Goal: Task Accomplishment & Management: Use online tool/utility

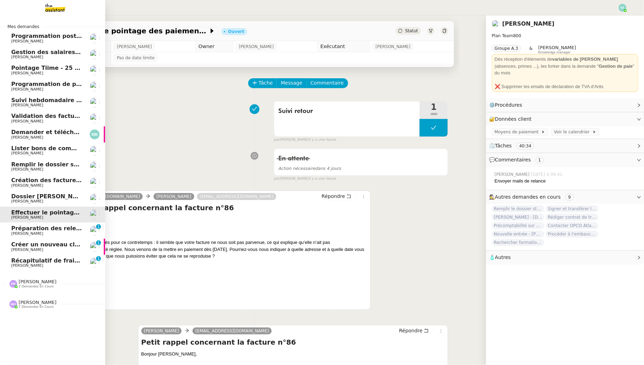
click at [21, 235] on span "[PERSON_NAME]" at bounding box center [27, 233] width 32 height 5
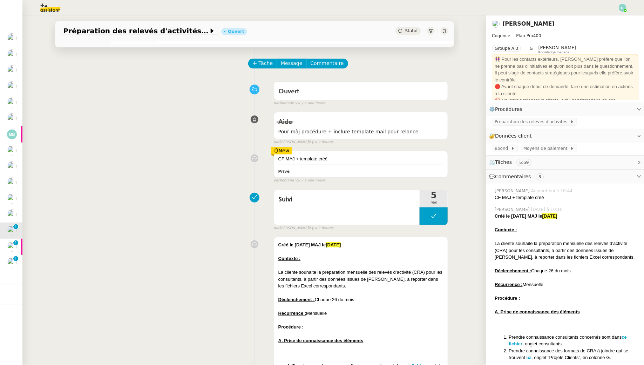
scroll to position [20, 0]
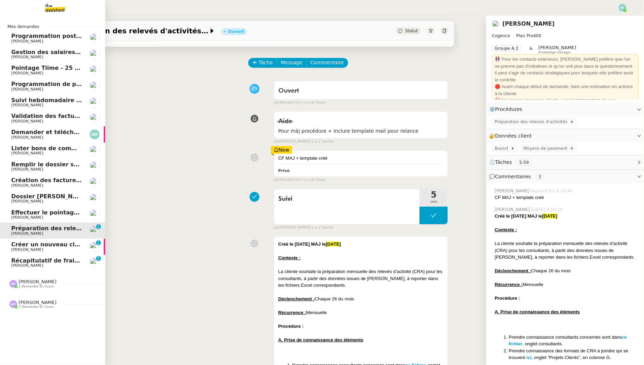
click at [26, 249] on span "[PERSON_NAME]" at bounding box center [27, 249] width 32 height 5
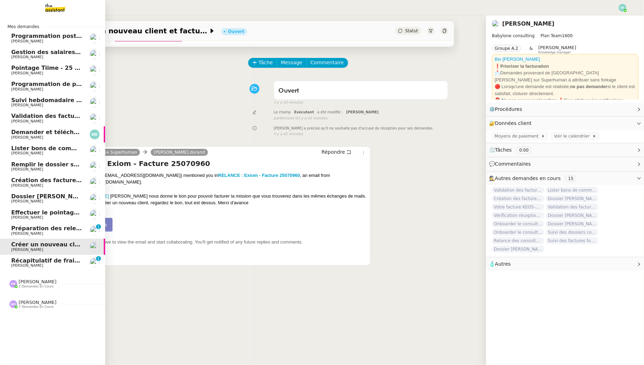
click at [14, 266] on span "[PERSON_NAME]" at bounding box center [27, 265] width 32 height 5
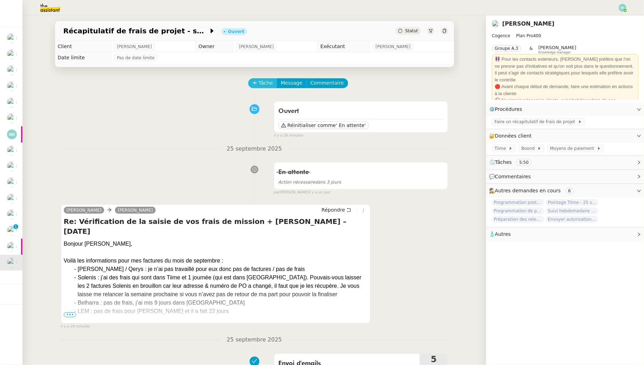
click at [258, 87] on button "Tâche" at bounding box center [262, 83] width 29 height 10
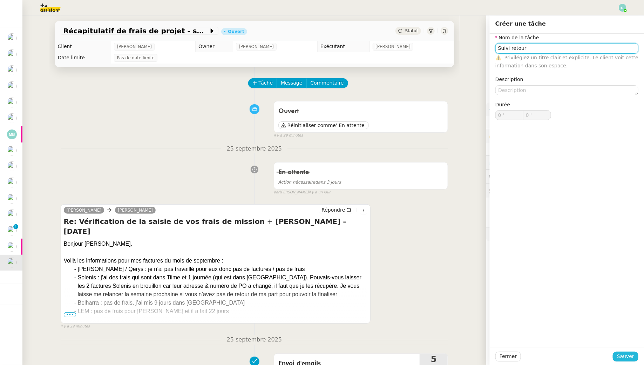
type input "Suivi retour"
click at [622, 356] on span "Sauver" at bounding box center [625, 356] width 17 height 8
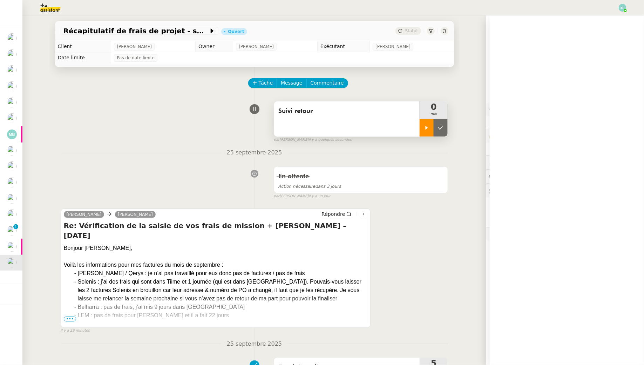
click at [427, 127] on icon at bounding box center [427, 128] width 2 height 4
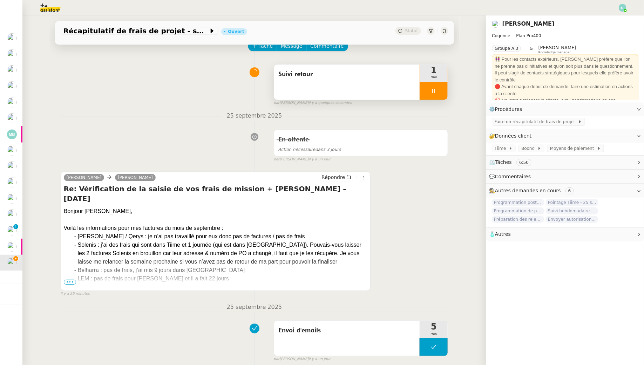
scroll to position [38, 0]
click at [70, 280] on span "•••" at bounding box center [70, 281] width 13 height 5
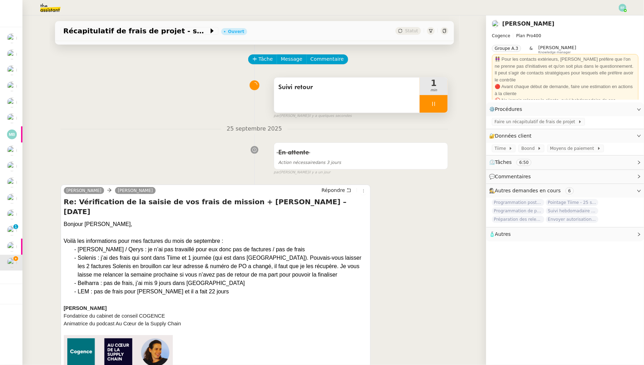
scroll to position [0, 0]
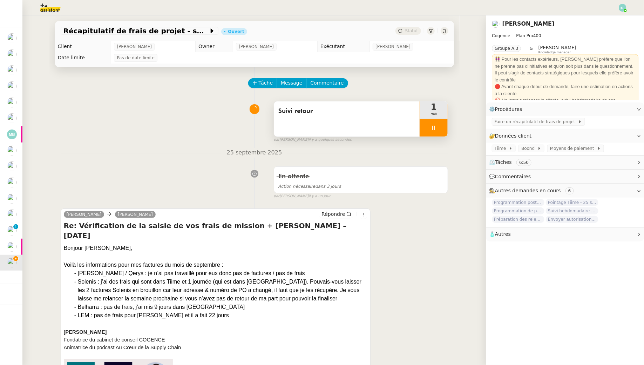
click at [435, 132] on div at bounding box center [434, 128] width 28 height 18
click at [442, 128] on icon at bounding box center [441, 128] width 6 height 6
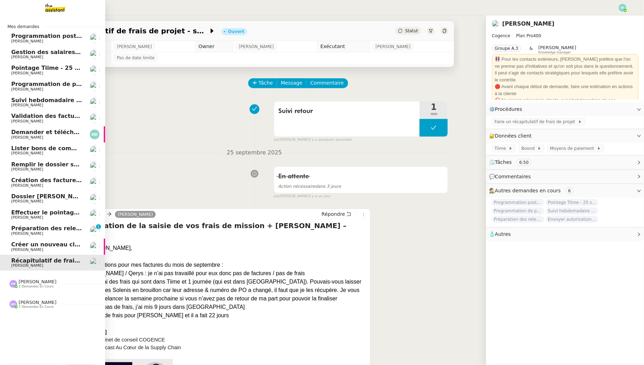
click at [24, 244] on span "Créer un nouveau client et facturer" at bounding box center [67, 244] width 112 height 7
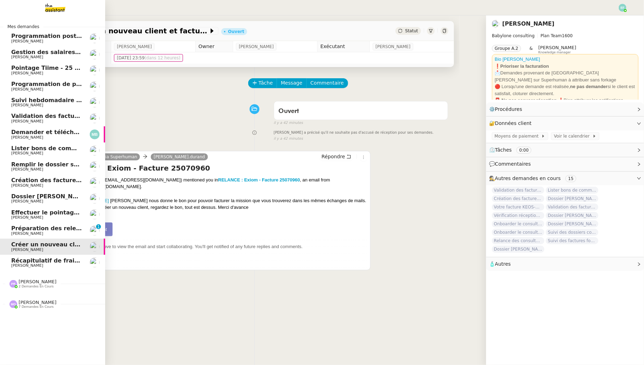
click at [14, 231] on span "Préparation des relevés d'activités - septembre 2025" at bounding box center [95, 228] width 168 height 7
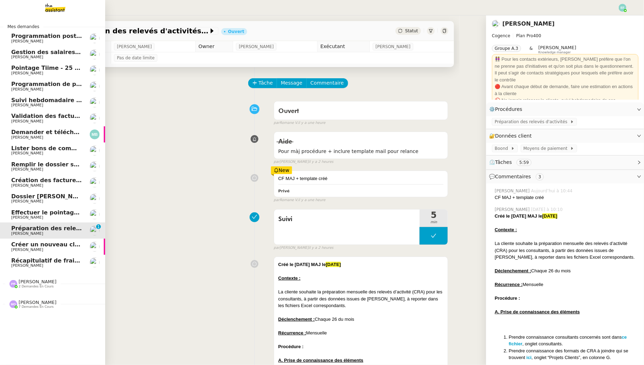
click at [70, 38] on span "Programmation posts Linkedin - octobre 2025" at bounding box center [83, 36] width 145 height 7
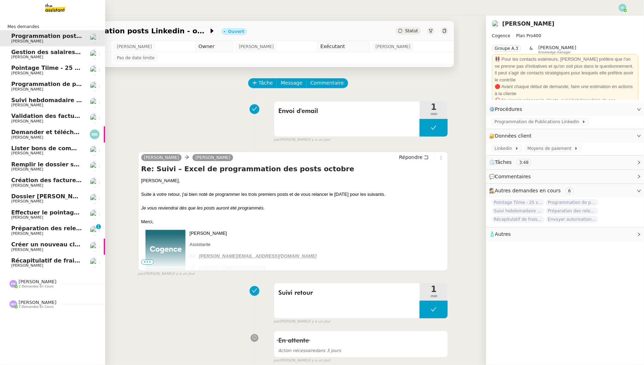
click at [19, 72] on span "[PERSON_NAME]" at bounding box center [27, 73] width 32 height 5
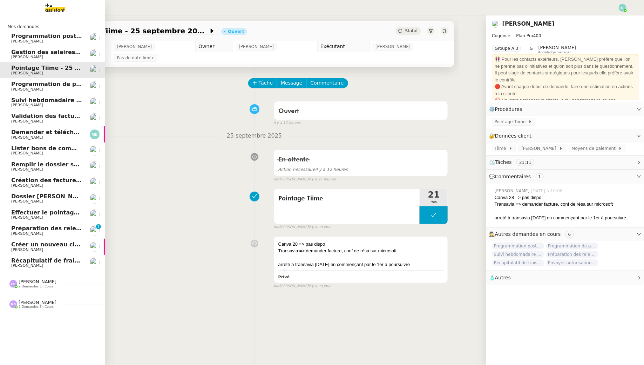
click at [21, 84] on span "Programmation de posts sur insta" at bounding box center [65, 84] width 108 height 7
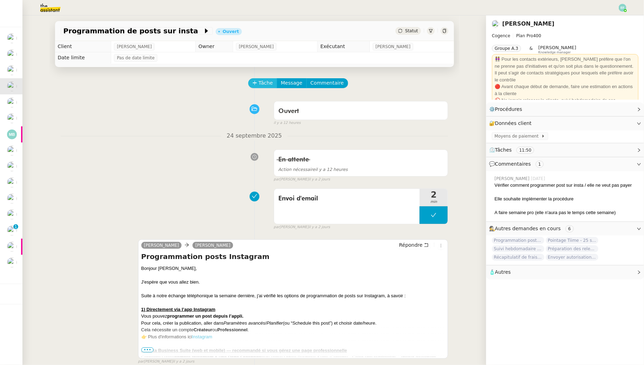
click at [265, 81] on span "Tâche" at bounding box center [266, 83] width 14 height 8
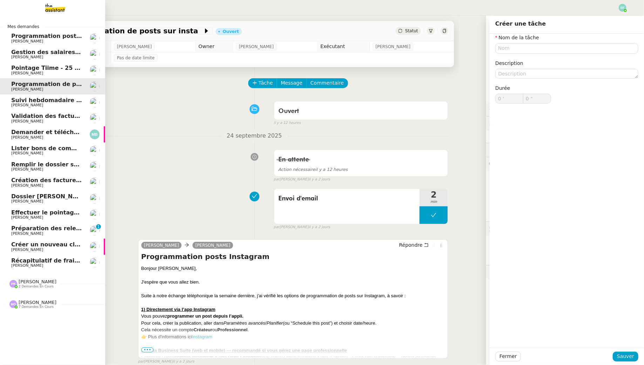
click at [28, 105] on span "[PERSON_NAME]" at bounding box center [27, 105] width 32 height 5
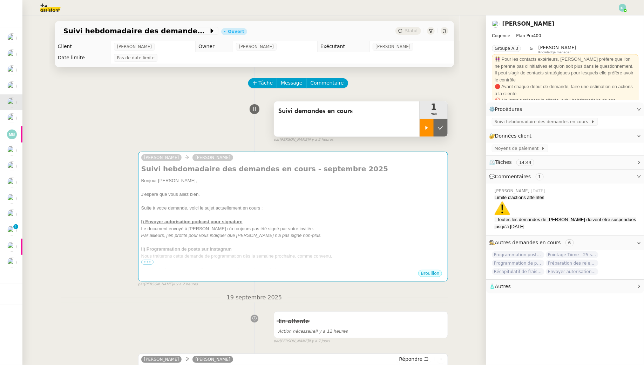
click at [426, 126] on icon at bounding box center [427, 128] width 2 height 4
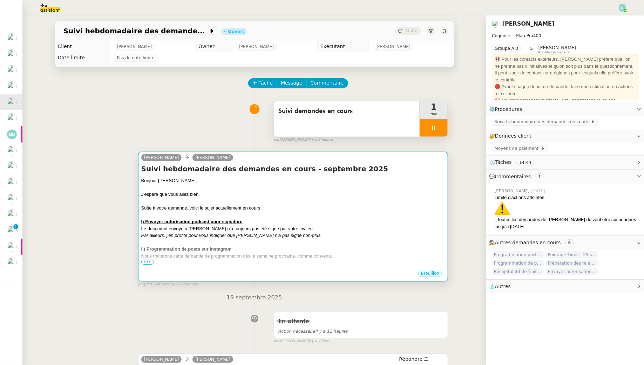
click at [352, 216] on div at bounding box center [293, 214] width 304 height 7
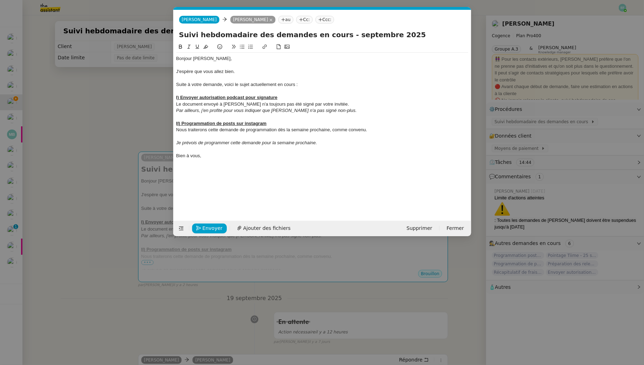
scroll to position [0, 15]
drag, startPoint x: 358, startPoint y: 113, endPoint x: 171, endPoint y: 93, distance: 188.4
click at [171, 93] on nz-modal-container "Service TA - VOYAGE - PROPOSITION GLOBALE A utiliser dans le cadre de propositi…" at bounding box center [322, 182] width 644 height 365
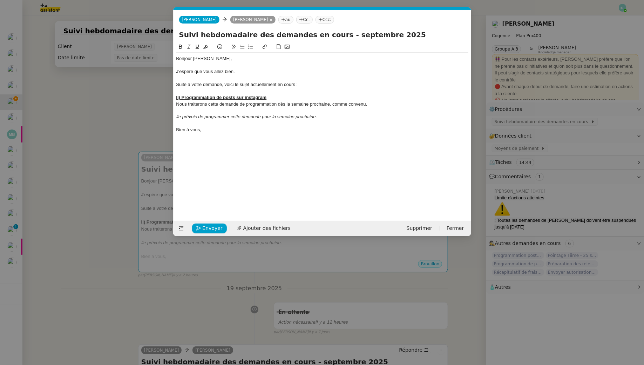
click at [179, 100] on u "II) Programmation de posts sur instagram" at bounding box center [221, 97] width 90 height 5
drag, startPoint x: 333, startPoint y: 122, endPoint x: 176, endPoint y: 104, distance: 157.8
click at [176, 104] on div "Bonjour [PERSON_NAME], J'espère que vous allez bien. Suite à votre demande, voi…" at bounding box center [322, 94] width 292 height 83
click at [182, 104] on div "Nous traiterons cette demande de programmation dès la semaine prochaine, comme …" at bounding box center [322, 104] width 292 height 6
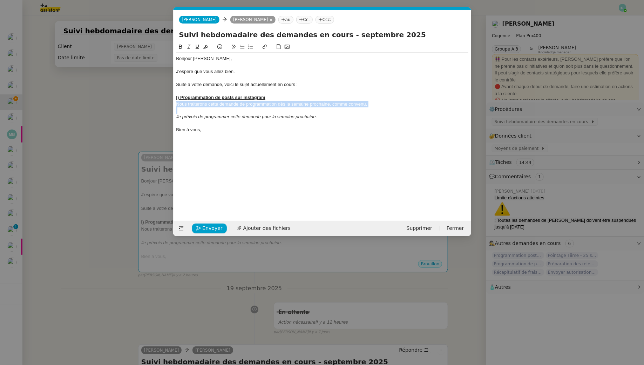
click at [182, 104] on div "Nous traiterons cette demande de programmation dès la semaine prochaine, comme …" at bounding box center [322, 104] width 292 height 6
drag, startPoint x: 295, startPoint y: 99, endPoint x: 308, endPoint y: 100, distance: 13.7
click at [295, 99] on div "I) Programmation de posts sur instagram" at bounding box center [322, 97] width 292 height 6
drag, startPoint x: 318, startPoint y: 102, endPoint x: 279, endPoint y: 102, distance: 38.6
click at [279, 102] on div "Je reste dans l'attente de votre retour concernant l'implémentation de" at bounding box center [322, 104] width 292 height 6
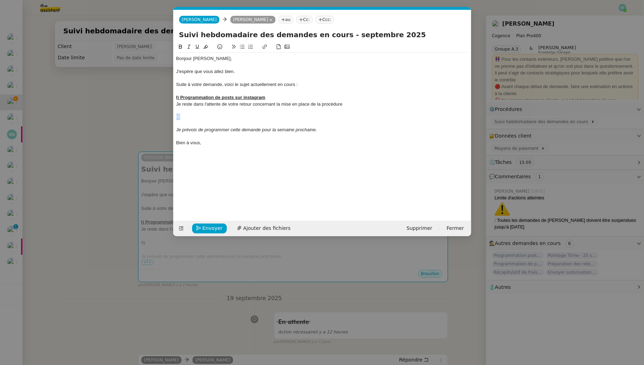
drag, startPoint x: 183, startPoint y: 118, endPoint x: 170, endPoint y: 116, distance: 12.4
click at [170, 116] on nz-modal-container "Service TA - VOYAGE - PROPOSITION GLOBALE A utiliser dans le cadre de propositi…" at bounding box center [322, 182] width 644 height 365
click at [182, 49] on icon at bounding box center [180, 46] width 5 height 5
click at [100, 103] on nz-modal-container "Service TA - VOYAGE - PROPOSITION GLOBALE A utiliser dans le cadre de propositi…" at bounding box center [322, 182] width 644 height 365
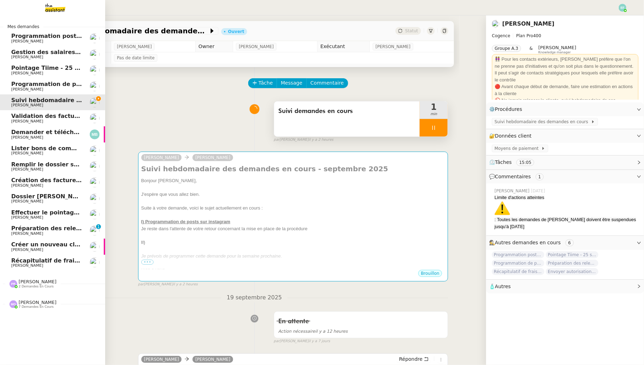
click at [21, 88] on span "[PERSON_NAME]" at bounding box center [27, 89] width 32 height 5
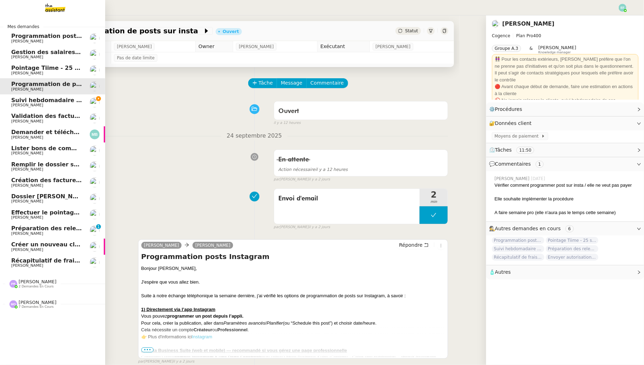
click at [13, 61] on link "Gestion des salaires - [DATE] [PERSON_NAME]" at bounding box center [52, 54] width 105 height 16
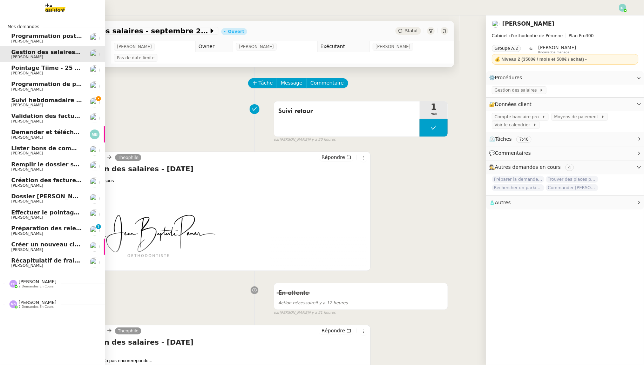
click at [20, 71] on span "[PERSON_NAME]" at bounding box center [27, 73] width 32 height 5
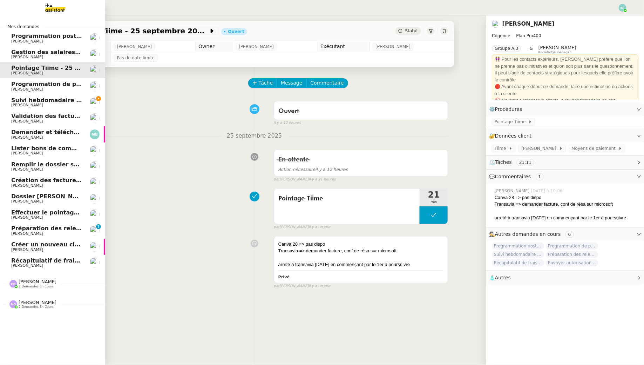
click at [39, 36] on span "Programmation posts Linkedin - octobre 2025" at bounding box center [83, 36] width 145 height 7
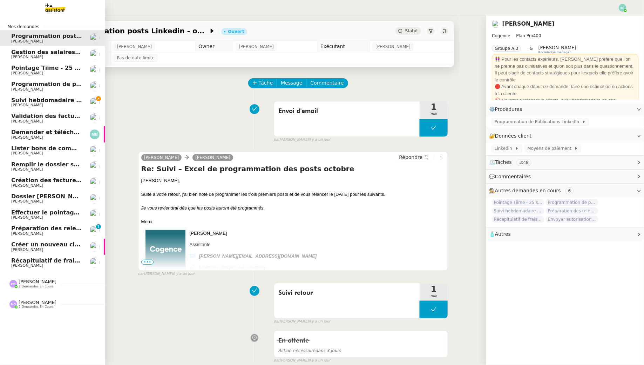
click at [61, 99] on span "Suivi hebdomadaire des demandes en cours - septembre 2025" at bounding box center [110, 100] width 198 height 7
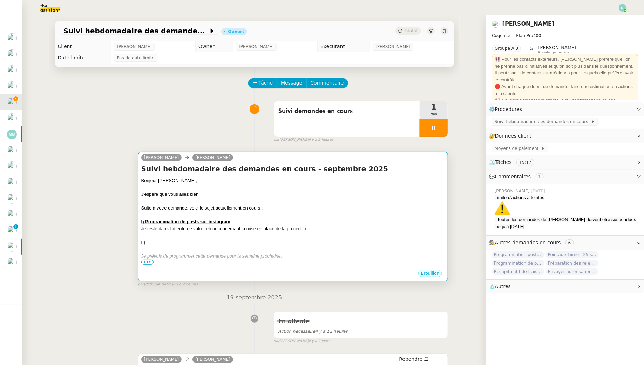
click at [173, 201] on div at bounding box center [293, 201] width 304 height 7
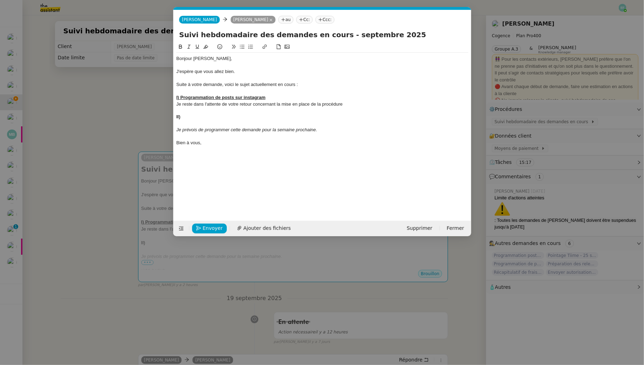
scroll to position [0, 15]
click at [188, 118] on div "II)" at bounding box center [322, 117] width 292 height 6
drag, startPoint x: 277, startPoint y: 118, endPoint x: 174, endPoint y: 116, distance: 103.1
click at [174, 116] on nz-spin "Bonjour [PERSON_NAME], J'espère que vous allez bien. Suite à votre demande, voi…" at bounding box center [323, 128] width 298 height 170
click at [198, 46] on icon at bounding box center [197, 46] width 5 height 5
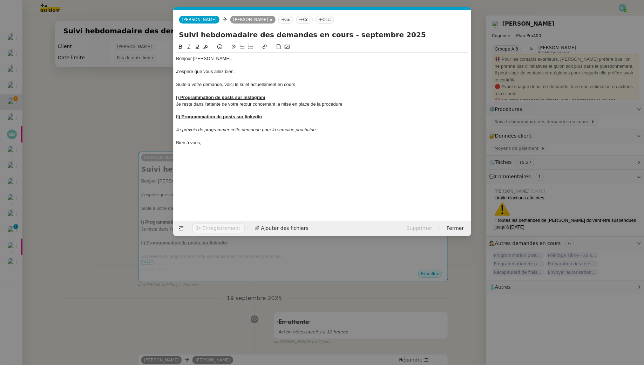
click at [281, 120] on div at bounding box center [322, 123] width 292 height 6
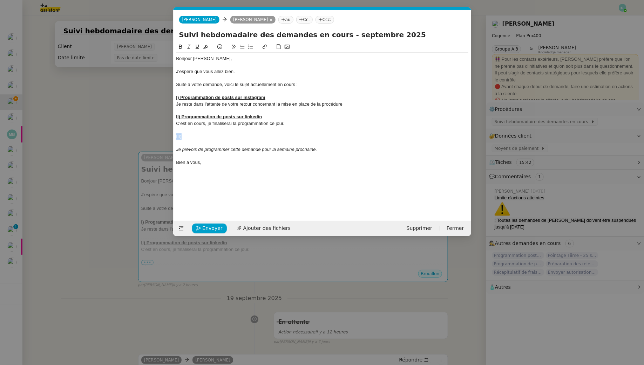
drag, startPoint x: 190, startPoint y: 137, endPoint x: 159, endPoint y: 136, distance: 30.9
click at [159, 136] on nz-modal-container "Service TA - VOYAGE - PROPOSITION GLOBALE A utiliser dans le cadre de propositi…" at bounding box center [322, 182] width 644 height 365
click at [180, 44] on button at bounding box center [180, 47] width 8 height 8
click at [196, 46] on icon at bounding box center [197, 46] width 5 height 5
click at [104, 98] on nz-modal-container "Service TA - VOYAGE - PROPOSITION GLOBALE A utiliser dans le cadre de propositi…" at bounding box center [322, 182] width 644 height 365
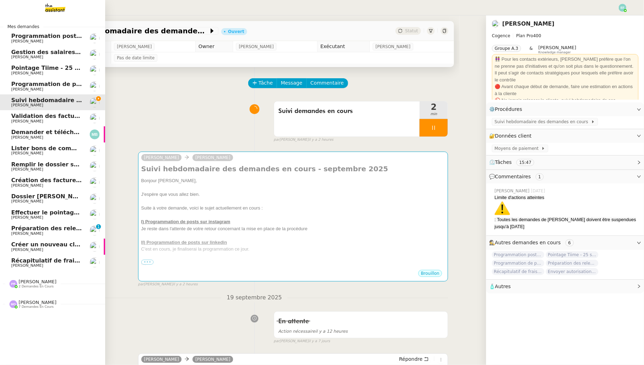
click at [33, 69] on span "Pointage Tiime - 25 septembre 2025" at bounding box center [68, 68] width 115 height 7
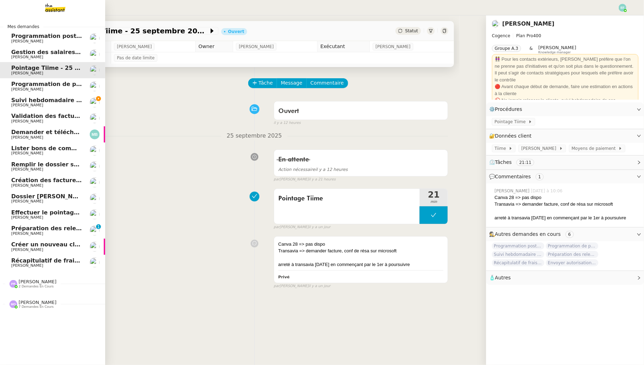
click at [38, 81] on span "Programmation de posts sur insta" at bounding box center [65, 84] width 108 height 7
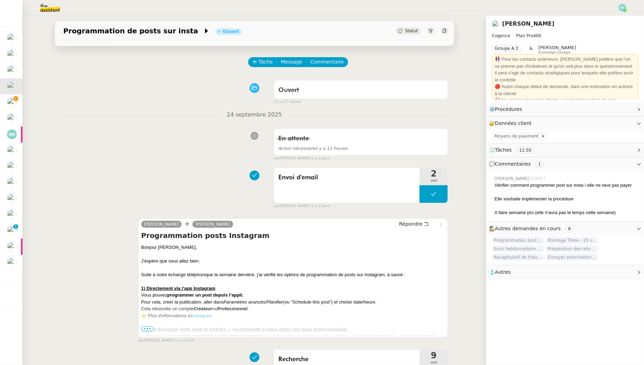
scroll to position [24, 0]
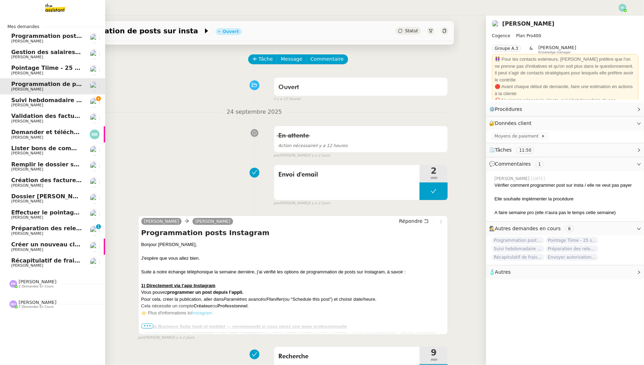
click at [49, 228] on span "Préparation des relevés d'activités - septembre 2025" at bounding box center [95, 228] width 168 height 7
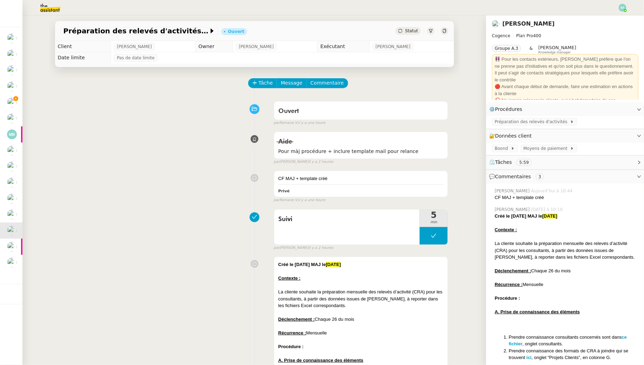
click at [534, 123] on span "Préparation des relevés d'activités" at bounding box center [532, 121] width 75 height 7
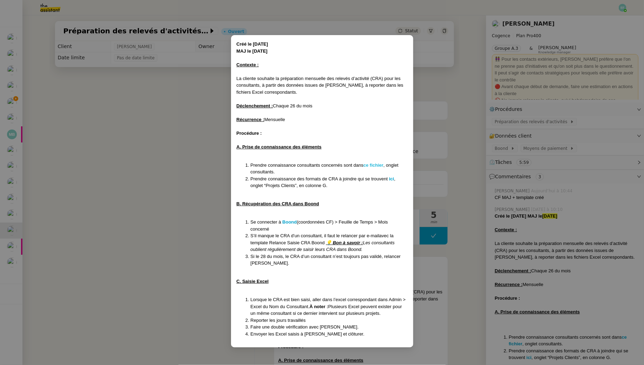
click at [382, 164] on strong "ce fichier" at bounding box center [374, 164] width 20 height 5
click at [165, 146] on nz-modal-container "Créé le [DATE] MAJ le [DATE] Contexte : La cliente souhaite la préparation mens…" at bounding box center [322, 182] width 644 height 365
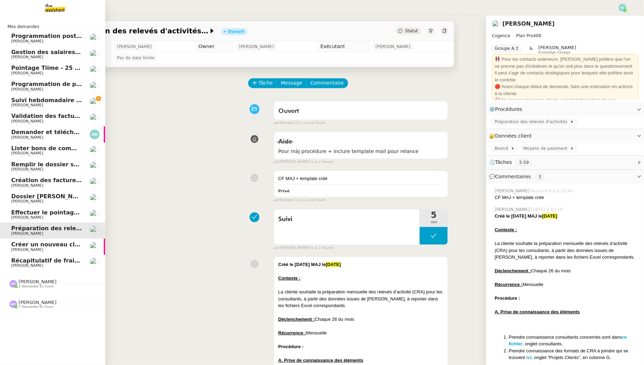
click at [21, 101] on span "Suivi hebdomadaire des demandes en cours - septembre 2025" at bounding box center [110, 100] width 198 height 7
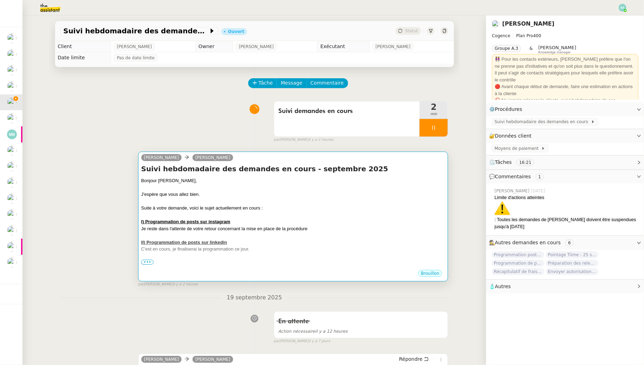
click at [233, 192] on div "J'espère que vous allez bien." at bounding box center [293, 194] width 304 height 7
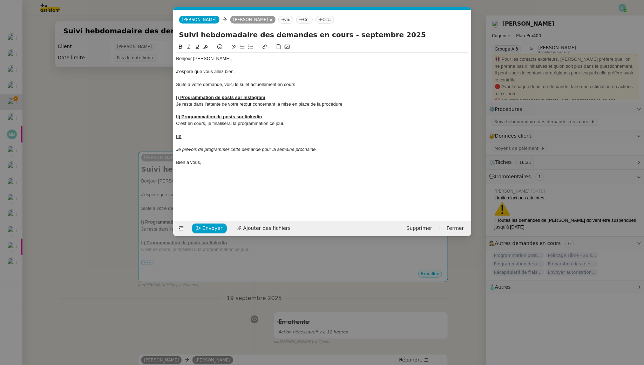
scroll to position [0, 15]
click at [229, 134] on div "III)" at bounding box center [322, 136] width 292 height 6
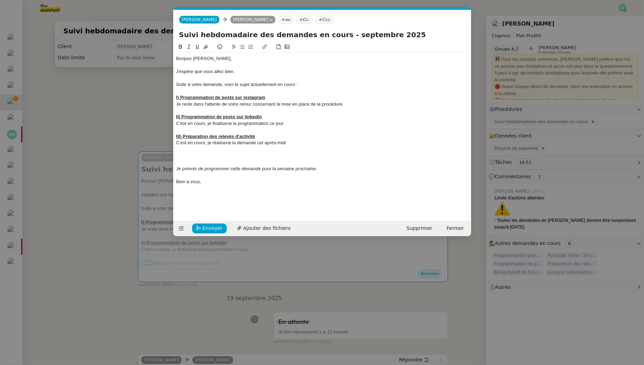
click at [98, 135] on nz-modal-container "Service TA - VOYAGE - PROPOSITION GLOBALE A utiliser dans le cadre de propositi…" at bounding box center [322, 182] width 644 height 365
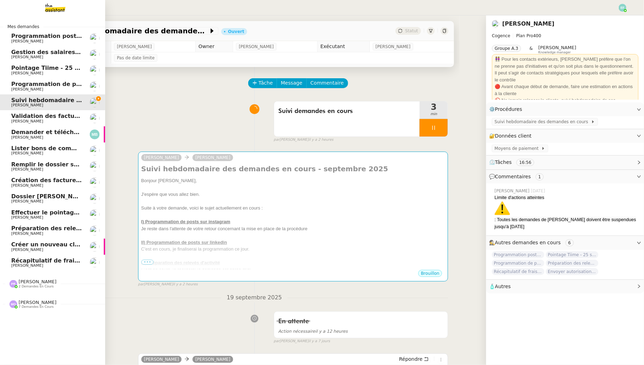
click at [53, 258] on span "Récapitulatif de frais de projet - septembre 2025" at bounding box center [88, 260] width 155 height 7
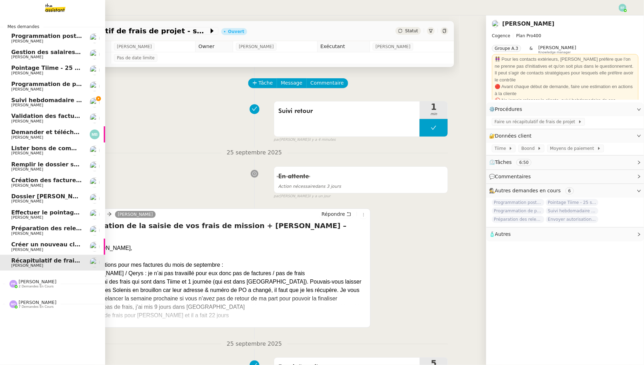
click at [30, 100] on span "Suivi hebdomadaire des demandes en cours - septembre 2025" at bounding box center [110, 100] width 198 height 7
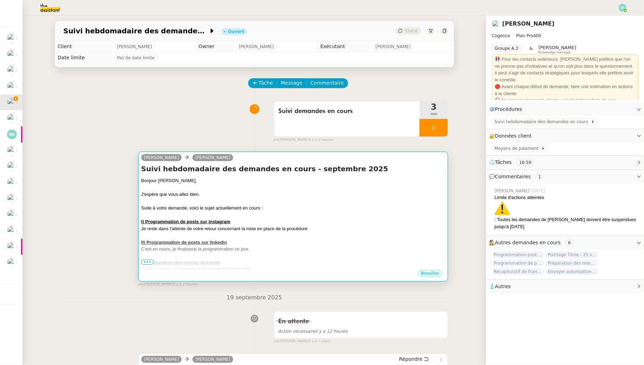
click at [273, 192] on div "J'espère que vous allez bien." at bounding box center [293, 194] width 304 height 7
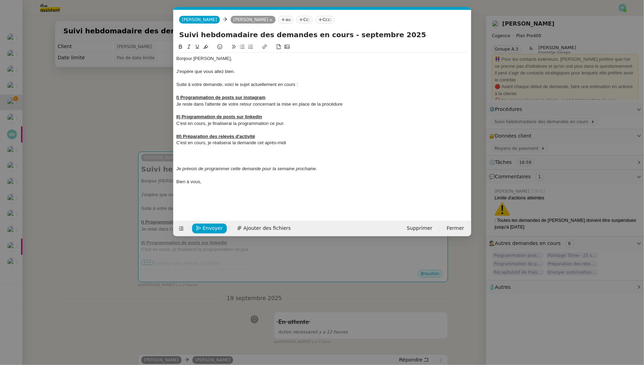
scroll to position [0, 15]
click at [290, 145] on div "C'est en cours, je réaliserai la demande cet après-midi" at bounding box center [322, 143] width 292 height 6
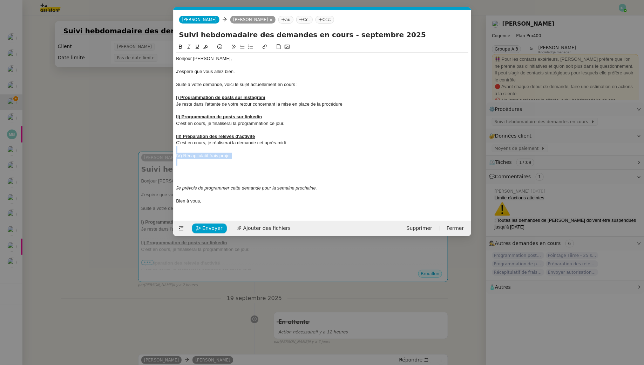
drag, startPoint x: 243, startPoint y: 159, endPoint x: 168, endPoint y: 151, distance: 75.8
click at [168, 151] on nz-modal-container "Service TA - VOYAGE - PROPOSITION GLOBALE A utiliser dans le cadre de propositi…" at bounding box center [322, 182] width 644 height 365
click at [179, 47] on icon at bounding box center [180, 46] width 5 height 5
click at [196, 47] on icon at bounding box center [198, 47] width 4 height 4
click at [255, 156] on div "IV) Récapitulatif frais projet" at bounding box center [322, 156] width 292 height 6
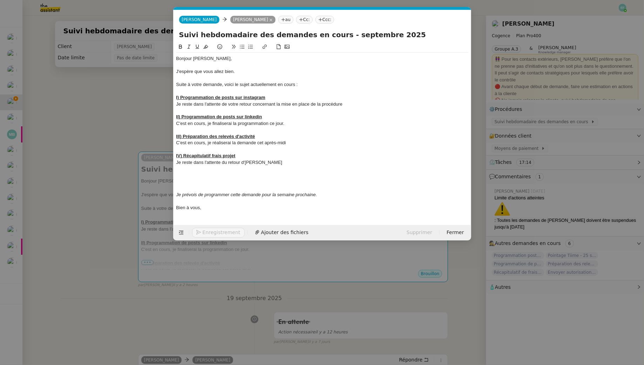
click at [94, 125] on nz-modal-container "Service TA - VOYAGE - PROPOSITION GLOBALE A utiliser dans le cadre de propositi…" at bounding box center [322, 182] width 644 height 365
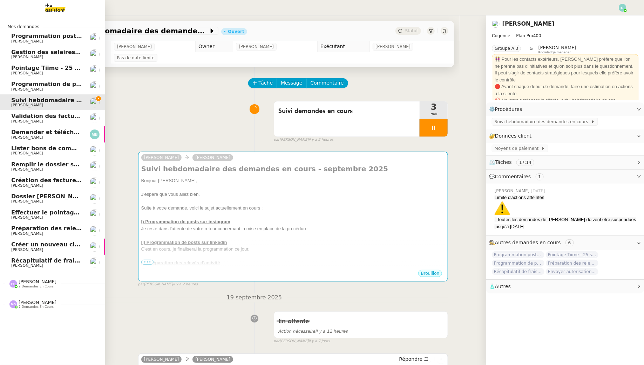
click at [23, 264] on span "[PERSON_NAME]" at bounding box center [27, 265] width 32 height 5
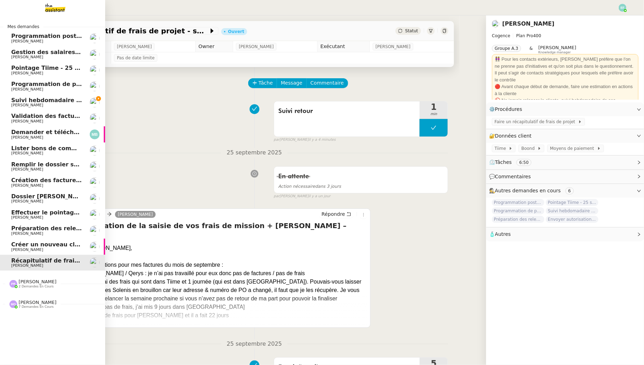
click at [63, 232] on span "[PERSON_NAME]" at bounding box center [46, 233] width 71 height 4
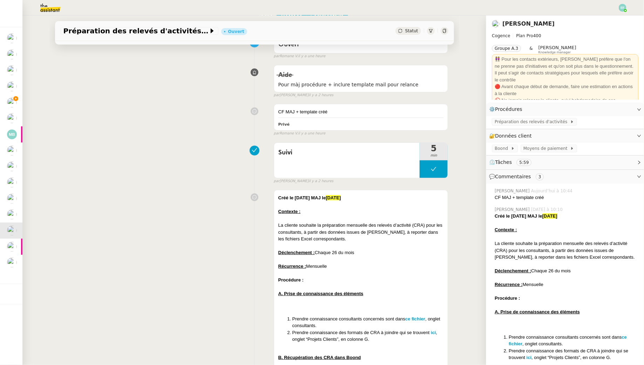
scroll to position [44, 0]
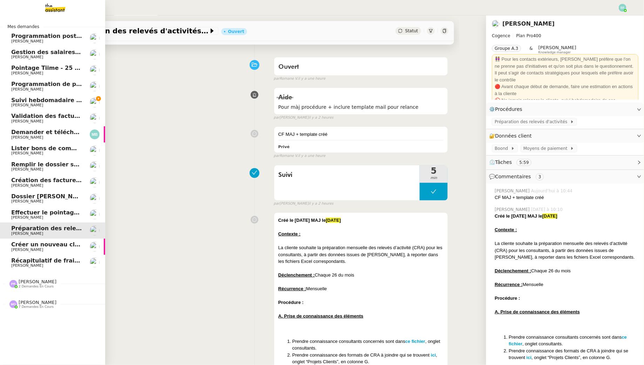
click at [37, 117] on span "Validation des factures consultants - août 2025" at bounding box center [86, 116] width 150 height 7
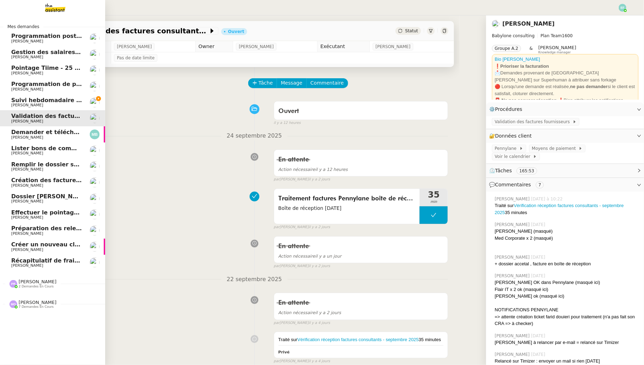
click at [13, 103] on span "Suivi hebdomadaire des demandes en cours - septembre 2025" at bounding box center [110, 100] width 198 height 7
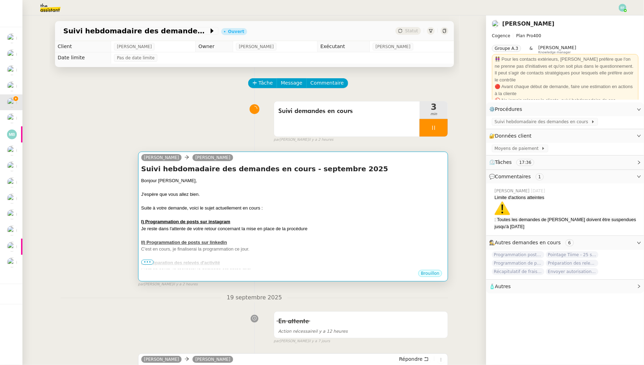
click at [243, 198] on div at bounding box center [293, 201] width 304 height 7
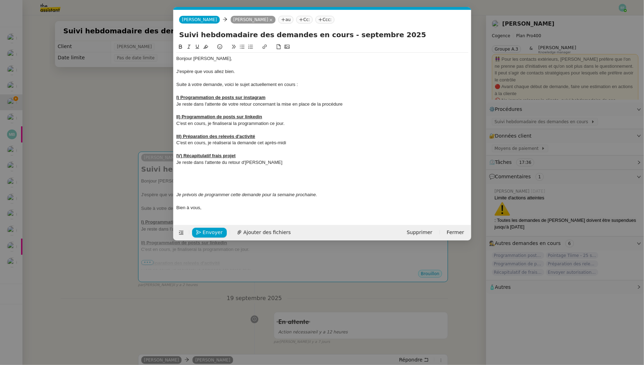
scroll to position [0, 15]
click at [75, 104] on nz-modal-container "Service TA - VOYAGE - PROPOSITION GLOBALE A utiliser dans le cadre de propositi…" at bounding box center [322, 182] width 644 height 365
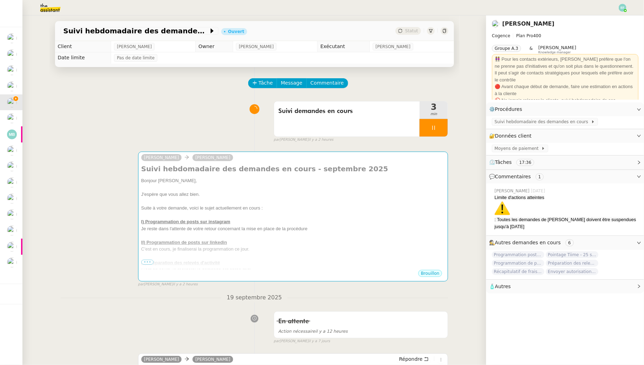
click at [49, 6] on img at bounding box center [45, 7] width 54 height 15
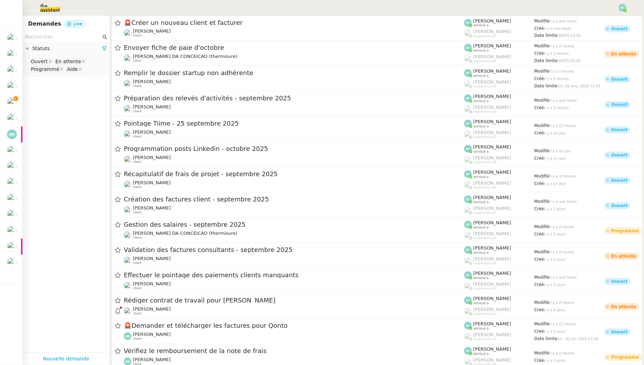
click at [50, 35] on input "text" at bounding box center [63, 37] width 76 height 8
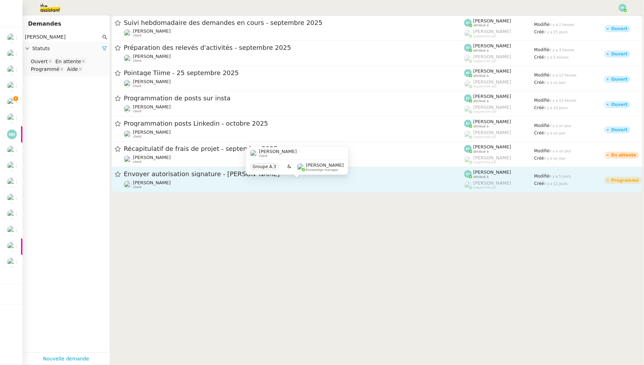
type input "[PERSON_NAME]"
click at [207, 184] on div "[PERSON_NAME] client" at bounding box center [294, 184] width 341 height 9
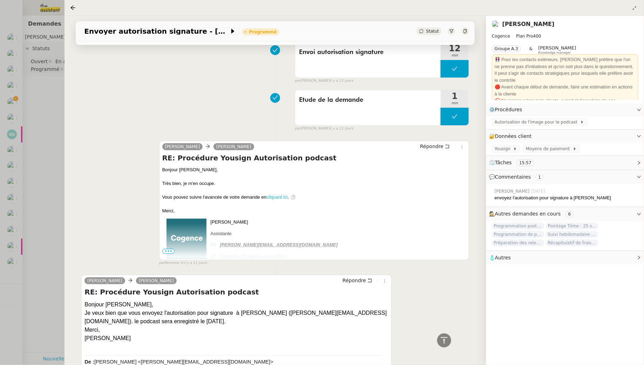
scroll to position [316, 0]
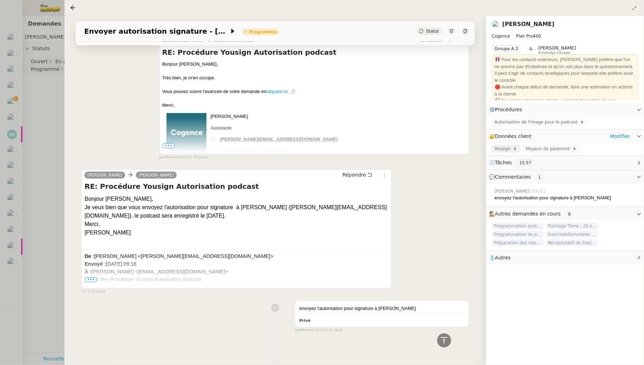
click at [512, 149] on span at bounding box center [512, 148] width 3 height 5
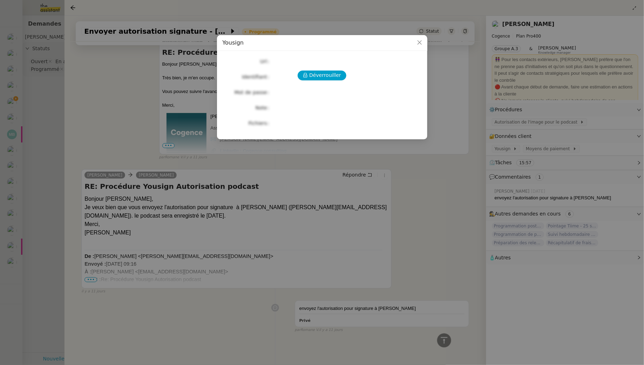
click at [334, 68] on div "Déverrouiller Url Identifiant Mot de passe Note Fichiers Upload" at bounding box center [322, 92] width 199 height 72
click at [329, 74] on span "Déverrouiller" at bounding box center [325, 75] width 32 height 8
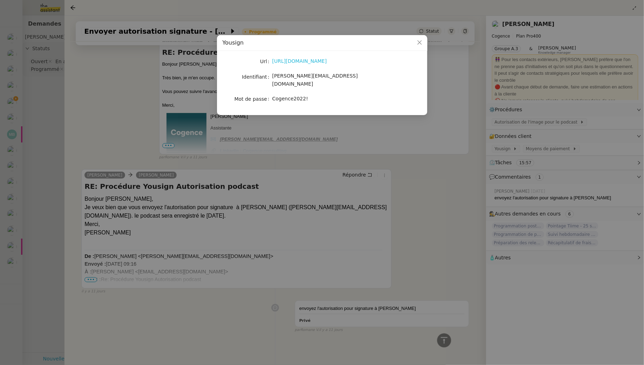
click at [305, 62] on link "[URL][DOMAIN_NAME]" at bounding box center [300, 61] width 55 height 6
click at [289, 76] on span "[PERSON_NAME][EMAIL_ADDRESS][DOMAIN_NAME]" at bounding box center [316, 80] width 86 height 14
copy span "[PERSON_NAME][EMAIL_ADDRESS][DOMAIN_NAME]"
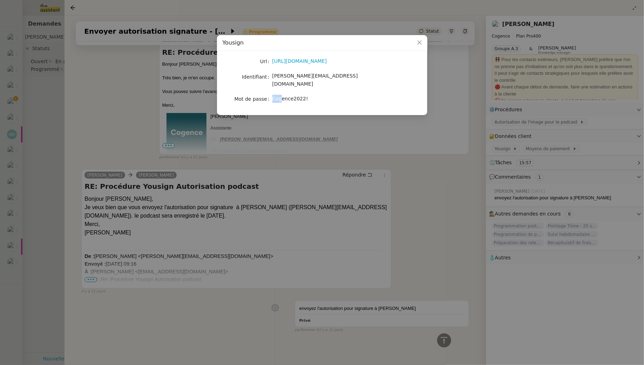
click at [281, 95] on div "Cogence2022!" at bounding box center [331, 99] width 116 height 8
copy span "Cogence2022!"
click at [297, 188] on nz-modal-container "Yousign Url [URL][DOMAIN_NAME] Identifiant [PERSON_NAME][EMAIL_ADDRESS][DOMAIN_…" at bounding box center [322, 182] width 644 height 365
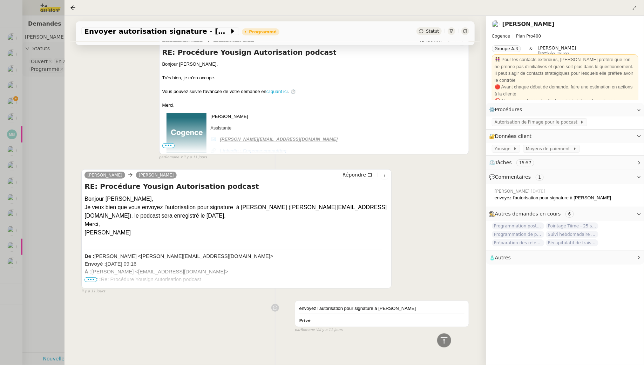
scroll to position [0, 0]
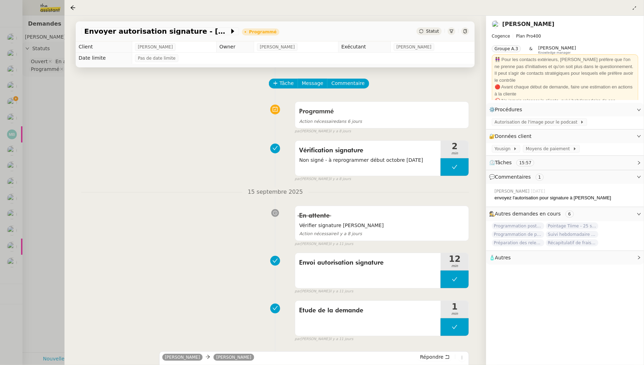
click at [35, 113] on div at bounding box center [322, 182] width 644 height 365
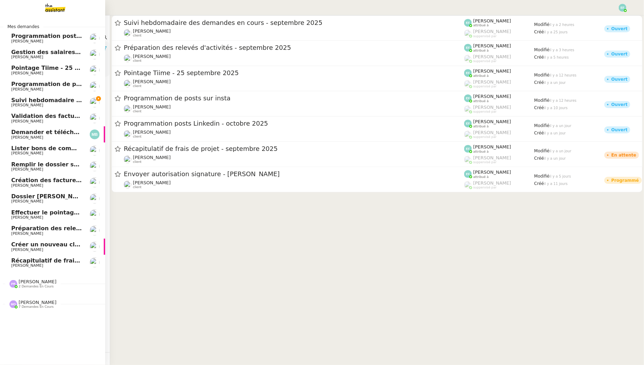
click at [14, 101] on span "Suivi hebdomadaire des demandes en cours - septembre 2025" at bounding box center [110, 100] width 198 height 7
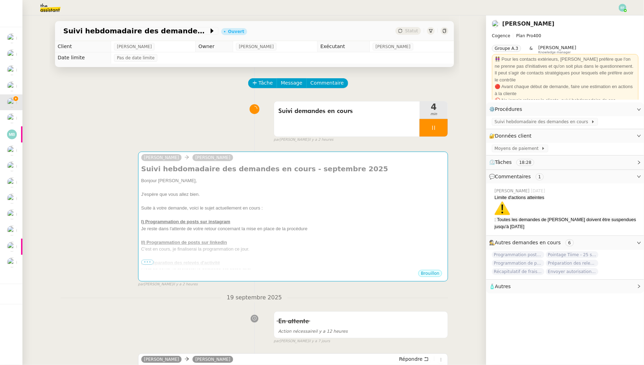
click at [59, 11] on img at bounding box center [45, 7] width 54 height 15
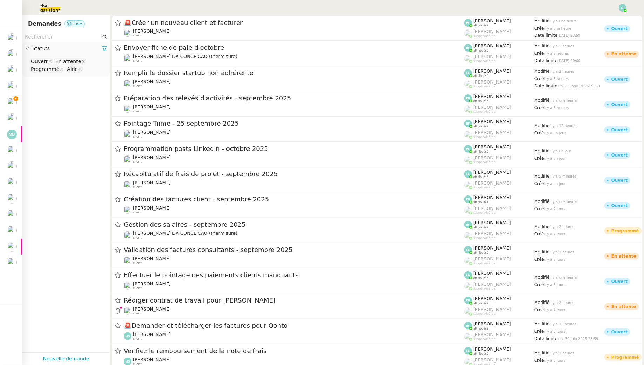
click at [84, 39] on input "text" at bounding box center [63, 37] width 76 height 8
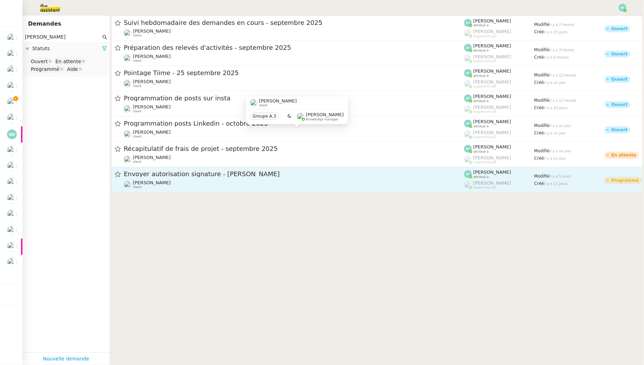
type input "[PERSON_NAME]"
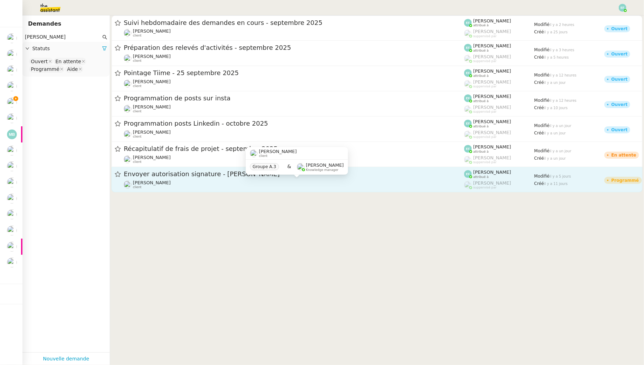
click at [211, 182] on div "[PERSON_NAME] client" at bounding box center [294, 184] width 341 height 9
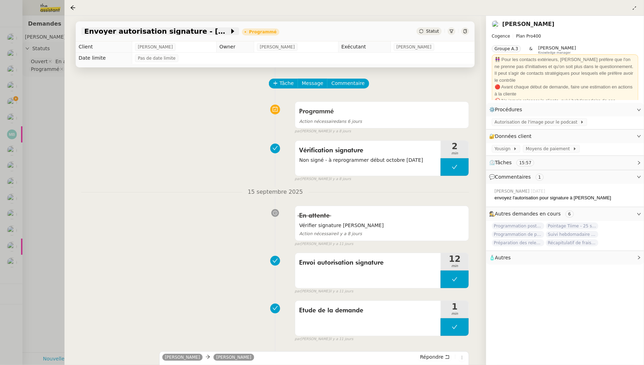
click at [186, 29] on span "Envoyer autorisation signature - [PERSON_NAME]" at bounding box center [156, 31] width 145 height 7
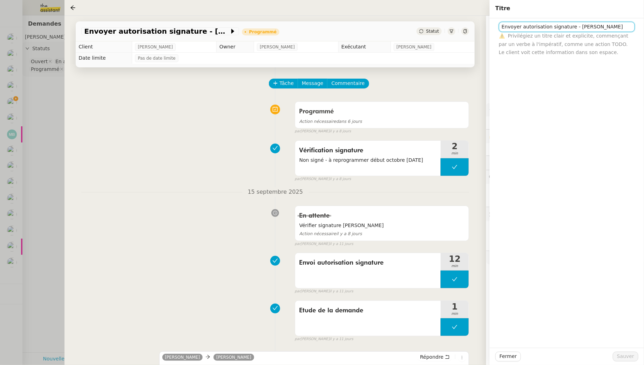
drag, startPoint x: 620, startPoint y: 27, endPoint x: 415, endPoint y: 18, distance: 205.4
click at [415, 18] on app-ticket "Envoyer autorisation signature - [PERSON_NAME] Programmé Statut Client [PERSON_…" at bounding box center [355, 190] width 580 height 349
click at [27, 106] on div at bounding box center [322, 182] width 644 height 365
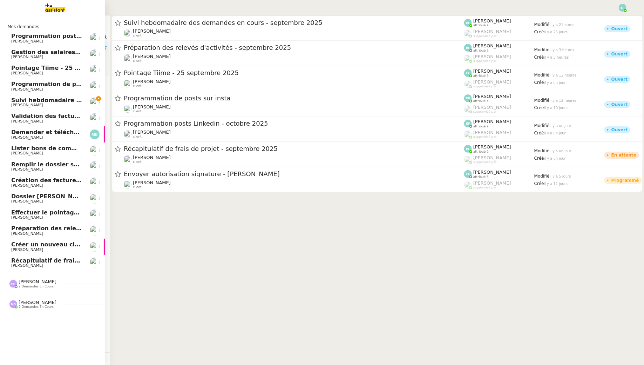
click at [11, 101] on span "Suivi hebdomadaire des demandes en cours - septembre 2025" at bounding box center [110, 100] width 198 height 7
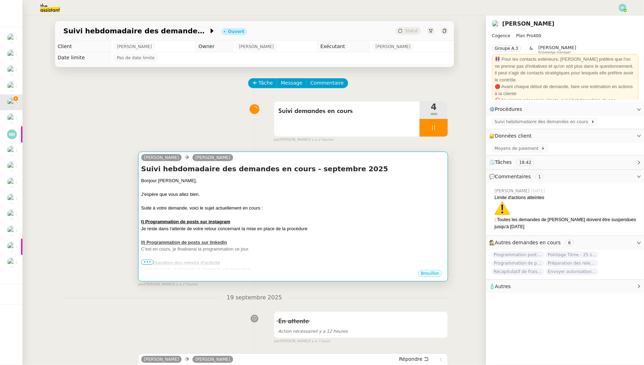
click at [276, 214] on div at bounding box center [293, 214] width 304 height 7
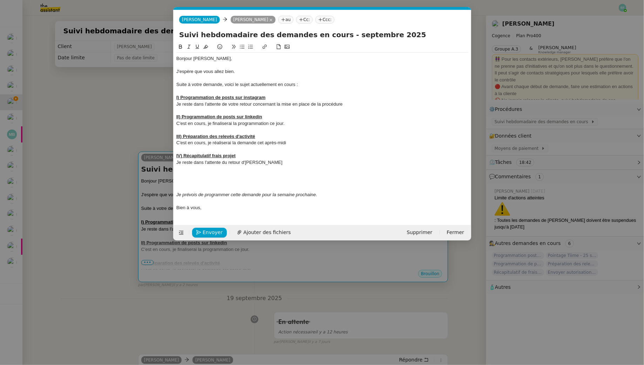
scroll to position [0, 15]
click at [271, 164] on div "Je reste dans l'attente du retour d'[PERSON_NAME]" at bounding box center [322, 162] width 292 height 6
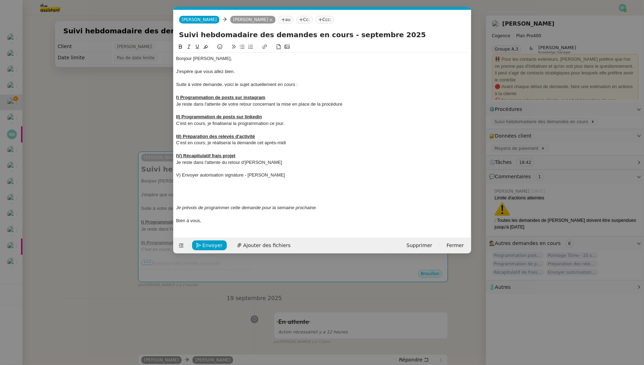
scroll to position [0, 0]
drag, startPoint x: 282, startPoint y: 175, endPoint x: 161, endPoint y: 176, distance: 121.0
click at [161, 176] on nz-modal-container "Service TA - VOYAGE - PROPOSITION GLOBALE A utiliser dans le cadre de propositi…" at bounding box center [322, 182] width 644 height 365
click at [181, 48] on icon at bounding box center [180, 47] width 3 height 4
click at [199, 46] on icon at bounding box center [198, 47] width 4 height 4
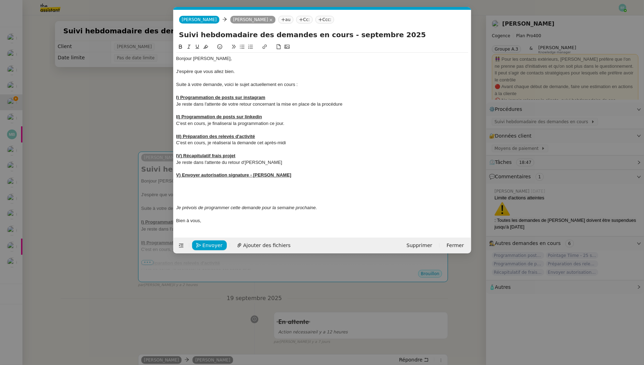
click at [299, 176] on div "V) Envoyer autorisation signature - [PERSON_NAME]" at bounding box center [322, 175] width 292 height 6
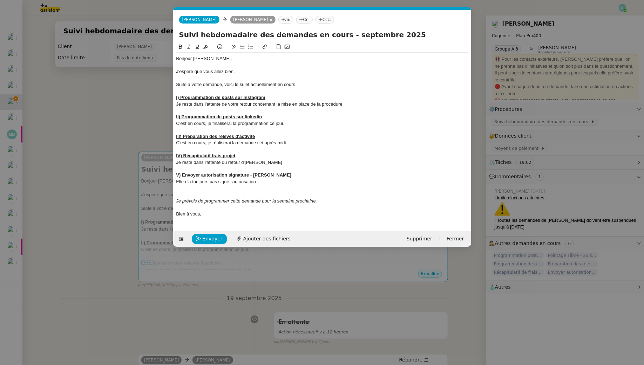
click at [88, 116] on nz-modal-container "Service TA - VOYAGE - PROPOSITION GLOBALE A utiliser dans le cadre de propositi…" at bounding box center [322, 182] width 644 height 365
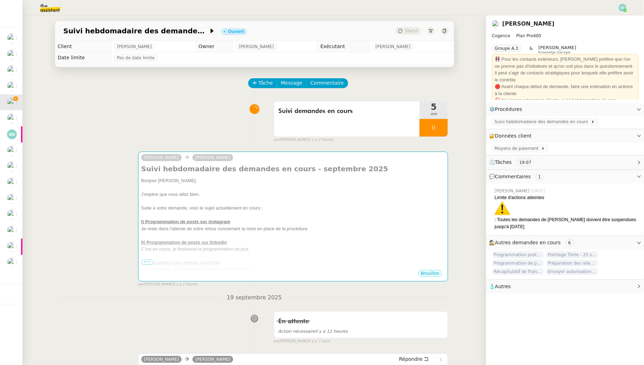
click at [51, 4] on img at bounding box center [45, 7] width 54 height 15
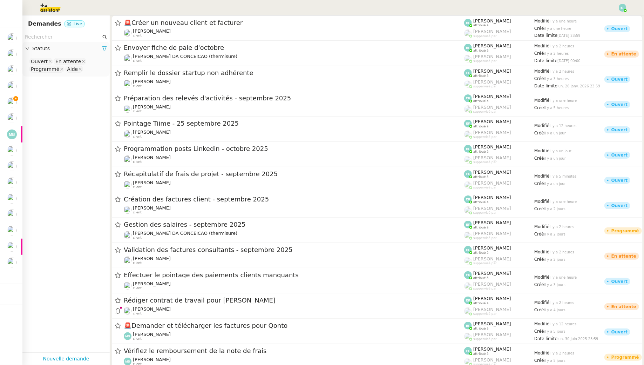
click at [53, 35] on input "text" at bounding box center [63, 37] width 76 height 8
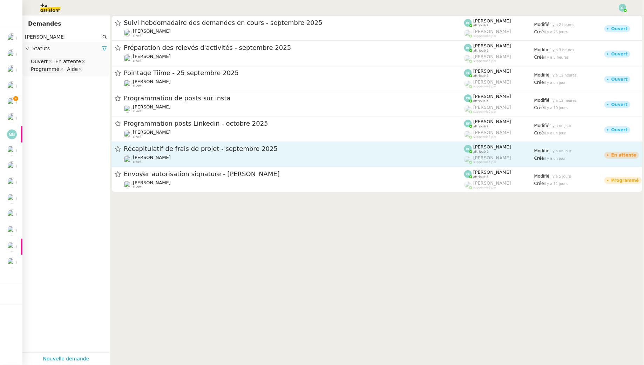
type input "[PERSON_NAME]"
click at [171, 154] on div "Récapitulatif de frais de projet - [DATE] [PERSON_NAME] client" at bounding box center [294, 153] width 341 height 19
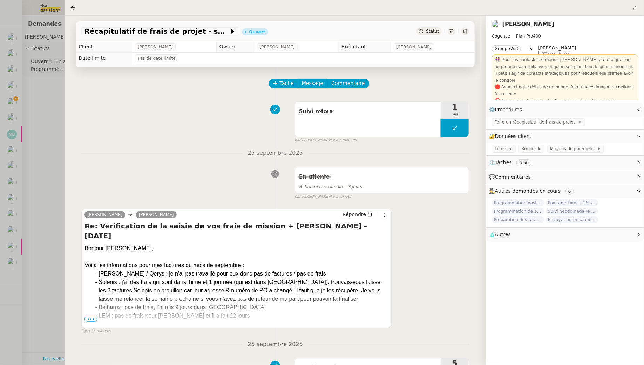
click at [55, 137] on div at bounding box center [322, 182] width 644 height 365
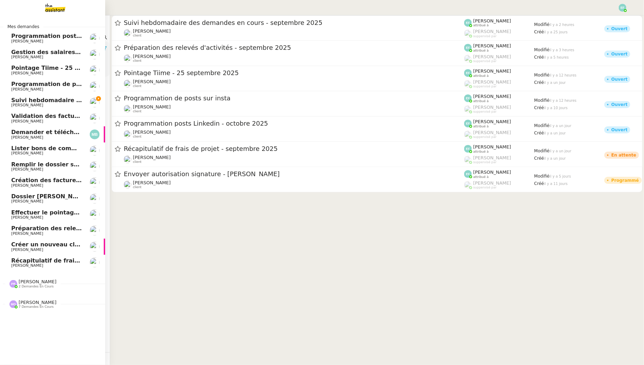
click at [11, 103] on span "[PERSON_NAME]" at bounding box center [27, 105] width 32 height 5
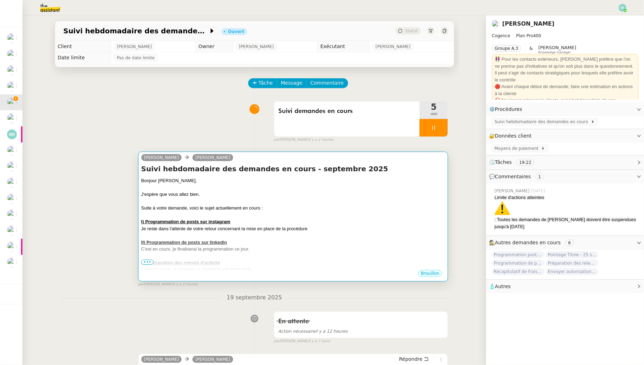
click at [357, 175] on div "Suivi hebdomadaire des demandes en cours - [DATE] Bonjour [PERSON_NAME], J'espè…" at bounding box center [293, 216] width 304 height 105
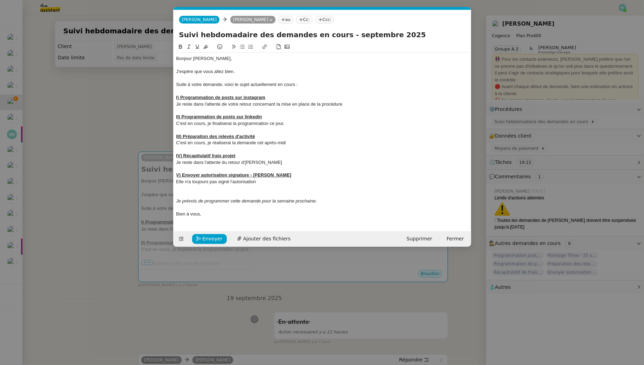
scroll to position [0, 15]
drag, startPoint x: 296, startPoint y: 145, endPoint x: 261, endPoint y: 143, distance: 35.2
click at [261, 143] on div "C'est en cours, je réaliserai la demande cet après-midi" at bounding box center [322, 143] width 292 height 6
click at [200, 95] on u "I) Programmation de posts sur instagram" at bounding box center [220, 97] width 89 height 5
click at [270, 162] on div "Je reste dans l'attente du retour d'[PERSON_NAME]" at bounding box center [322, 162] width 292 height 6
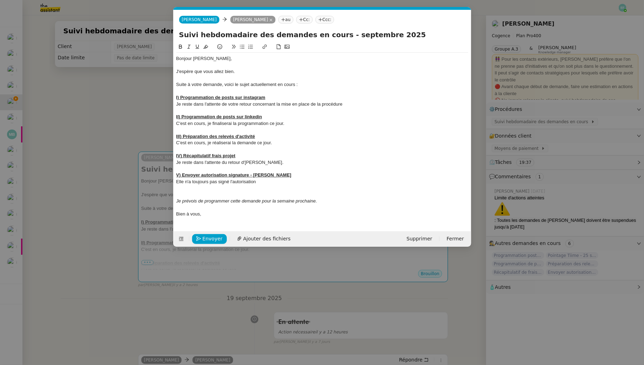
click at [263, 182] on div "Elle n'a toujours pas signé l'autorisation" at bounding box center [322, 182] width 292 height 6
click at [358, 102] on div "Je reste dans l'attente de votre retour concernant la mise en place de la procé…" at bounding box center [322, 104] width 292 height 6
click at [287, 125] on div "C'est en cours, je finaliserai la programmation ce jour." at bounding box center [322, 123] width 292 height 6
click at [211, 187] on div at bounding box center [322, 188] width 292 height 6
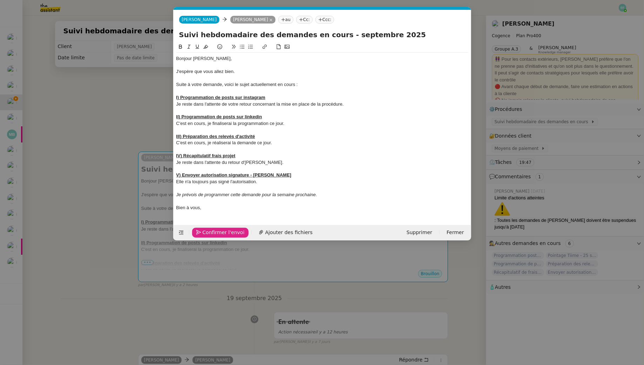
click at [205, 232] on span "Confirmer l'envoi" at bounding box center [224, 232] width 42 height 8
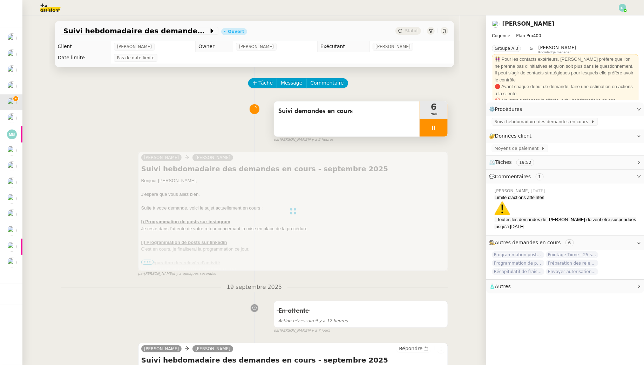
click at [433, 127] on icon at bounding box center [434, 128] width 6 height 6
click at [438, 127] on button at bounding box center [441, 128] width 14 height 18
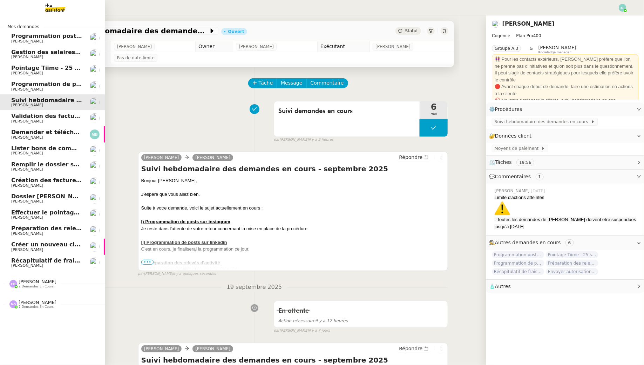
click at [52, 248] on span "[PERSON_NAME]" at bounding box center [46, 250] width 71 height 4
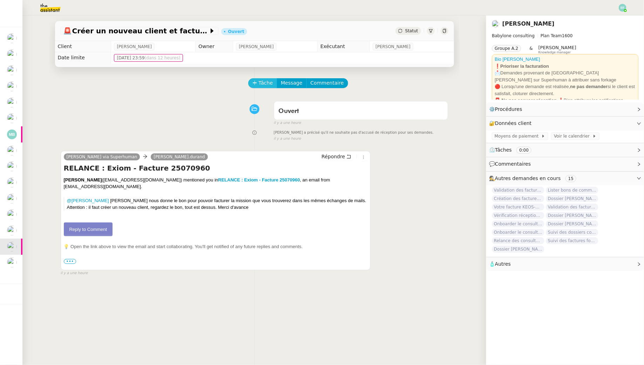
click at [263, 85] on span "Tâche" at bounding box center [266, 83] width 14 height 8
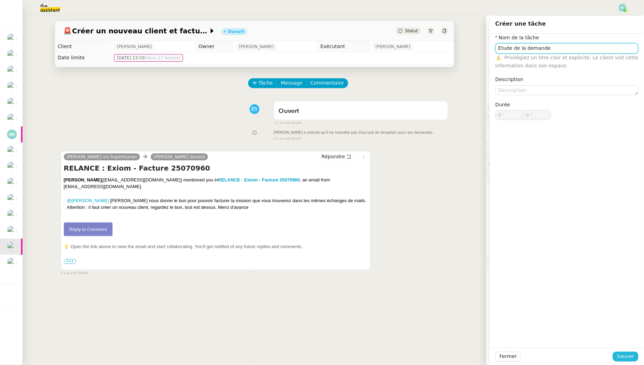
type input "Etude de la demande"
click at [620, 354] on span "Sauver" at bounding box center [625, 356] width 17 height 8
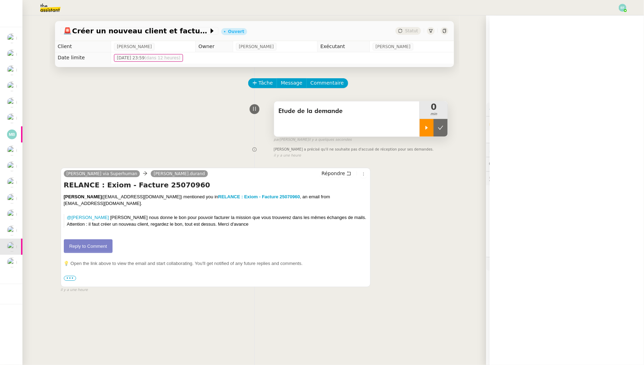
click at [424, 129] on div at bounding box center [427, 128] width 14 height 18
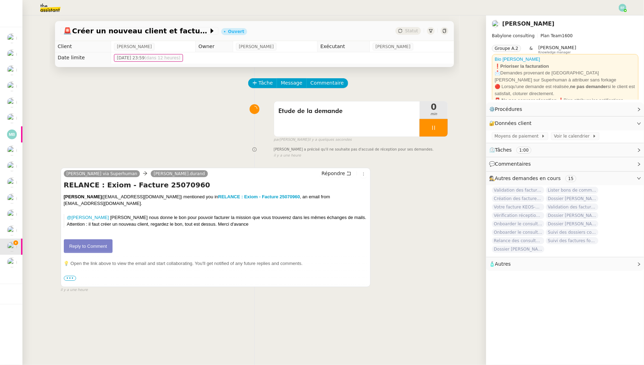
click at [73, 278] on span "•••" at bounding box center [70, 278] width 13 height 5
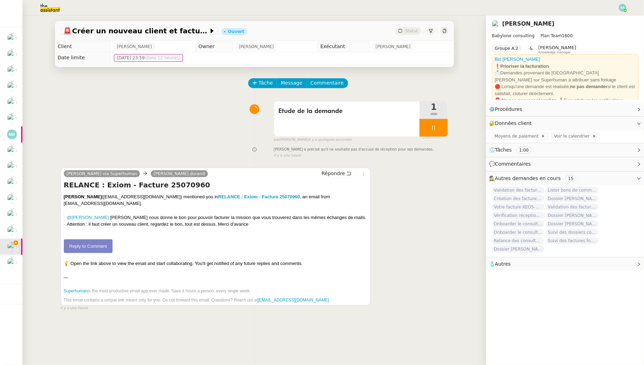
click at [102, 246] on link "Reply to Comment" at bounding box center [88, 246] width 49 height 14
click at [436, 125] on icon at bounding box center [434, 128] width 6 height 6
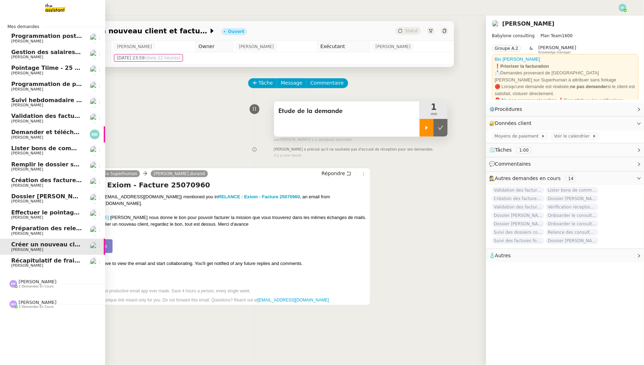
click at [12, 216] on span "[PERSON_NAME]" at bounding box center [27, 217] width 32 height 5
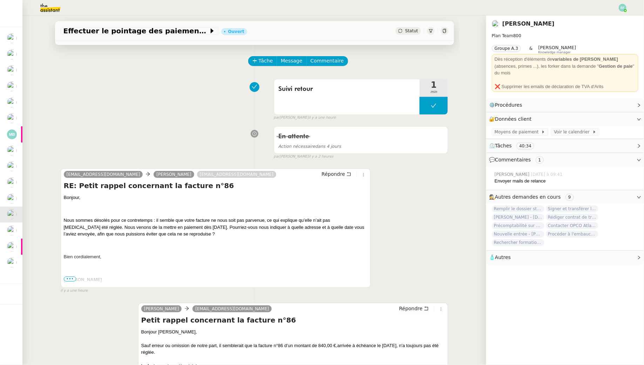
scroll to position [23, 0]
click at [431, 107] on icon at bounding box center [434, 105] width 6 height 6
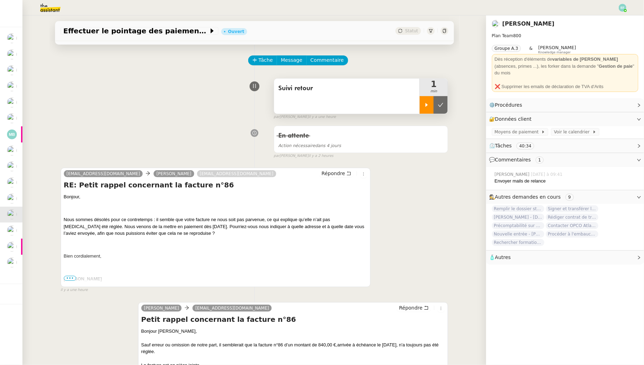
click at [424, 106] on icon at bounding box center [427, 105] width 6 height 6
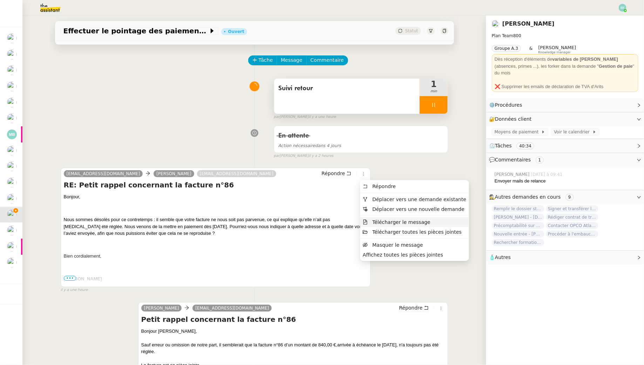
click at [379, 221] on span "Télécharger le message" at bounding box center [401, 222] width 58 height 6
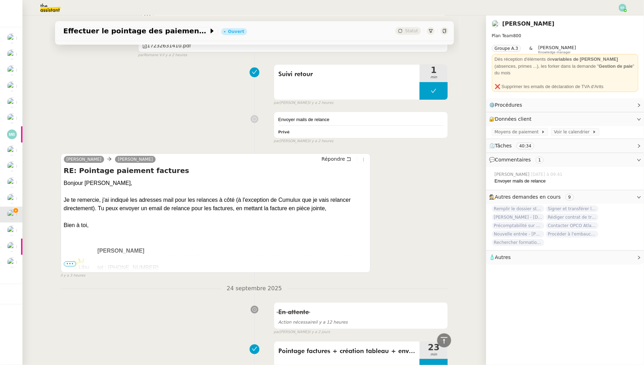
scroll to position [1137, 0]
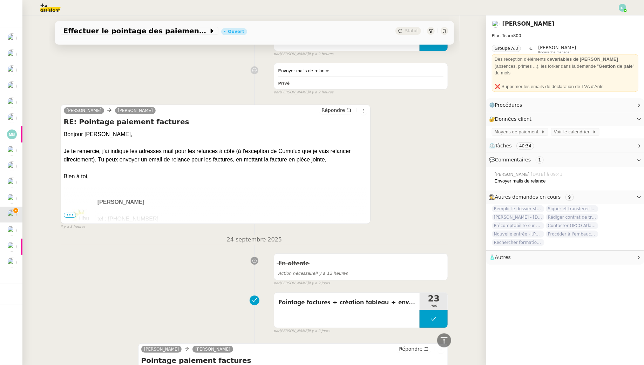
click at [268, 159] on div "Bonjour [PERSON_NAME], Je te remercie, j'ai indiqué les adresses mail pour les …" at bounding box center [216, 147] width 304 height 34
click at [347, 108] on icon at bounding box center [349, 110] width 5 height 5
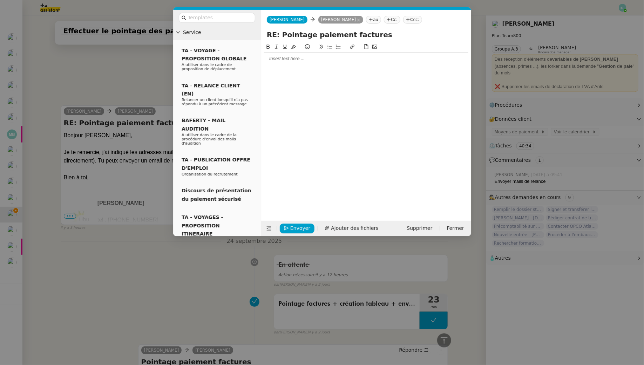
scroll to position [1193, 0]
click at [356, 226] on span "Ajouter des fichiers" at bounding box center [354, 228] width 47 height 8
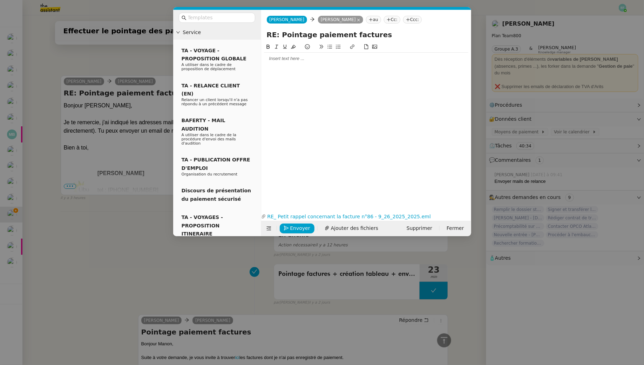
click at [309, 63] on div at bounding box center [366, 59] width 204 height 12
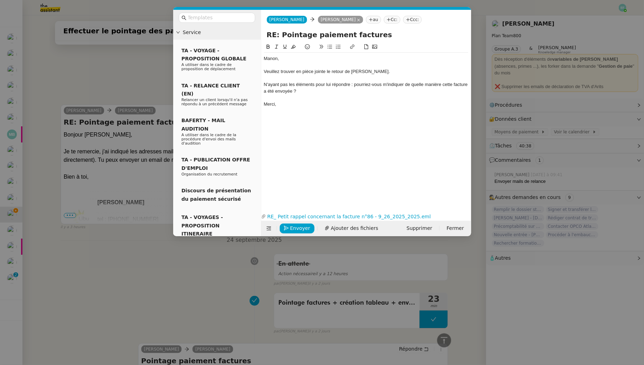
scroll to position [1269, 0]
click at [264, 81] on div at bounding box center [366, 78] width 204 height 6
click at [295, 94] on li "N'ayant pas les éléments pour lui répondre : pourriez-vous m'indiquer de quelle…" at bounding box center [370, 87] width 198 height 13
click at [302, 230] on span "Envoyer" at bounding box center [300, 228] width 20 height 8
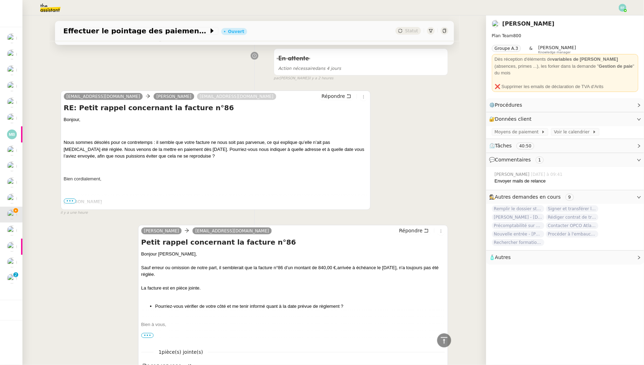
scroll to position [0, 0]
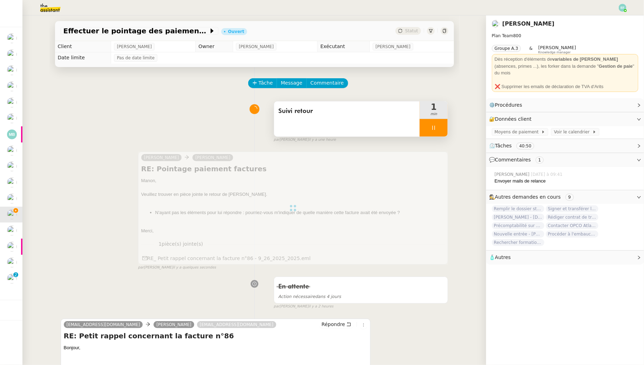
click at [363, 128] on div "Suivi retour" at bounding box center [347, 118] width 146 height 35
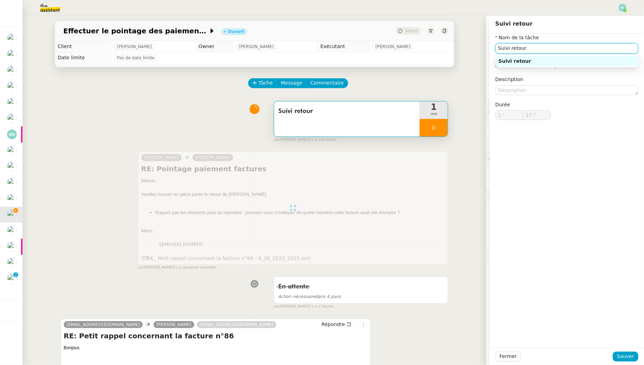
click at [571, 51] on input "Suivi retour" at bounding box center [567, 48] width 143 height 10
type input "Suivi retour"
type input "18 ""
type input "Suivi retour +"
type input "19 ""
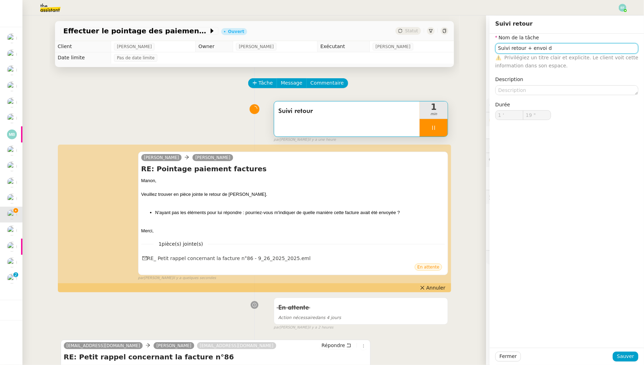
type input "Suivi retour"
type input "1 '"
type input "20 ""
type input "Suivi retour"
type input "1 '"
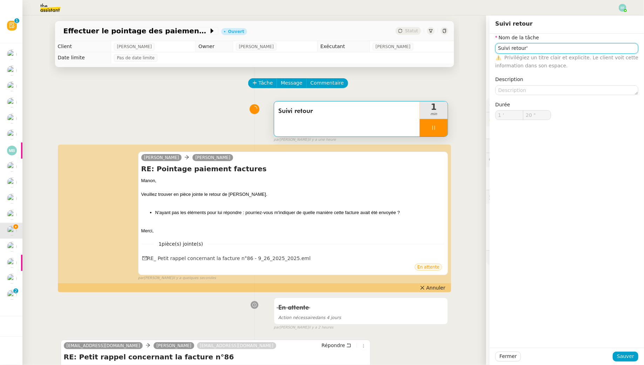
type input "20 ""
type input "Suivi retour"
type input "1 '"
type input "20 ""
type input "Suivi retour"
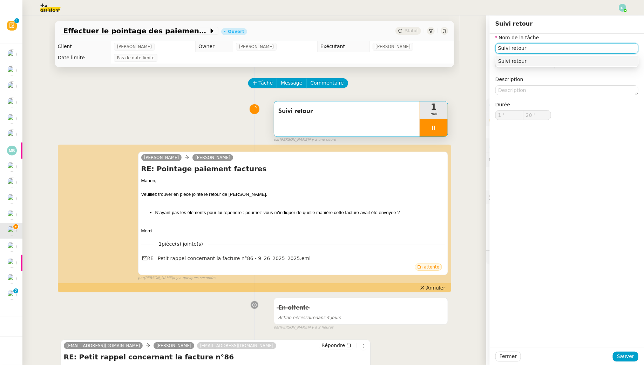
type input "21 ""
type input "Suivi retour + envoi d'"
type input "22 ""
type input "Suivi retour + envoi d'email"
type input "23 ""
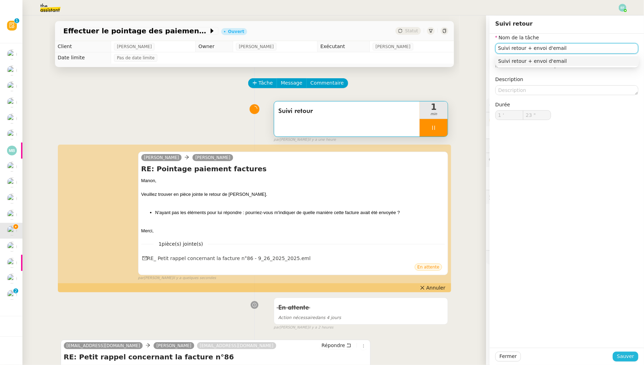
type input "Suivi retour + envoi d'email"
click at [627, 356] on span "Sauver" at bounding box center [625, 356] width 17 height 8
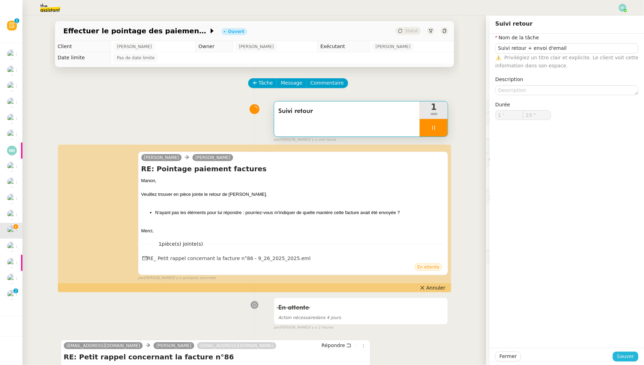
type input "24 ""
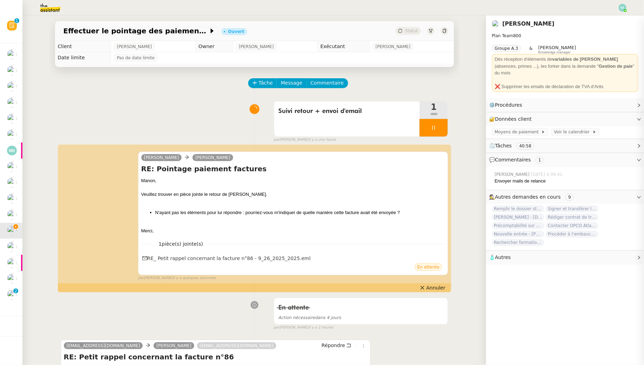
click at [439, 125] on div at bounding box center [434, 128] width 28 height 18
click at [439, 125] on icon at bounding box center [441, 128] width 6 height 6
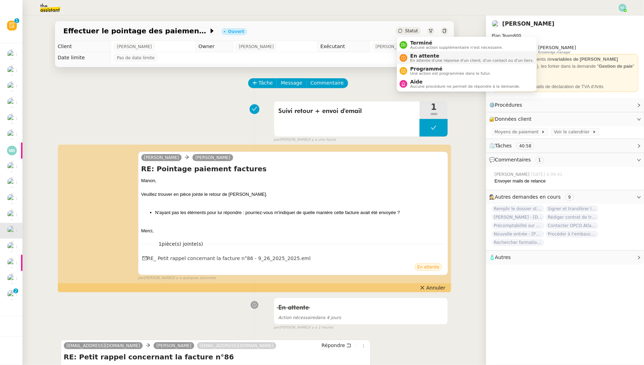
click at [416, 56] on span "En attente" at bounding box center [471, 56] width 123 height 6
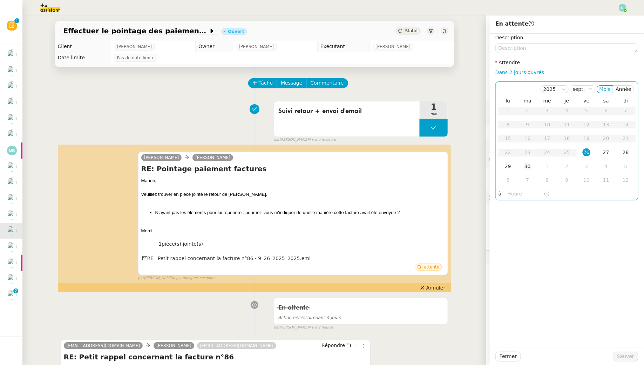
click at [527, 170] on td "30" at bounding box center [528, 167] width 20 height 14
click at [624, 358] on span "Sauver" at bounding box center [625, 356] width 17 height 8
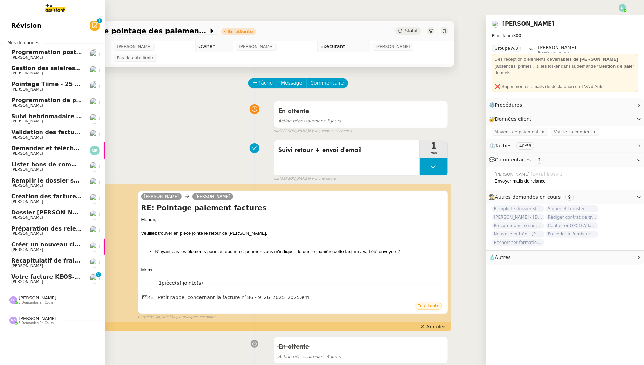
click at [16, 278] on span "Votre facture KEOS-N Consulting" at bounding box center [63, 276] width 104 height 7
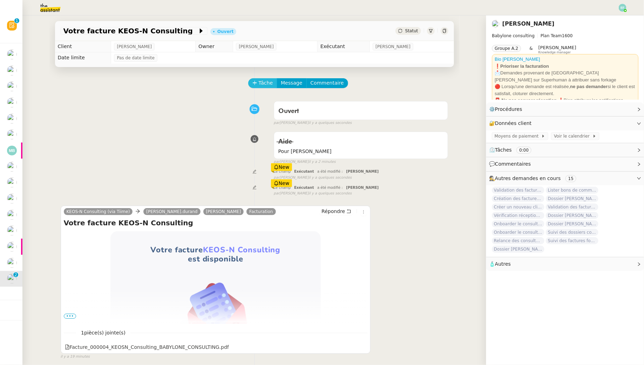
click at [265, 82] on span "Tâche" at bounding box center [266, 83] width 14 height 8
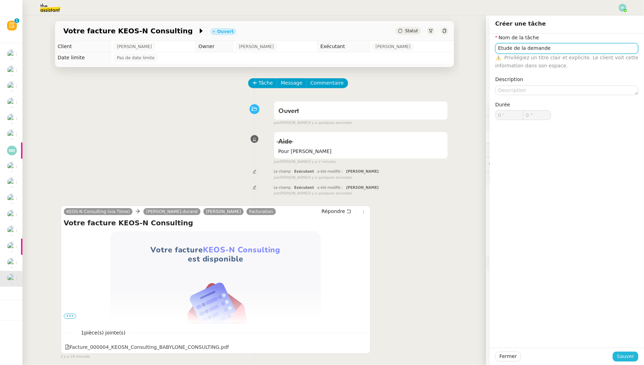
type input "Etude de la demande"
click at [630, 358] on span "Sauver" at bounding box center [625, 356] width 17 height 8
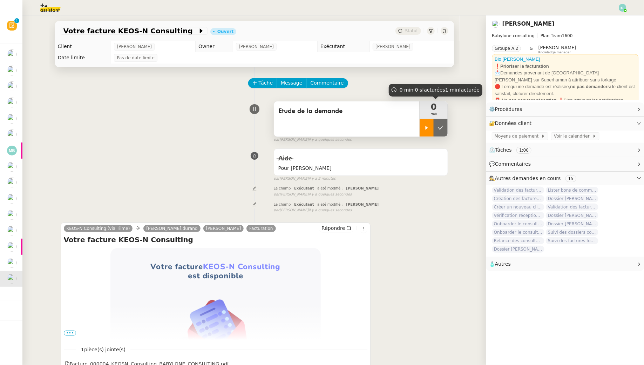
click at [421, 126] on div at bounding box center [427, 128] width 14 height 18
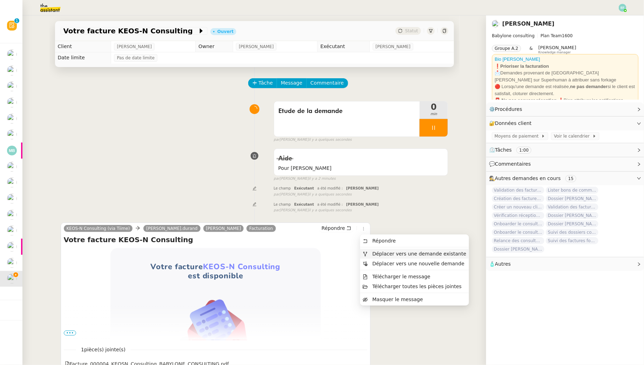
click at [373, 253] on span "Déplacer vers une demande existante" at bounding box center [419, 254] width 94 height 6
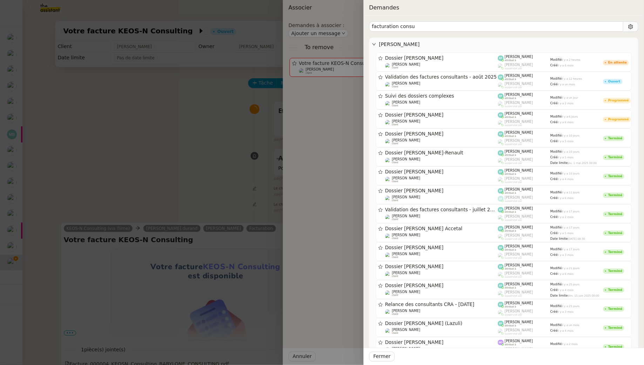
type input "facturation consu"
click at [153, 106] on div at bounding box center [322, 182] width 644 height 365
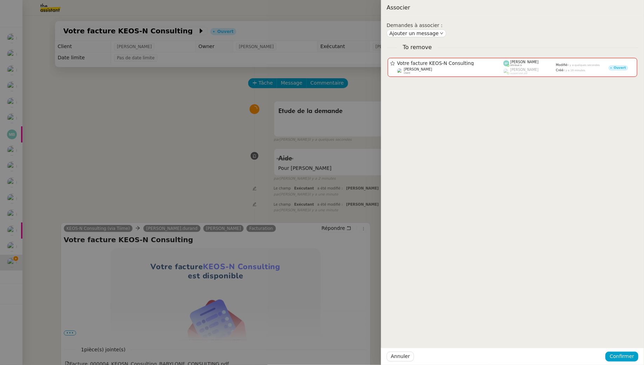
click at [153, 106] on div at bounding box center [322, 182] width 644 height 365
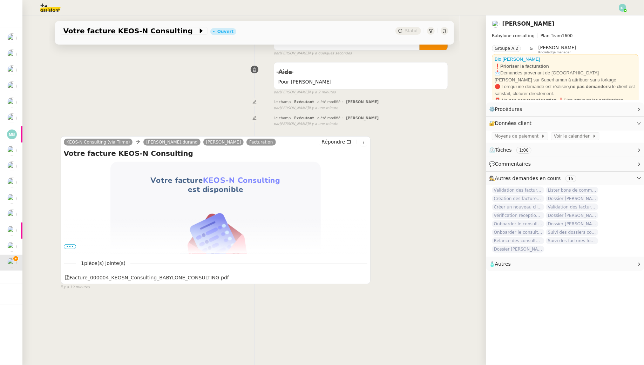
scroll to position [89, 0]
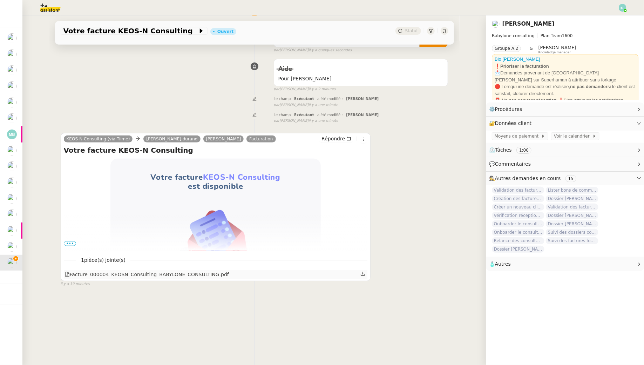
click at [363, 274] on icon at bounding box center [363, 273] width 5 height 5
click at [609, 106] on div "⚙️ Procédures Modifier" at bounding box center [559, 109] width 141 height 8
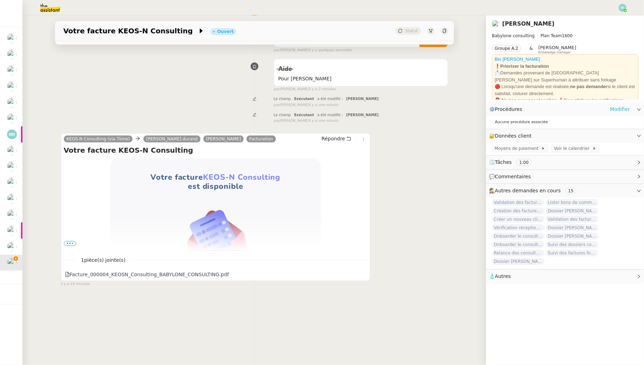
click at [618, 110] on link "Modifier" at bounding box center [620, 109] width 20 height 8
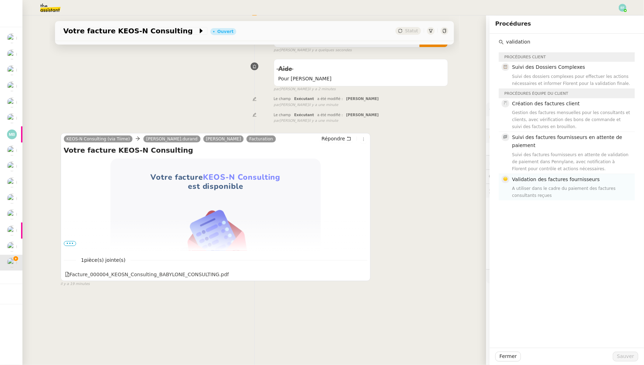
type input "validation"
click at [565, 186] on div "A utiliser dans le cadre du paiement des factures consultants reçues" at bounding box center [571, 192] width 119 height 14
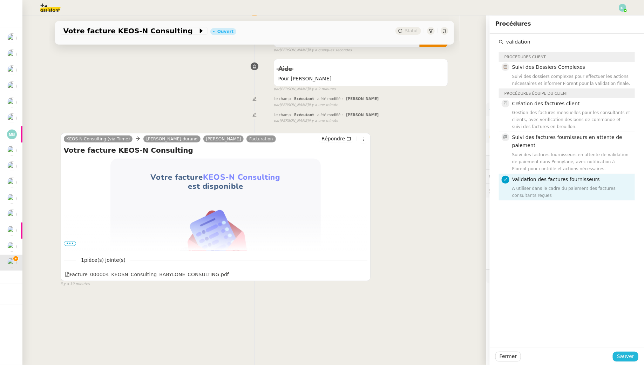
click at [620, 355] on span "Sauver" at bounding box center [625, 356] width 17 height 8
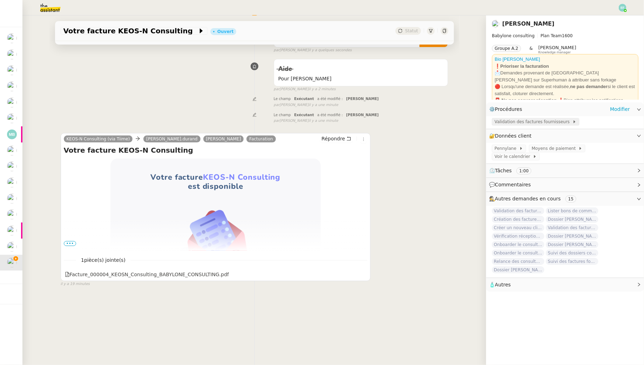
click at [537, 124] on span "Validation des factures fournisseurs" at bounding box center [534, 121] width 78 height 7
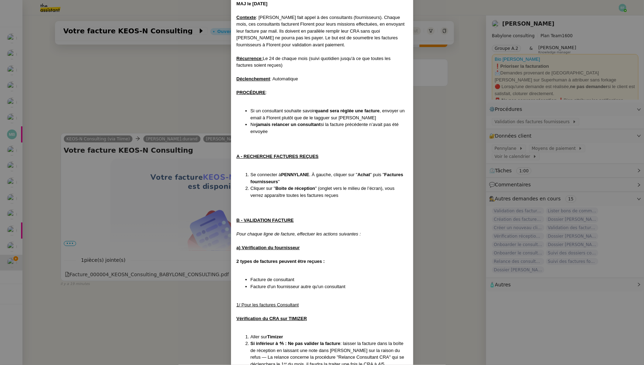
scroll to position [46, 0]
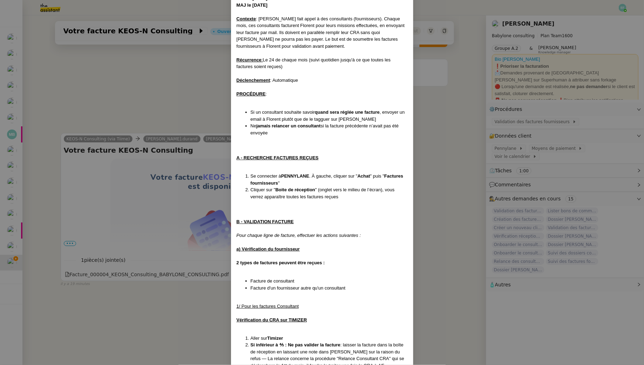
click at [433, 115] on nz-modal-container "MAJ le [DATE] MAJ le [DATE] Contexte : [PERSON_NAME] fait appel à des consultan…" at bounding box center [322, 182] width 644 height 365
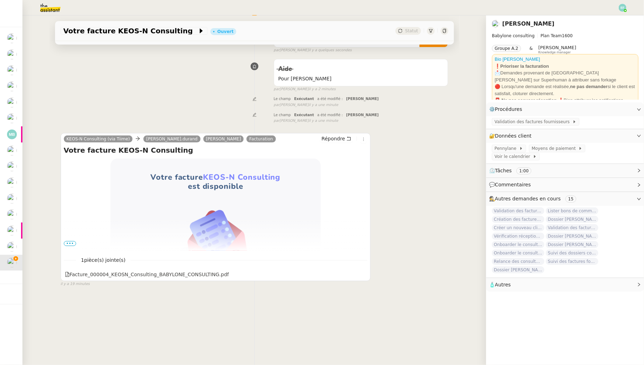
scroll to position [0, 0]
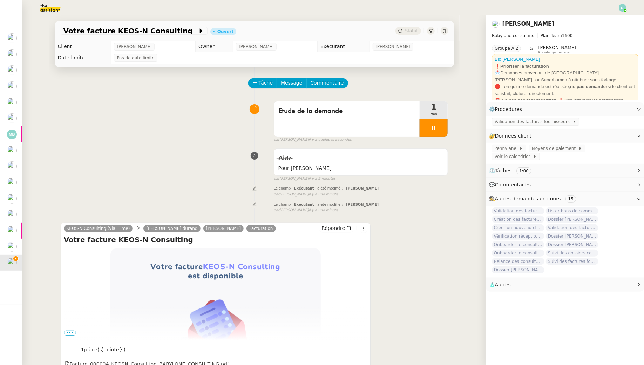
click at [53, 11] on img at bounding box center [45, 7] width 54 height 15
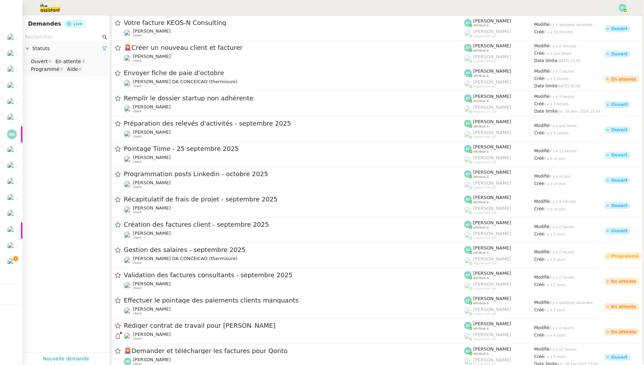
click at [63, 36] on input "text" at bounding box center [63, 37] width 76 height 8
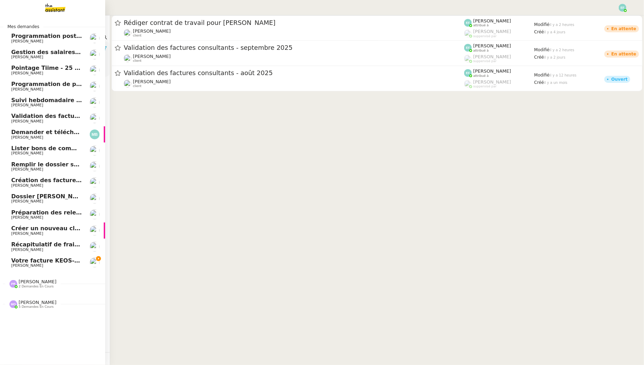
type input "validation de"
click at [35, 268] on link "Votre facture KEOS-N Consulting [PERSON_NAME]" at bounding box center [52, 263] width 105 height 16
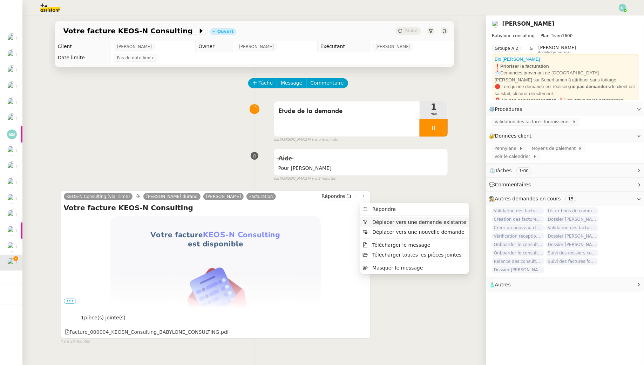
click at [377, 223] on span "Déplacer vers une demande existante" at bounding box center [419, 222] width 94 height 6
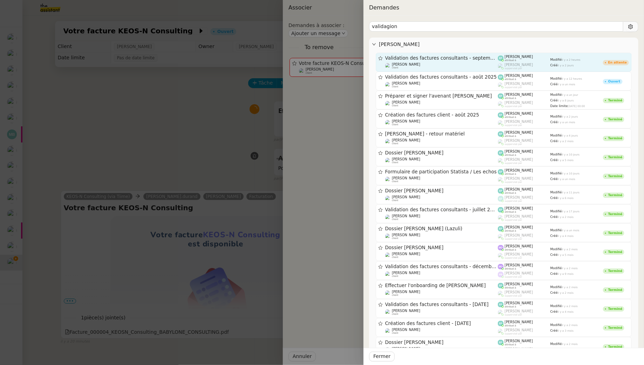
type input "validagion"
click at [493, 60] on span "Validation des factures consultants - septembre 2025" at bounding box center [441, 58] width 113 height 5
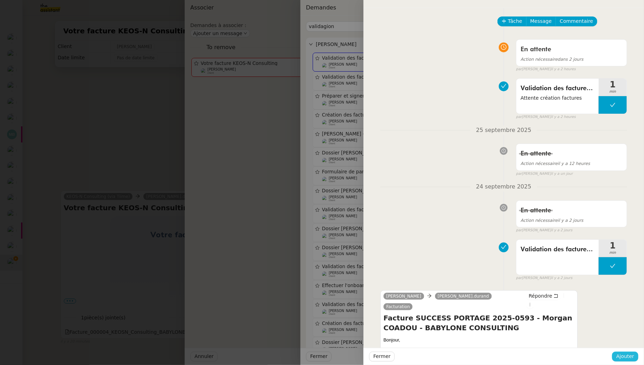
click at [621, 354] on span "Ajouter" at bounding box center [626, 356] width 18 height 8
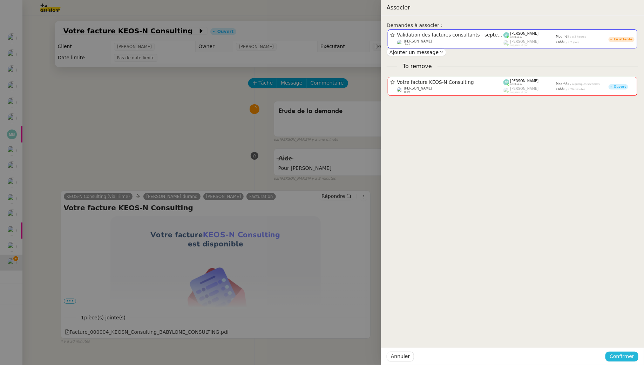
click at [625, 352] on span "Confirmer" at bounding box center [622, 356] width 25 height 8
click at [624, 338] on span "Ajouter" at bounding box center [623, 337] width 18 height 7
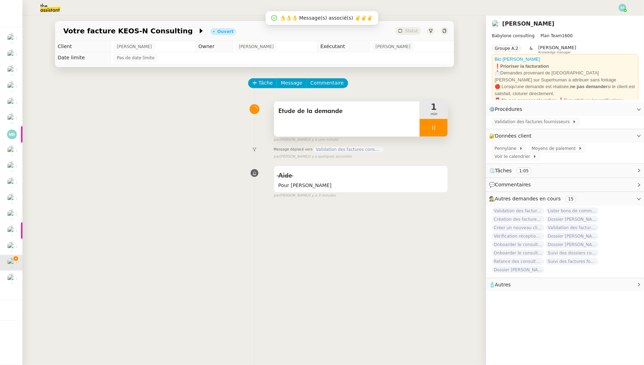
click at [435, 130] on div at bounding box center [434, 128] width 28 height 18
click at [441, 127] on icon at bounding box center [441, 128] width 6 height 6
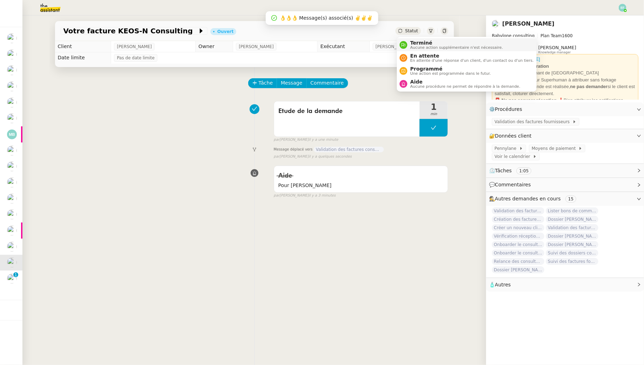
click at [414, 41] on span "Terminé" at bounding box center [456, 43] width 93 height 6
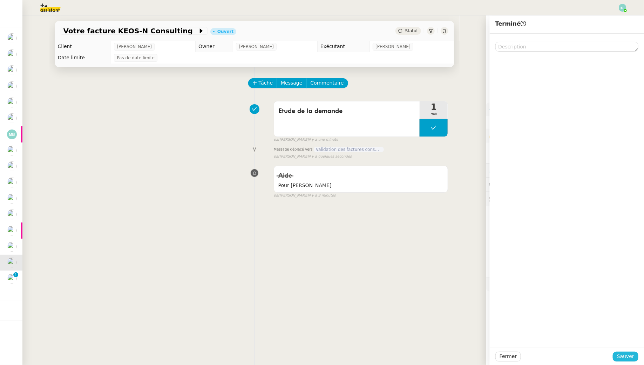
click at [619, 351] on button "Sauver" at bounding box center [626, 356] width 26 height 10
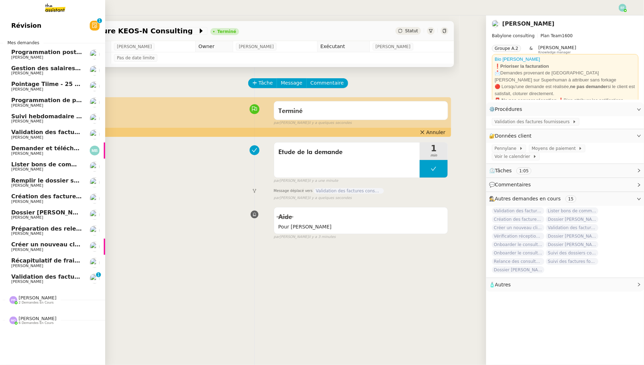
click at [26, 277] on span "Validation des factures consultants - septembre 2025" at bounding box center [96, 276] width 170 height 7
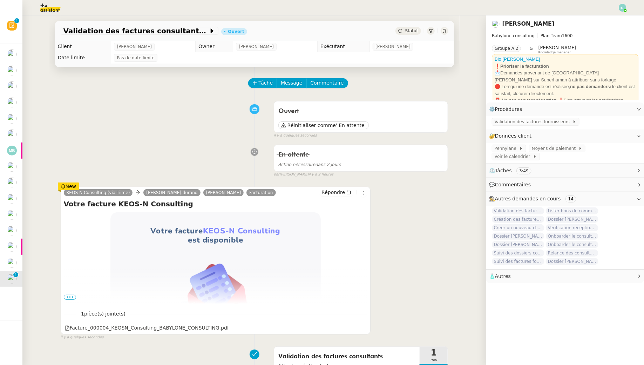
click at [47, 9] on img at bounding box center [45, 7] width 54 height 15
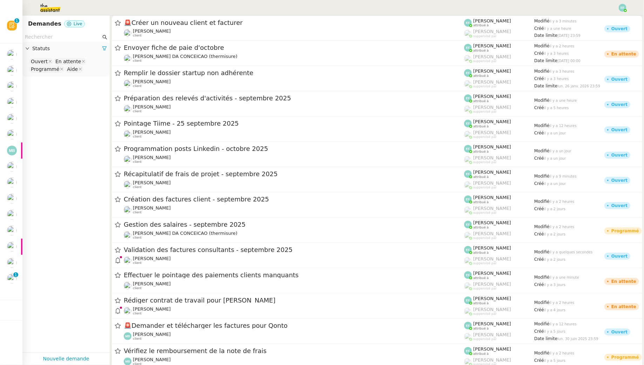
click at [50, 39] on input "text" at bounding box center [63, 37] width 76 height 8
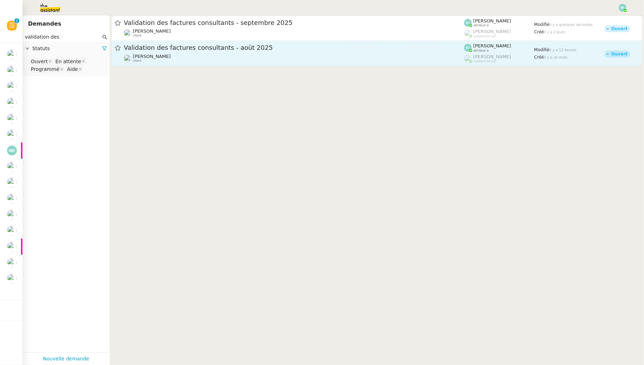
type input "validation des"
click at [198, 53] on div "Validation des factures consultants - [DATE] [PERSON_NAME] client" at bounding box center [294, 52] width 341 height 19
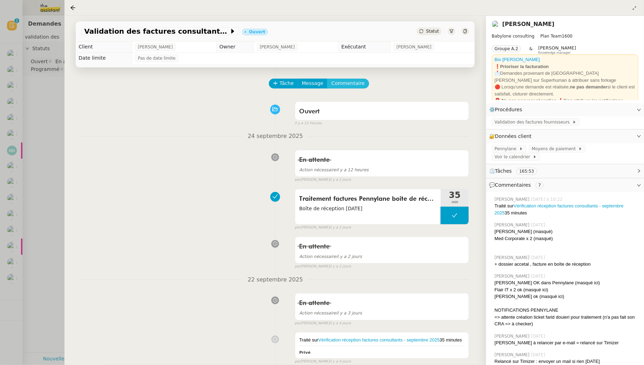
click at [348, 86] on span "Commentaire" at bounding box center [347, 83] width 33 height 8
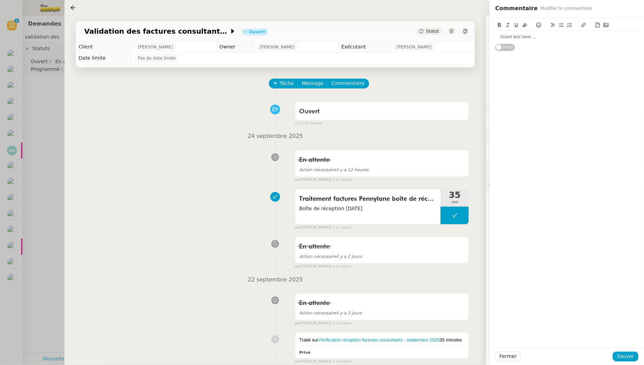
click at [523, 36] on div at bounding box center [567, 37] width 143 height 6
click at [276, 81] on icon at bounding box center [275, 83] width 5 height 5
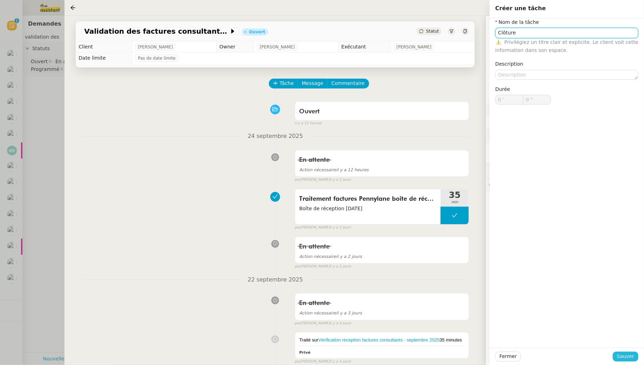
type input "Clôture"
click at [629, 358] on span "Sauver" at bounding box center [625, 356] width 17 height 8
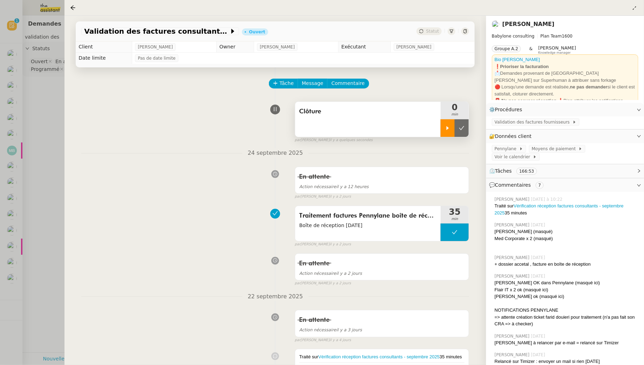
click at [446, 129] on icon at bounding box center [448, 128] width 6 height 6
click at [381, 125] on div "Clôture" at bounding box center [368, 119] width 146 height 35
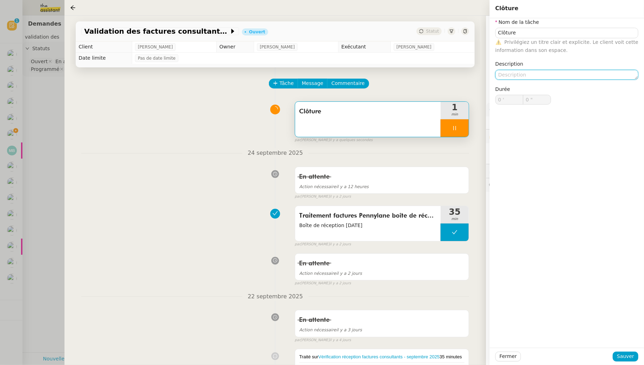
click at [524, 73] on textarea at bounding box center [567, 75] width 143 height 10
type textarea "D"
type input "1 ""
type textarea "Doublon"
type input "2 ""
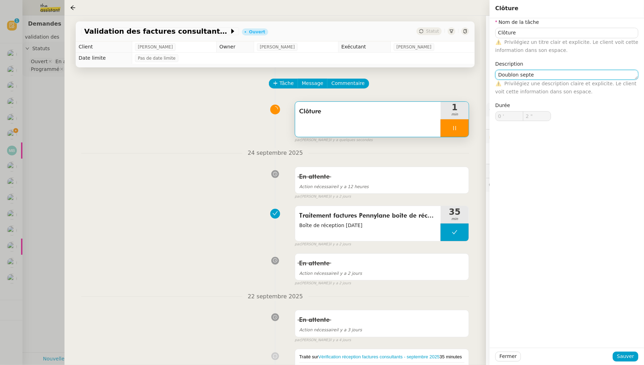
type textarea "Doublon septem"
type input "3 ""
type textarea "Doublon septembre"
type input "6 ""
type textarea "Doublon septembre"
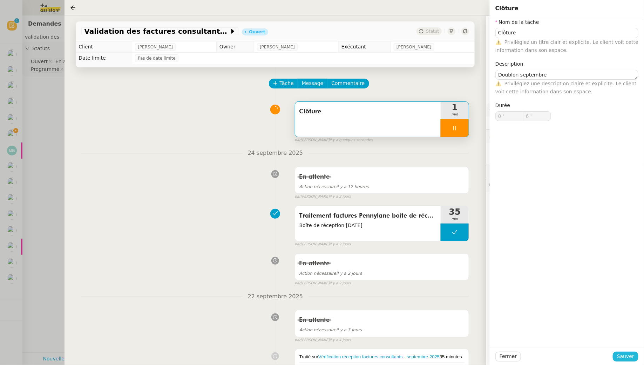
click at [631, 360] on span "Sauver" at bounding box center [625, 356] width 17 height 8
type input "7 ""
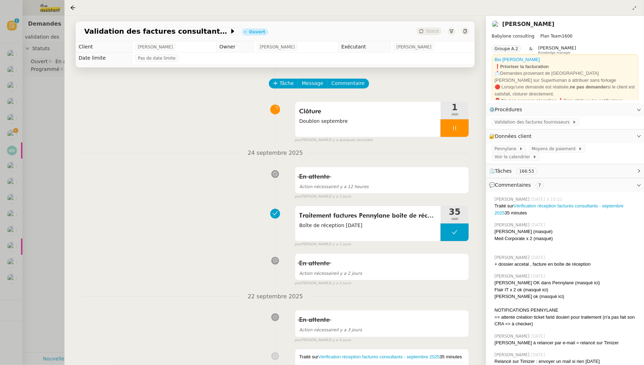
click at [458, 127] on div at bounding box center [455, 128] width 28 height 18
click at [458, 127] on button at bounding box center [462, 128] width 14 height 18
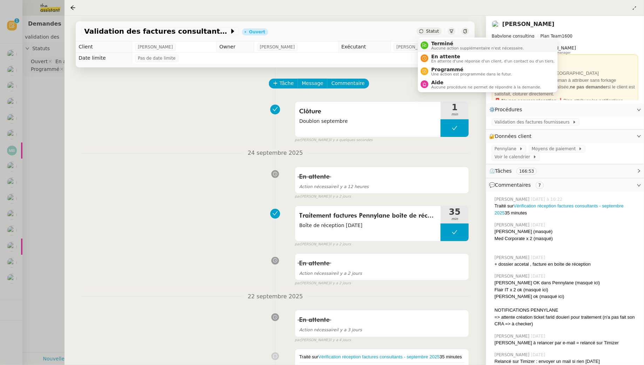
click at [435, 39] on li "Terminé Aucune action supplémentaire n'est nécessaire." at bounding box center [488, 45] width 140 height 13
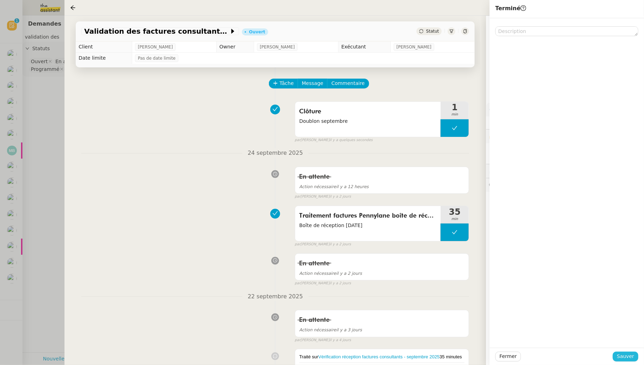
click at [624, 355] on span "Sauver" at bounding box center [625, 356] width 17 height 8
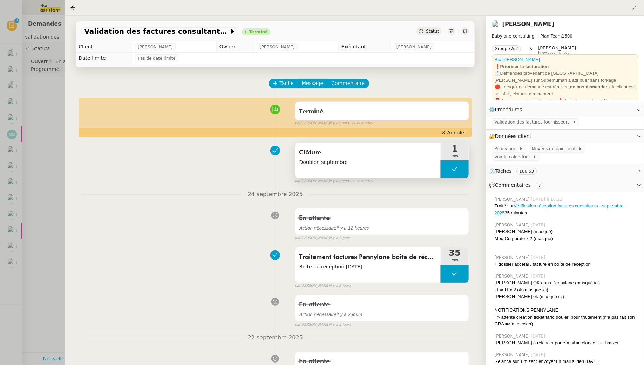
click at [385, 152] on span "Clôture" at bounding box center [368, 152] width 137 height 11
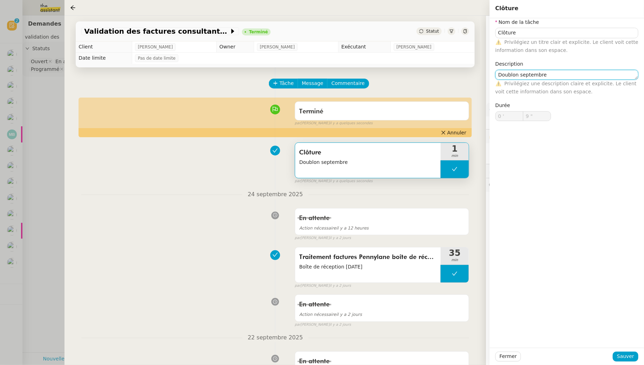
drag, startPoint x: 557, startPoint y: 75, endPoint x: 487, endPoint y: 59, distance: 71.3
click at [487, 59] on app-ticket "Validation des factures consultants - [DATE] Terminé Statut Client [PERSON_NAME…" at bounding box center [355, 190] width 580 height 349
type textarea "Ouverture demande septembre"
click at [630, 361] on button "Sauver" at bounding box center [626, 356] width 26 height 10
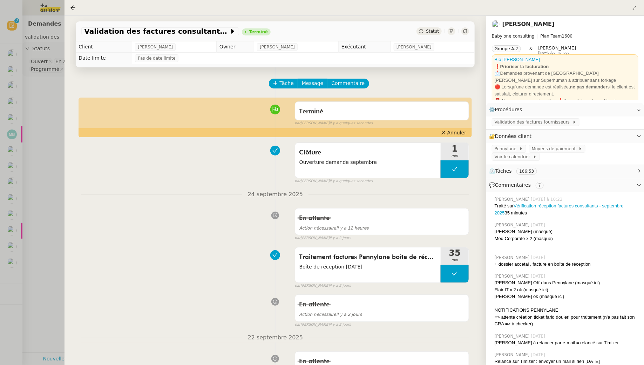
click at [27, 110] on div at bounding box center [322, 182] width 644 height 365
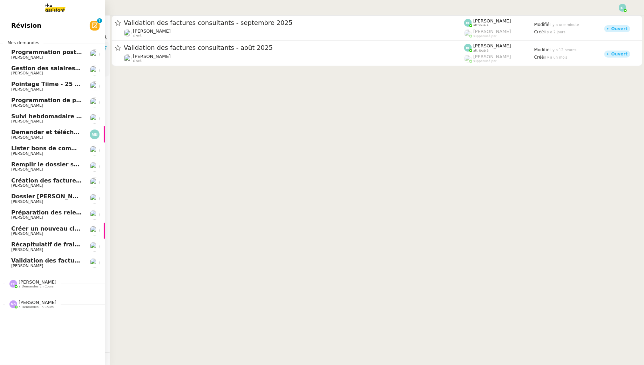
click at [70, 51] on span "Programmation posts Linkedin - octobre 2025" at bounding box center [83, 52] width 145 height 7
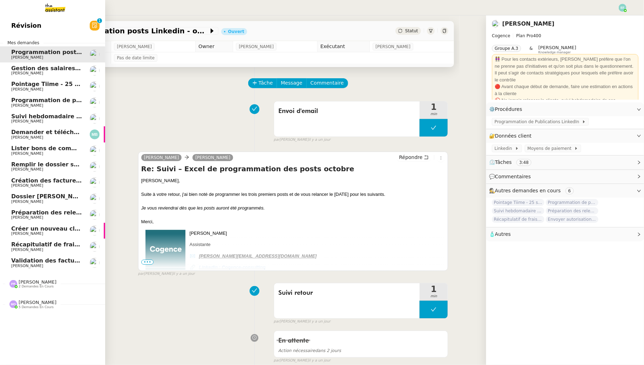
click at [38, 264] on span "[PERSON_NAME]" at bounding box center [46, 266] width 71 height 4
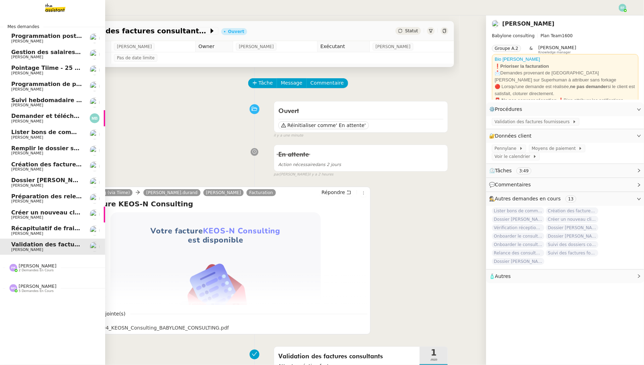
click at [55, 153] on span "[PERSON_NAME]" at bounding box center [46, 153] width 71 height 4
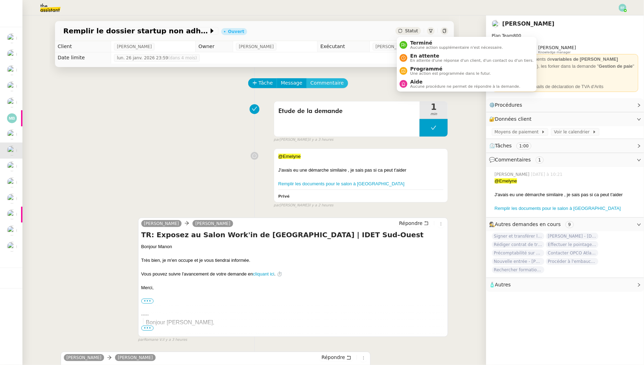
click at [329, 84] on span "Commentaire" at bounding box center [327, 83] width 33 height 8
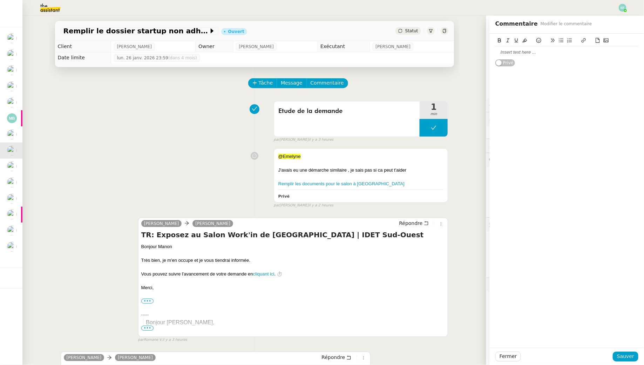
click at [508, 52] on div at bounding box center [567, 52] width 143 height 6
click at [622, 354] on span "Sauver" at bounding box center [625, 356] width 17 height 8
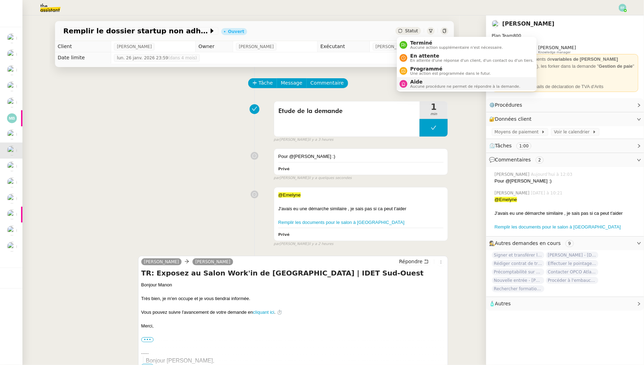
click at [422, 81] on span "Aide" at bounding box center [465, 82] width 110 height 6
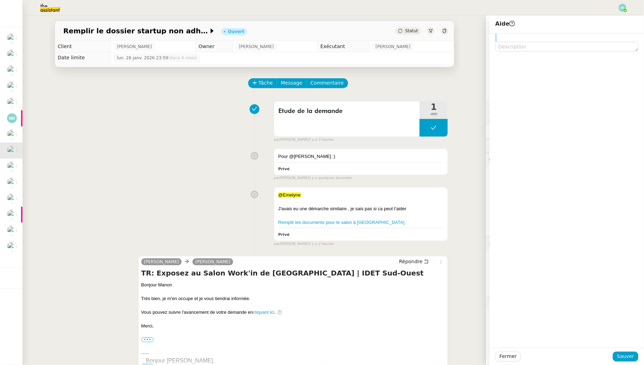
drag, startPoint x: 540, startPoint y: 41, endPoint x: 539, endPoint y: 23, distance: 18.3
click at [540, 42] on div at bounding box center [567, 43] width 143 height 18
click at [527, 43] on textarea at bounding box center [567, 47] width 143 height 10
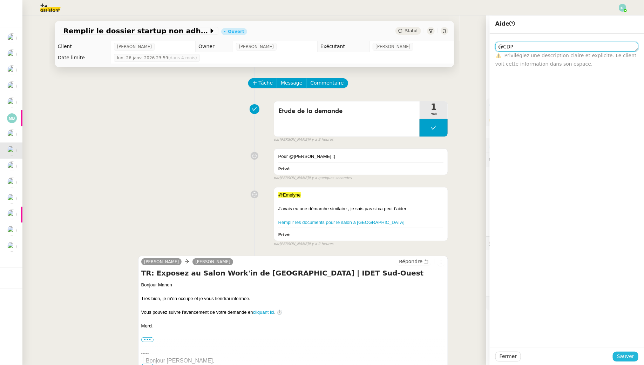
type textarea "@CDP"
click at [626, 355] on span "Sauver" at bounding box center [625, 356] width 17 height 8
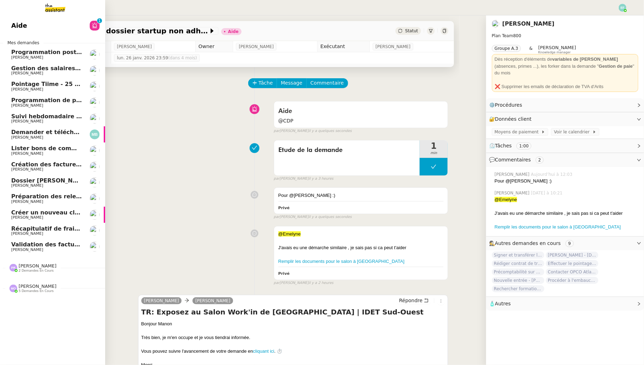
click at [39, 134] on span "Demander et télécharger les factures pour Qonto" at bounding box center [89, 132] width 156 height 7
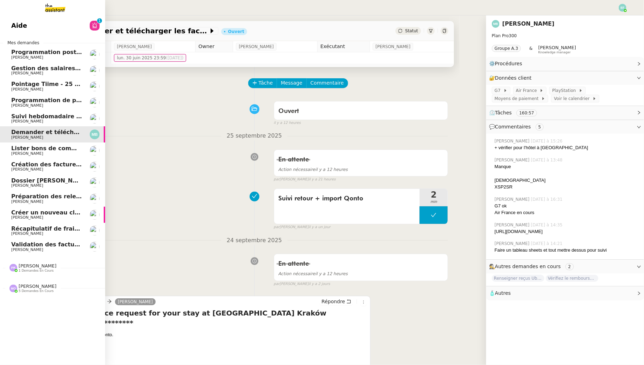
click at [13, 68] on span "Gestion des salaires - septembre 2025" at bounding box center [72, 68] width 122 height 7
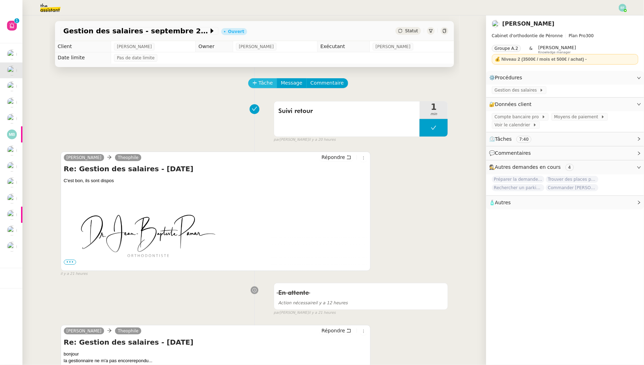
click at [267, 80] on span "Tâche" at bounding box center [266, 83] width 14 height 8
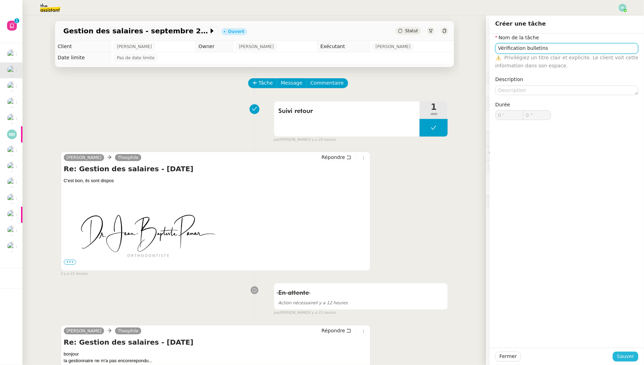
type input "Vérification bulletins"
click at [626, 356] on span "Sauver" at bounding box center [625, 356] width 17 height 8
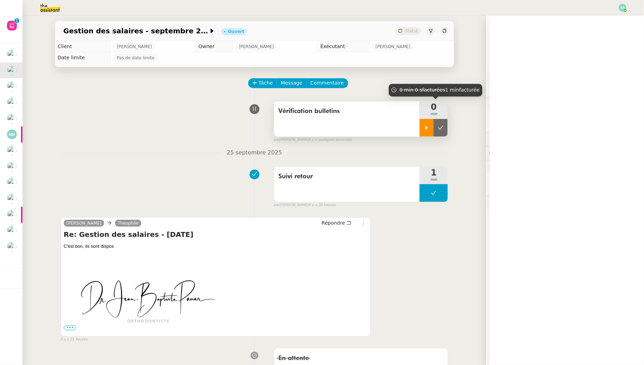
click at [428, 127] on icon at bounding box center [427, 128] width 6 height 6
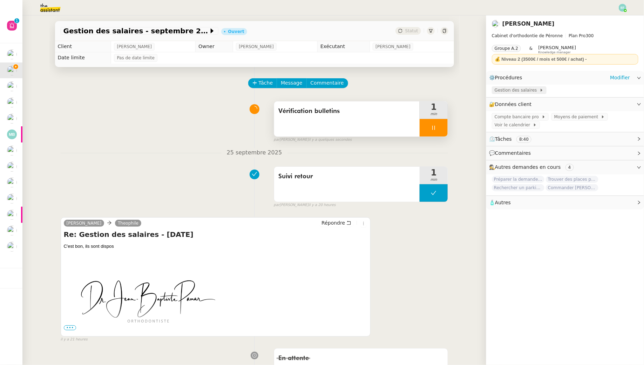
click at [526, 89] on span "Gestion des salaires" at bounding box center [517, 90] width 45 height 7
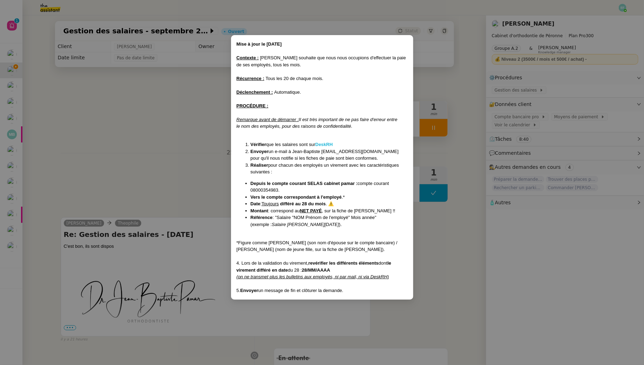
click at [326, 142] on strong "DeskRH" at bounding box center [325, 144] width 18 height 5
click at [154, 149] on nz-modal-container "Mise à jour le [DATE] Contexte : [PERSON_NAME] souhaite que nous nous occupions…" at bounding box center [322, 182] width 644 height 365
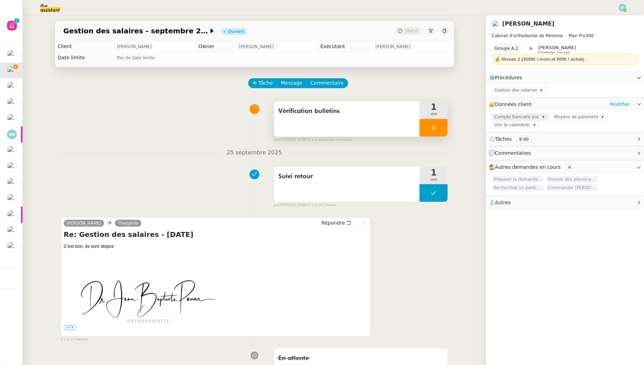
click at [521, 116] on span "Compte bancaire pro" at bounding box center [518, 116] width 47 height 7
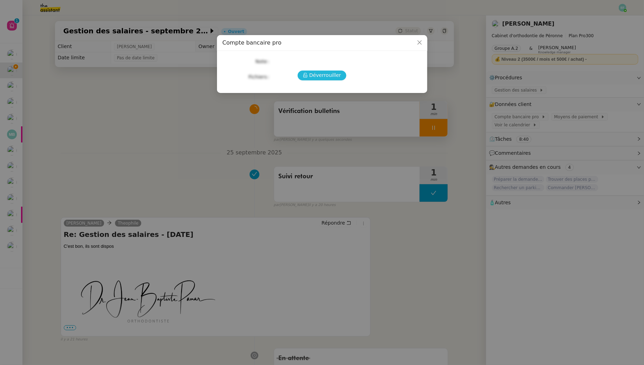
click at [319, 73] on span "Déverrouiller" at bounding box center [325, 75] width 32 height 8
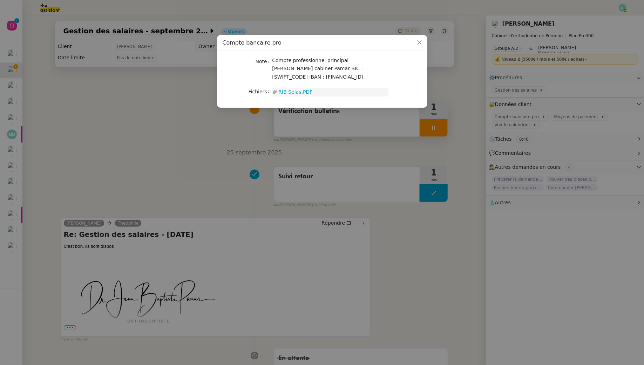
click at [300, 93] on link "RIB Selas.PDF" at bounding box center [332, 92] width 111 height 8
click at [118, 126] on nz-modal-container "Compte bancaire pro Note Compte professionnel principal [PERSON_NAME] cabinet P…" at bounding box center [322, 182] width 644 height 365
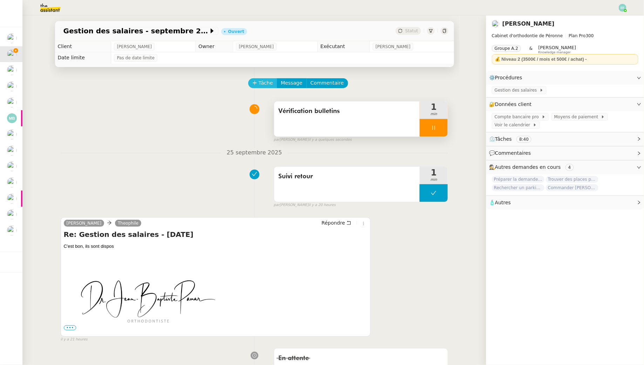
click at [263, 86] on span "Tâche" at bounding box center [266, 83] width 14 height 8
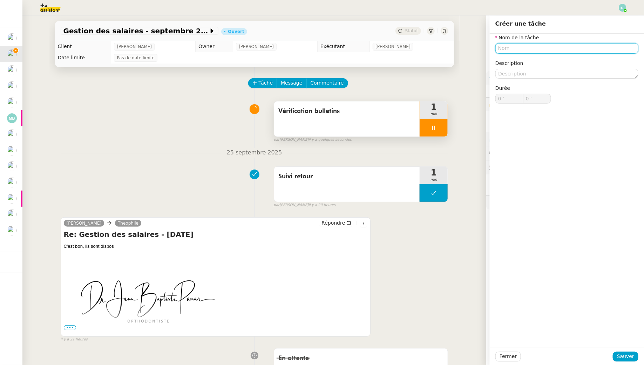
click at [515, 50] on input "text" at bounding box center [567, 48] width 143 height 10
type input "Connexion Banque"
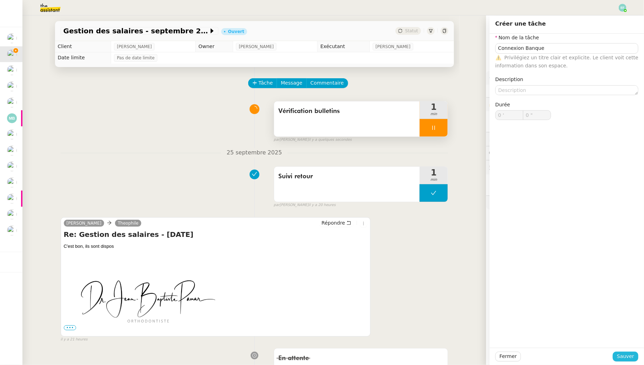
click at [624, 353] on span "Sauver" at bounding box center [625, 356] width 17 height 8
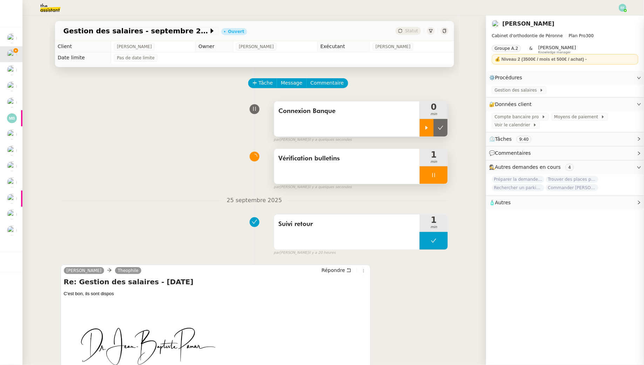
click at [425, 128] on icon at bounding box center [427, 128] width 6 height 6
click at [432, 176] on icon at bounding box center [434, 175] width 6 height 6
click at [442, 173] on icon at bounding box center [441, 175] width 6 height 6
click at [623, 103] on link "Modifier" at bounding box center [620, 104] width 20 height 8
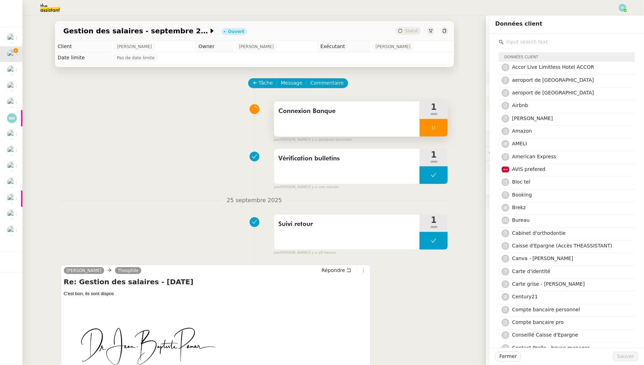
type input "a"
click at [568, 247] on span "Caisse d'Epargne (Accès THEASSISTANT)" at bounding box center [562, 246] width 100 height 6
click at [621, 357] on span "Sauver" at bounding box center [625, 356] width 17 height 8
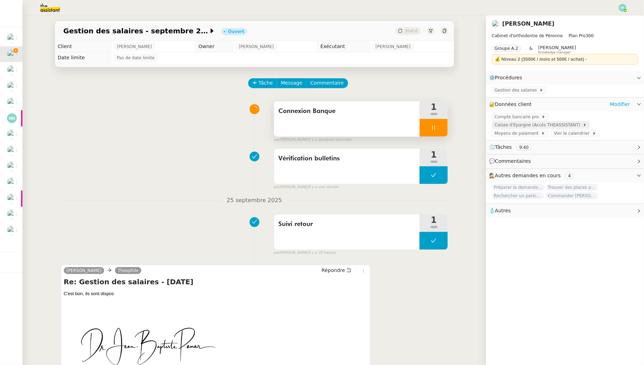
click at [519, 127] on span "Caisse d'Epargne (Accès THEASSISTANT)" at bounding box center [539, 124] width 88 height 7
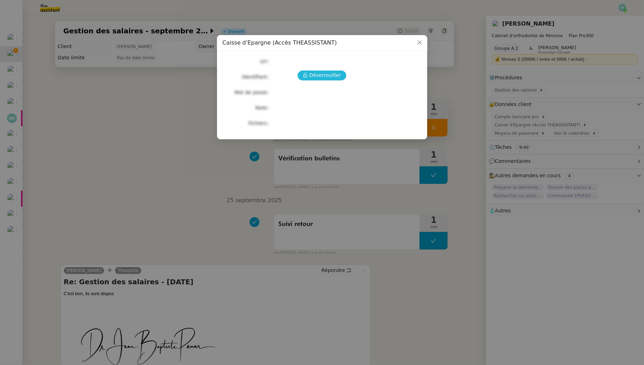
click at [331, 75] on span "Déverrouiller" at bounding box center [325, 75] width 32 height 8
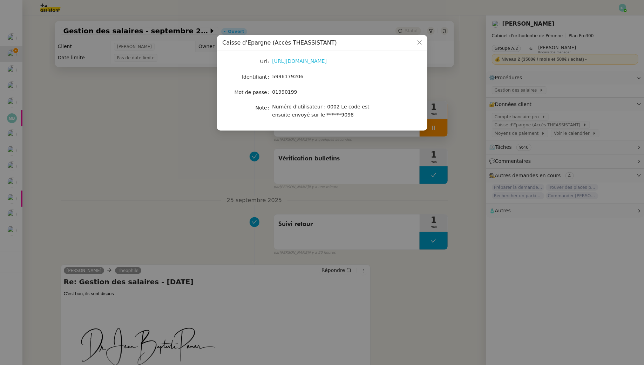
click at [318, 60] on link "[URL][DOMAIN_NAME]" at bounding box center [300, 61] width 55 height 6
click at [124, 174] on nz-modal-container "Caisse d'Epargne (Accès THEASSISTANT) Url [URL][DOMAIN_NAME] Identifiant 599617…" at bounding box center [322, 182] width 644 height 365
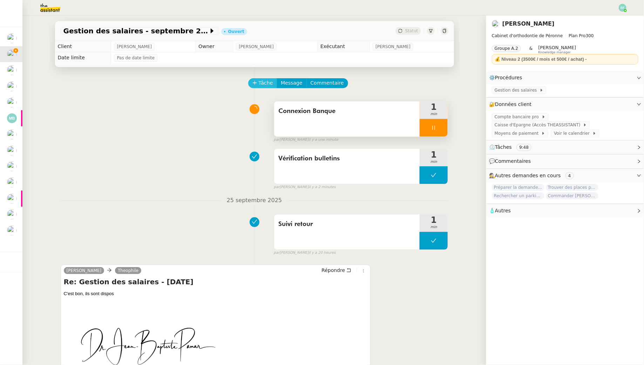
click at [256, 81] on icon at bounding box center [255, 82] width 5 height 5
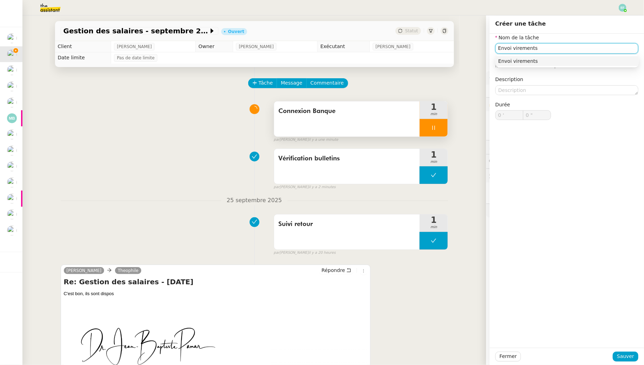
type input "Envoi virements"
click at [146, 128] on div "Connexion Banque 1 min false par [PERSON_NAME] il y a une minute" at bounding box center [255, 120] width 388 height 45
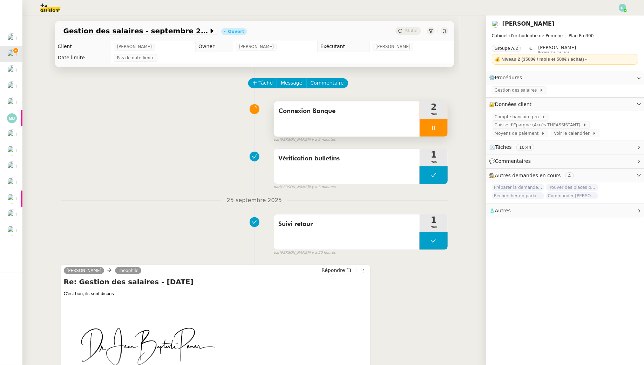
click at [439, 127] on div at bounding box center [434, 128] width 28 height 18
click at [441, 126] on icon at bounding box center [441, 128] width 6 height 6
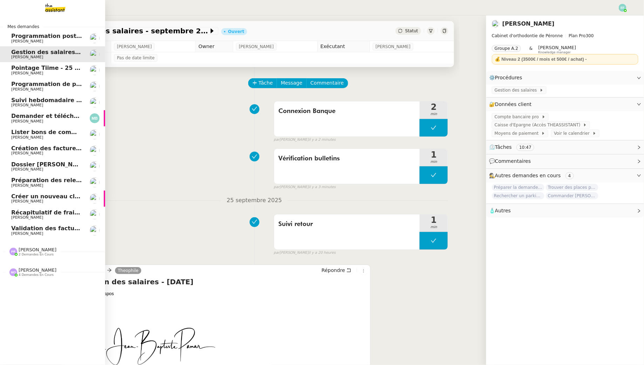
click at [23, 70] on span "Pointage Tiime - 25 septembre 2025" at bounding box center [68, 68] width 115 height 7
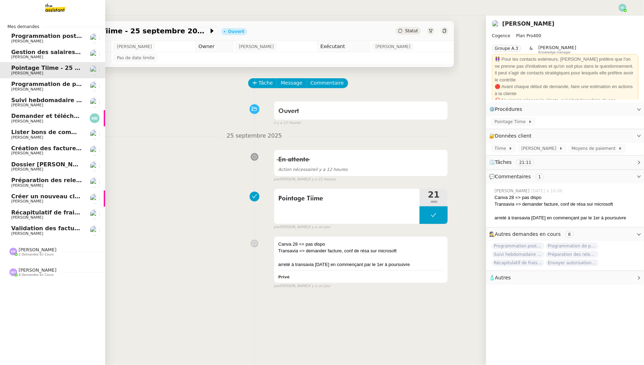
click at [40, 54] on span "Gestion des salaires - septembre 2025" at bounding box center [72, 52] width 122 height 7
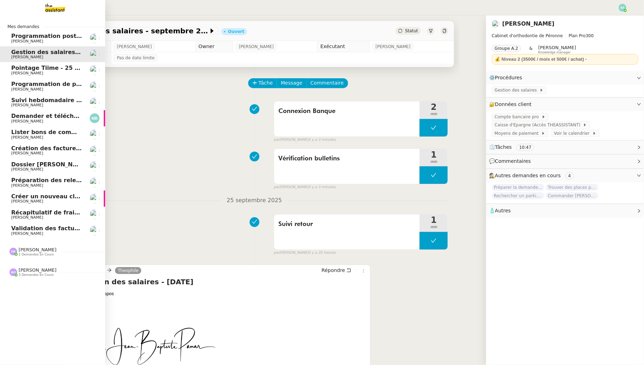
click at [18, 38] on span "Programmation posts Linkedin - octobre 2025" at bounding box center [83, 36] width 145 height 7
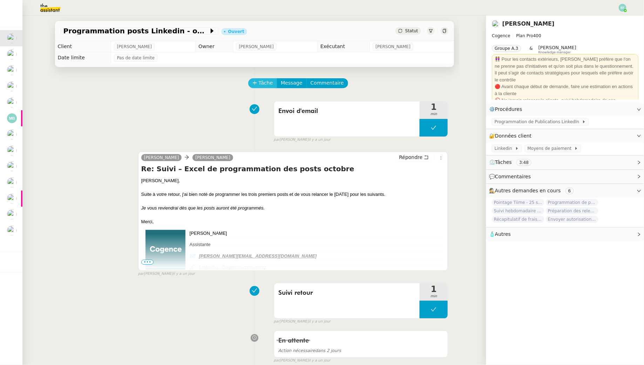
click at [260, 83] on span "Tâche" at bounding box center [266, 83] width 14 height 8
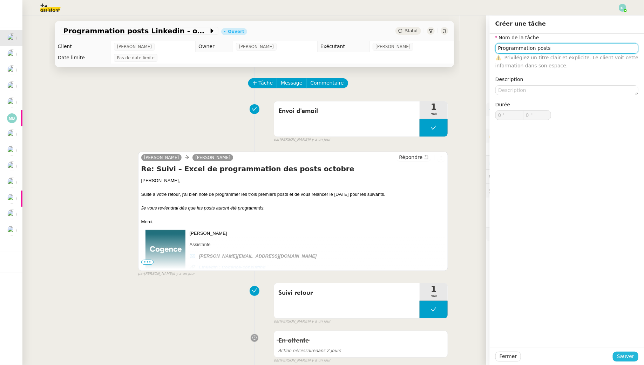
type input "Programmation posts"
click at [624, 358] on span "Sauver" at bounding box center [625, 356] width 17 height 8
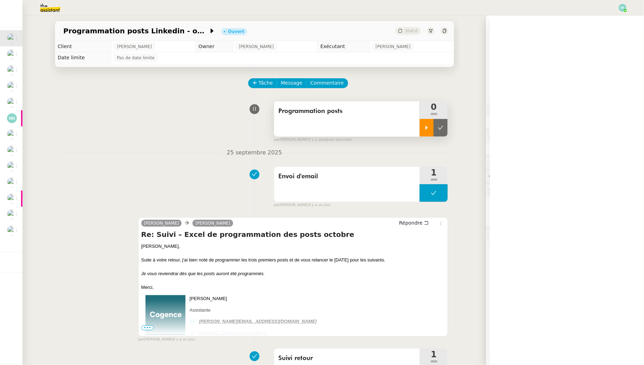
click at [427, 124] on div at bounding box center [427, 128] width 14 height 18
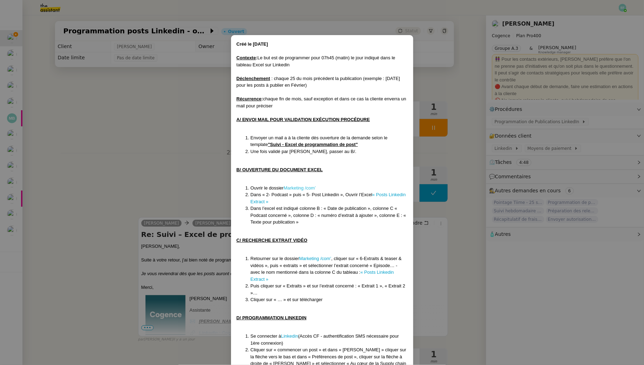
click at [308, 189] on link "Marketing /com’" at bounding box center [300, 187] width 32 height 5
click at [200, 155] on nz-modal-container "Créé le [DATE] Contexte : Le but est de programmer pour 07h45 (matin) le jour i…" at bounding box center [322, 182] width 644 height 365
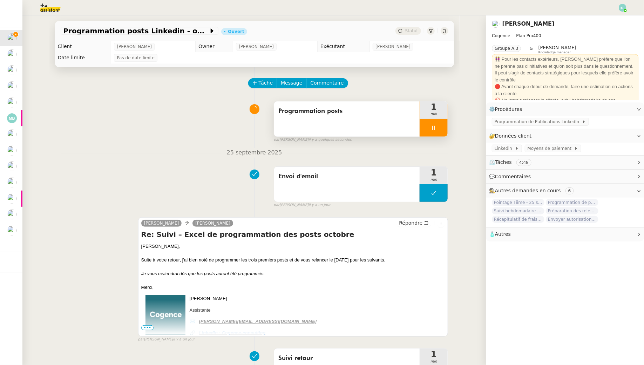
click at [439, 126] on div at bounding box center [434, 128] width 28 height 18
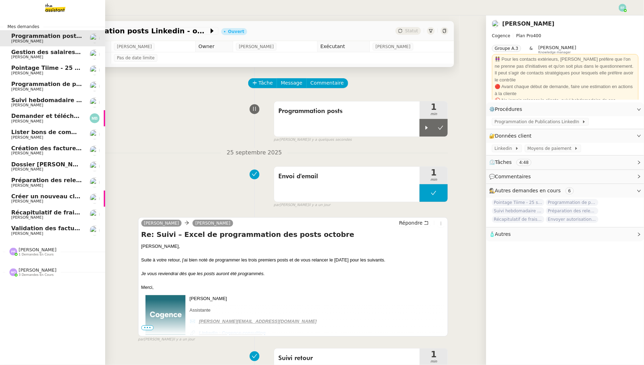
click at [20, 53] on span "Gestion des salaires - septembre 2025" at bounding box center [72, 52] width 122 height 7
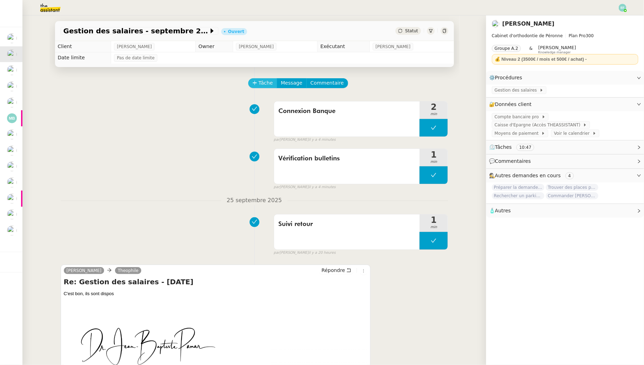
click at [263, 87] on button "Tâche" at bounding box center [262, 83] width 29 height 10
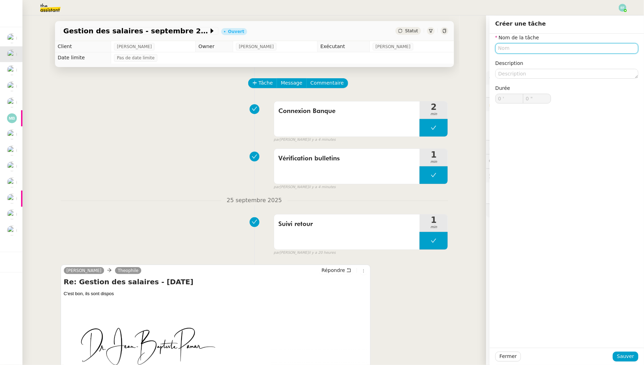
click at [512, 49] on input "text" at bounding box center [567, 48] width 143 height 10
click at [550, 81] on div "🏦 Préparation virement" at bounding box center [569, 81] width 135 height 6
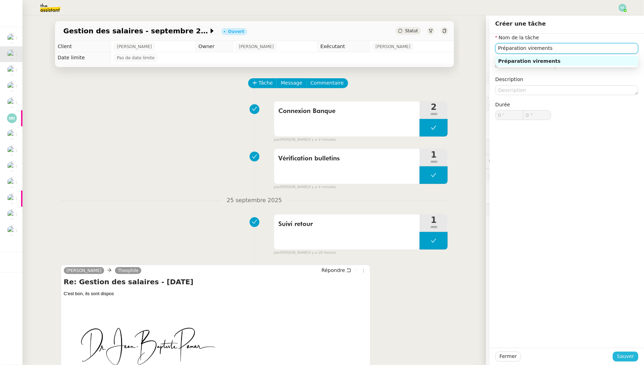
type input "Préparation virements"
click at [623, 356] on span "Sauver" at bounding box center [625, 356] width 17 height 8
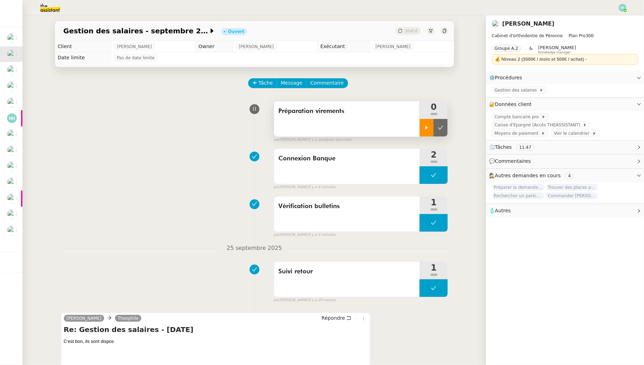
click at [423, 126] on div at bounding box center [427, 128] width 14 height 18
click at [539, 93] on div "Gestion des salaires" at bounding box center [519, 90] width 49 height 7
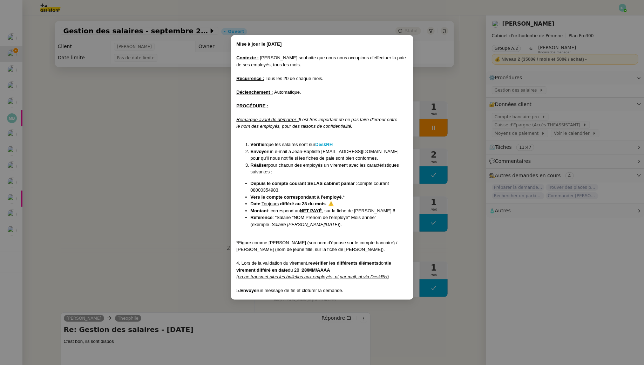
click at [153, 131] on nz-modal-container "Mise à jour le [DATE] Contexte : [PERSON_NAME] souhaite que nous nous occupions…" at bounding box center [322, 182] width 644 height 365
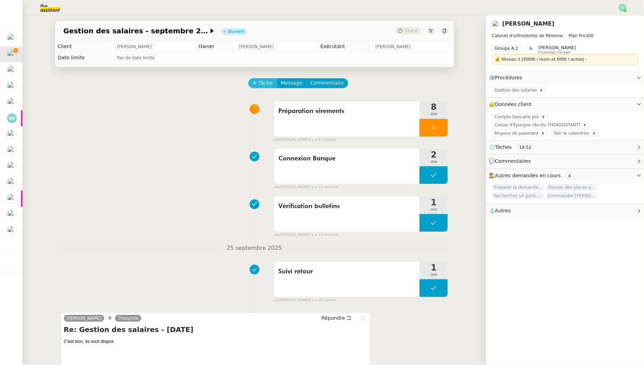
click at [269, 83] on span "Tâche" at bounding box center [266, 83] width 14 height 8
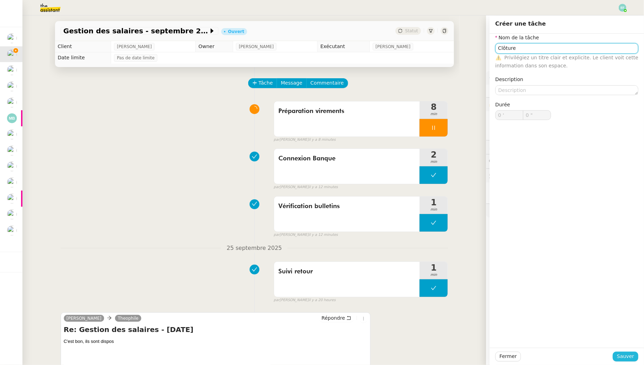
type input "Clôture"
click at [623, 356] on span "Sauver" at bounding box center [625, 356] width 17 height 8
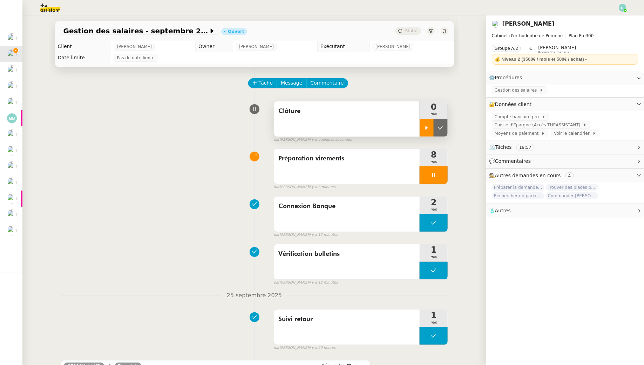
click at [429, 122] on div at bounding box center [427, 128] width 14 height 18
click at [437, 168] on div at bounding box center [434, 175] width 28 height 18
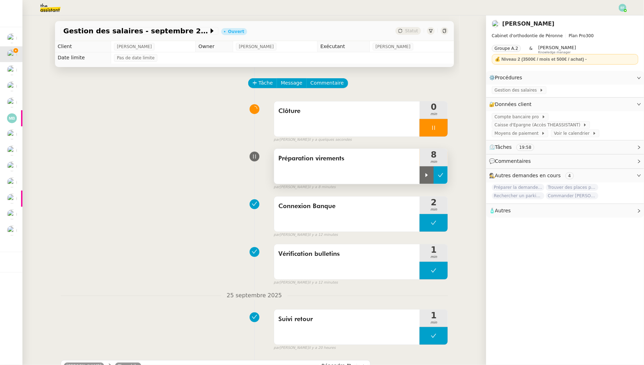
click at [440, 170] on button at bounding box center [441, 175] width 14 height 18
click at [540, 92] on icon at bounding box center [542, 90] width 4 height 4
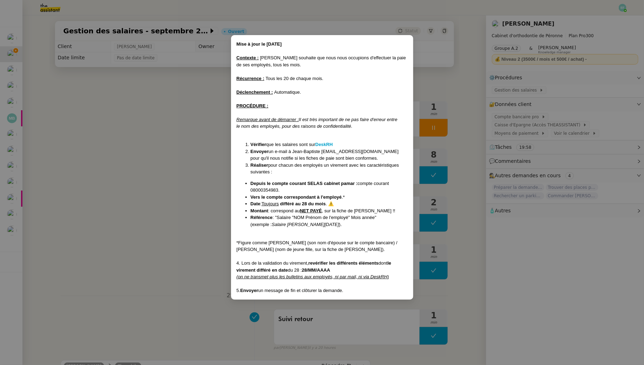
click at [153, 134] on nz-modal-container "Mise à jour le [DATE] Contexte : [PERSON_NAME] souhaite que nous nous occupions…" at bounding box center [322, 182] width 644 height 365
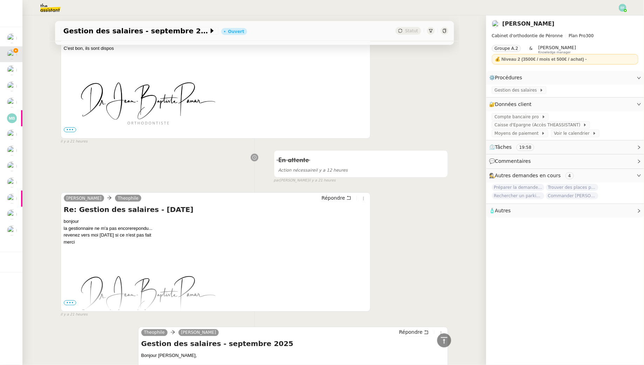
scroll to position [238, 0]
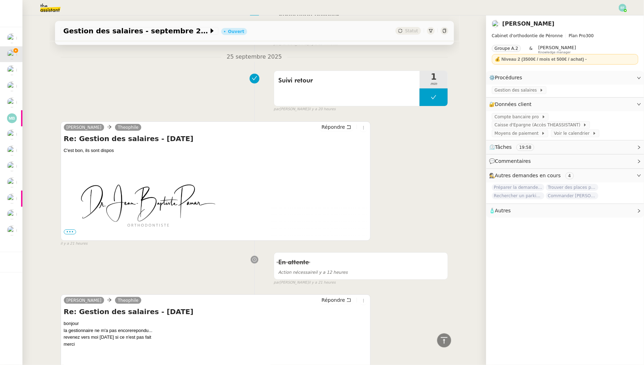
click at [348, 123] on div "Répondre" at bounding box center [343, 127] width 48 height 8
click at [340, 123] on span "Répondre" at bounding box center [333, 126] width 23 height 7
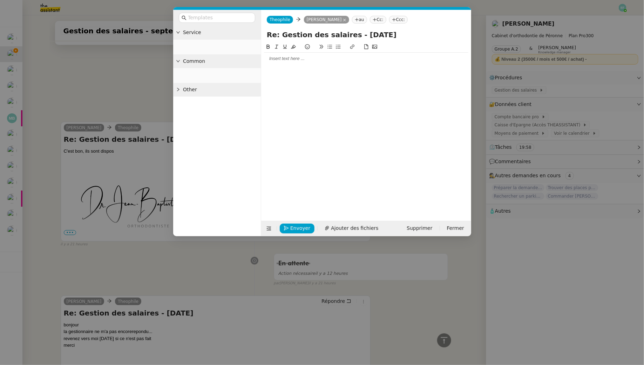
scroll to position [292, 0]
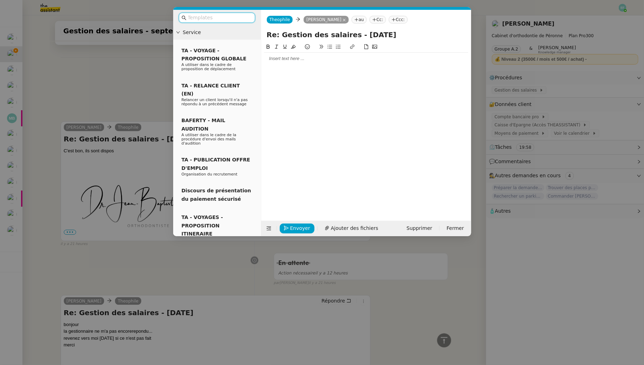
click at [292, 58] on div at bounding box center [366, 58] width 204 height 6
click at [241, 19] on input "text" at bounding box center [219, 18] width 63 height 8
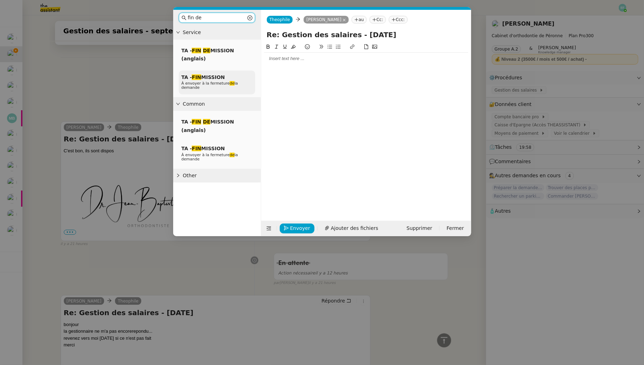
type input "fin de"
click at [237, 87] on p "À envoyer à la fermeture de la demande" at bounding box center [217, 85] width 71 height 8
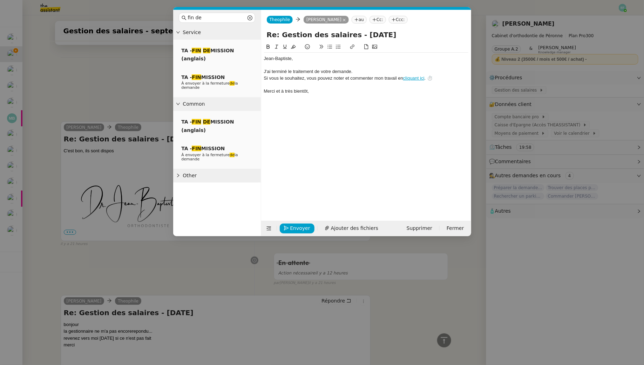
click at [301, 58] on div "﻿[PERSON_NAME]﻿," at bounding box center [366, 58] width 204 height 6
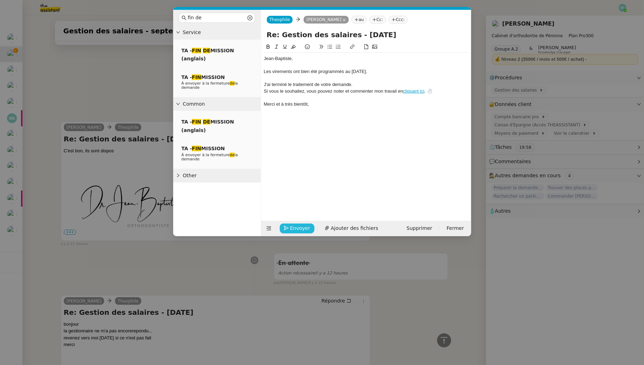
click at [295, 232] on button "Envoyer" at bounding box center [297, 228] width 35 height 10
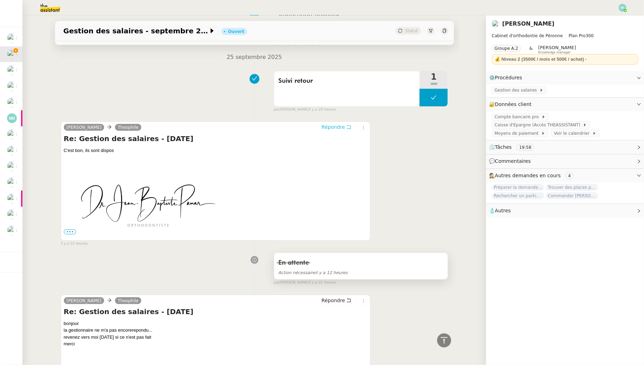
scroll to position [0, 0]
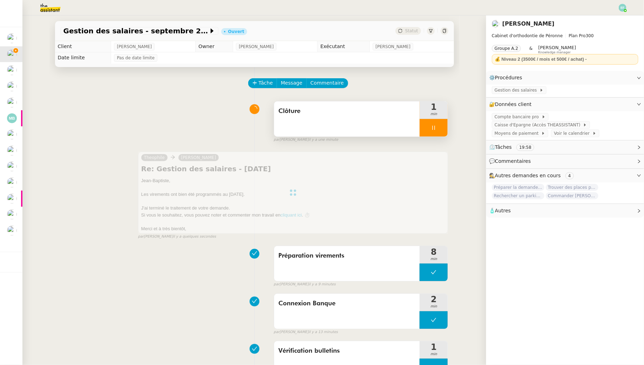
click at [445, 134] on div at bounding box center [434, 128] width 28 height 18
click at [445, 134] on button at bounding box center [441, 128] width 14 height 18
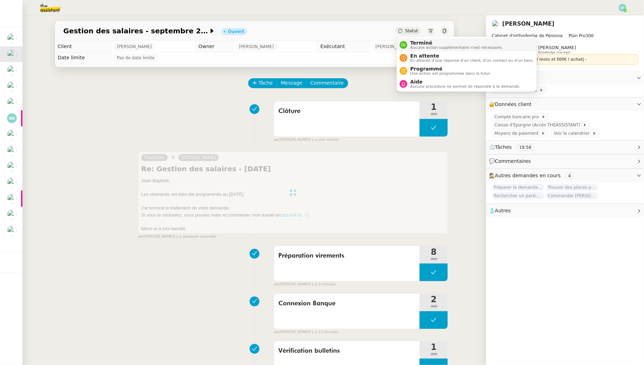
click at [403, 43] on icon at bounding box center [404, 45] width 4 height 4
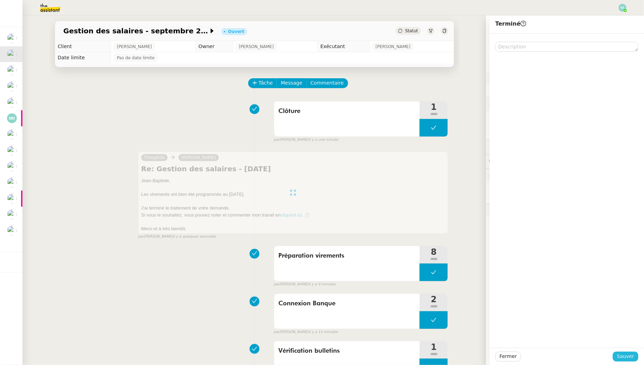
click at [623, 358] on span "Sauver" at bounding box center [625, 356] width 17 height 8
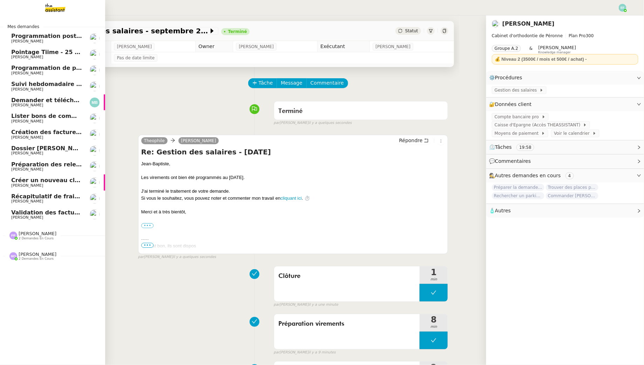
click at [49, 105] on span "[PERSON_NAME]" at bounding box center [46, 105] width 71 height 4
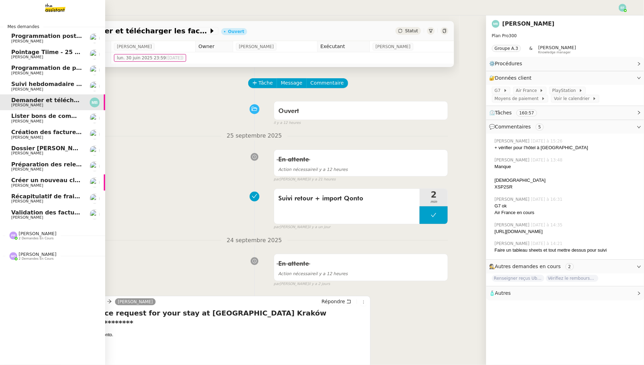
click at [47, 166] on span "Préparation des relevés d'activités - septembre 2025" at bounding box center [95, 164] width 168 height 7
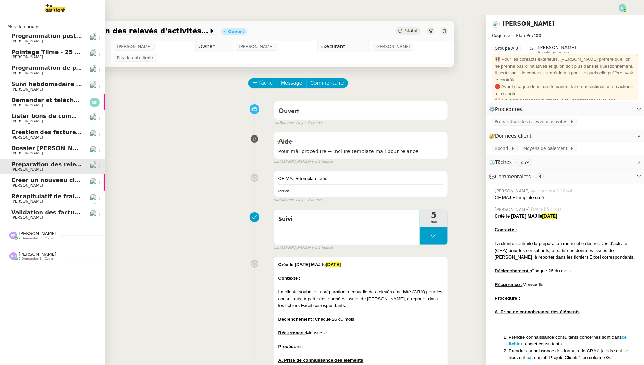
click at [33, 45] on link "Programmation posts Linkedin - [DATE] [PERSON_NAME]" at bounding box center [52, 38] width 105 height 16
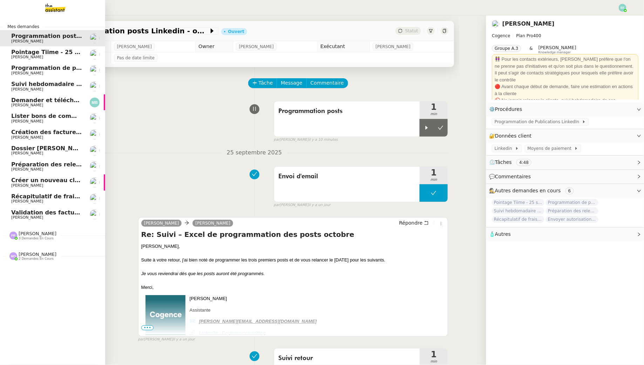
click at [69, 219] on span "[PERSON_NAME]" at bounding box center [46, 217] width 71 height 4
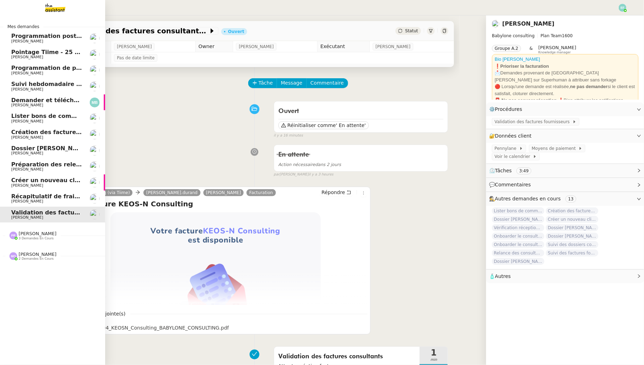
click at [58, 129] on link "Création des factures client - [DATE] [PERSON_NAME]" at bounding box center [52, 134] width 105 height 16
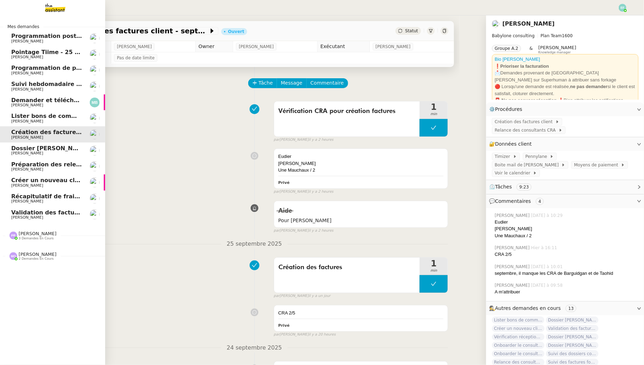
click at [58, 115] on span "Lister bons de commande manquants à [PERSON_NAME]" at bounding box center [100, 116] width 179 height 7
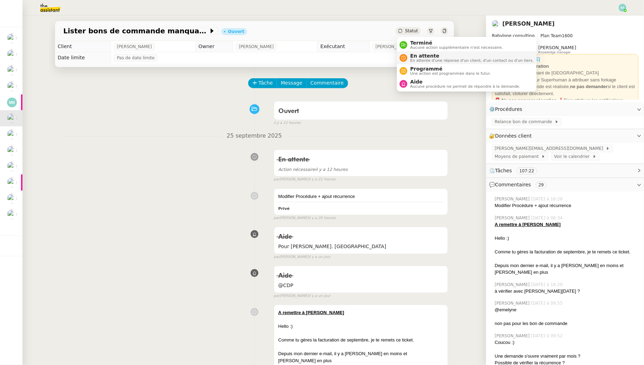
click at [418, 58] on span "En attente" at bounding box center [471, 56] width 123 height 6
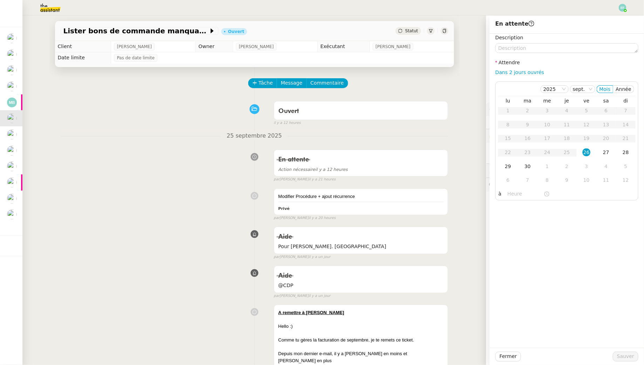
click at [412, 80] on div "Tâche Message Commentaire" at bounding box center [349, 86] width 200 height 17
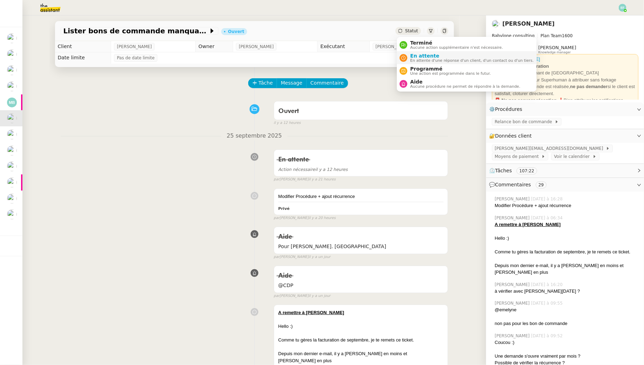
click at [411, 56] on span "En attente" at bounding box center [471, 56] width 123 height 6
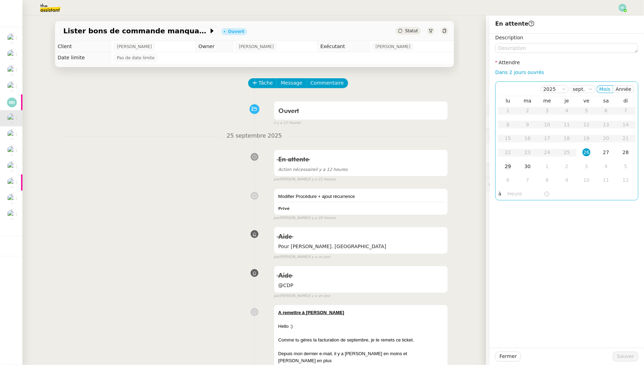
click at [511, 166] on div "29" at bounding box center [508, 166] width 8 height 8
click at [622, 356] on span "Sauver" at bounding box center [625, 356] width 17 height 8
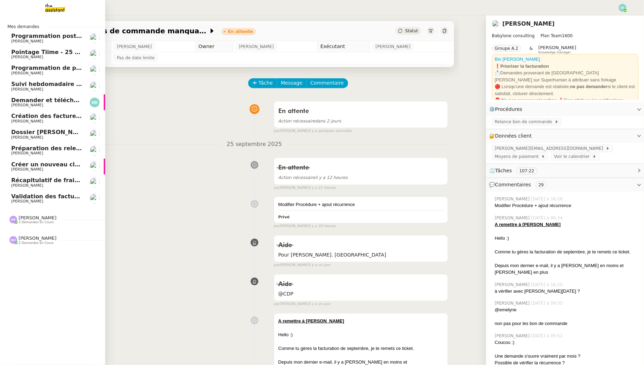
click at [8, 117] on link "Création des factures client - [DATE] [PERSON_NAME]" at bounding box center [52, 118] width 105 height 16
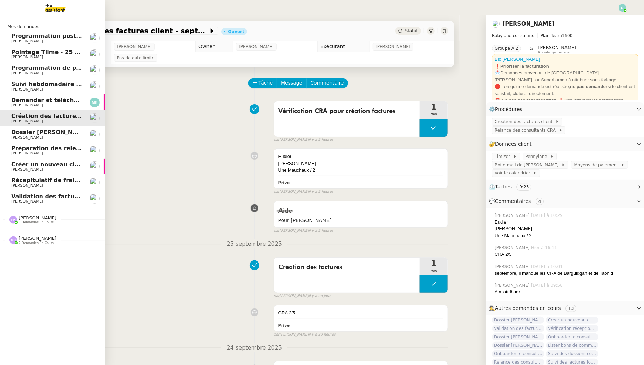
click at [14, 135] on span "Dossier [PERSON_NAME]" at bounding box center [50, 132] width 78 height 7
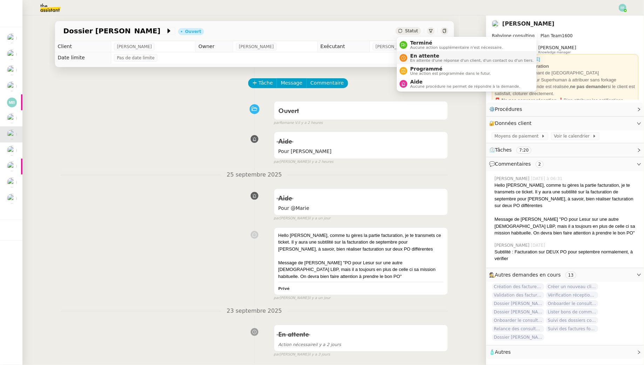
click at [406, 54] on div "En attente En attente d'une réponse d'un client, d'un contact ou d'un tiers." at bounding box center [467, 57] width 134 height 9
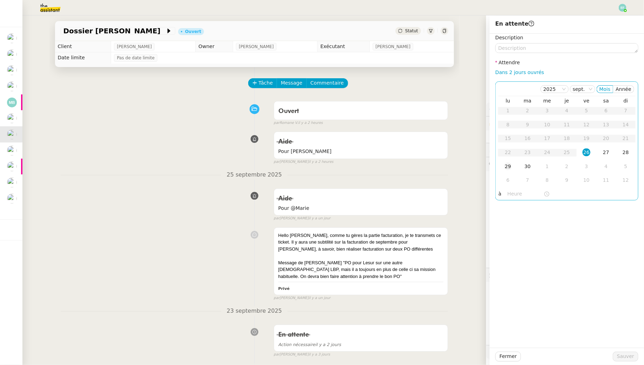
click at [513, 167] on td "29" at bounding box center [508, 167] width 20 height 14
click at [618, 354] on button "Sauver" at bounding box center [626, 356] width 26 height 10
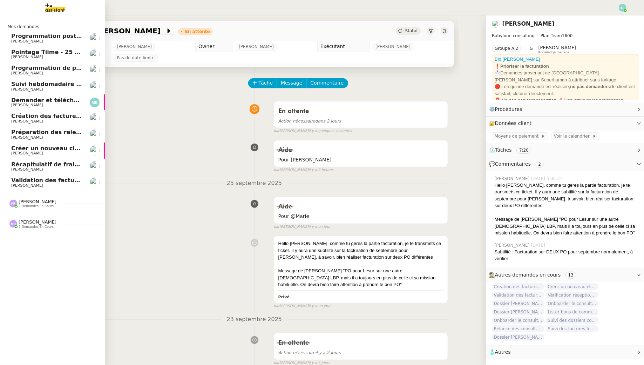
click at [28, 154] on span "[PERSON_NAME]" at bounding box center [27, 153] width 32 height 5
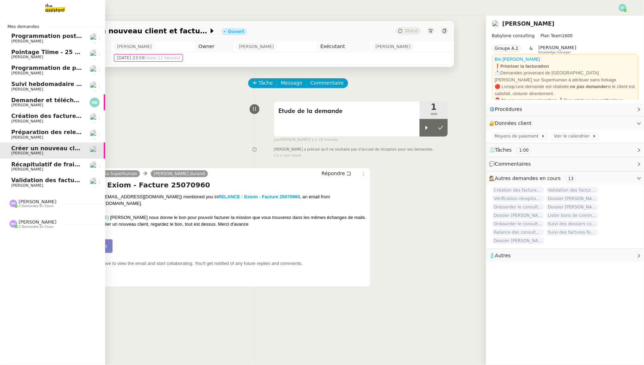
click at [29, 182] on span "Validation des factures consultants - septembre 2025" at bounding box center [96, 180] width 170 height 7
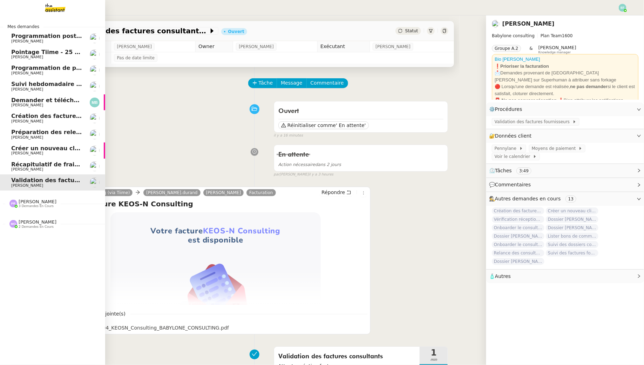
click at [14, 41] on span "[PERSON_NAME]" at bounding box center [27, 41] width 32 height 5
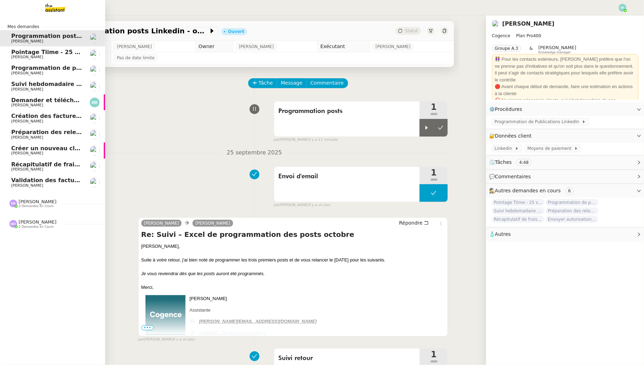
click at [36, 56] on span "[PERSON_NAME]" at bounding box center [46, 57] width 71 height 4
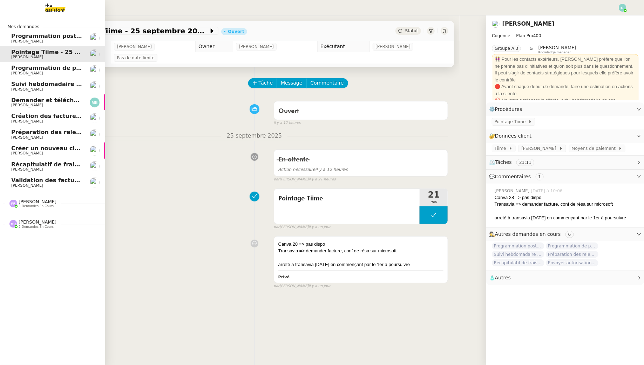
click at [39, 69] on span "Programmation de posts sur insta" at bounding box center [65, 68] width 108 height 7
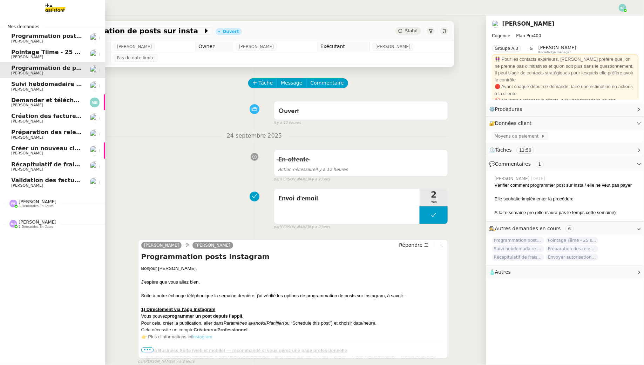
click at [48, 56] on span "[PERSON_NAME]" at bounding box center [46, 57] width 71 height 4
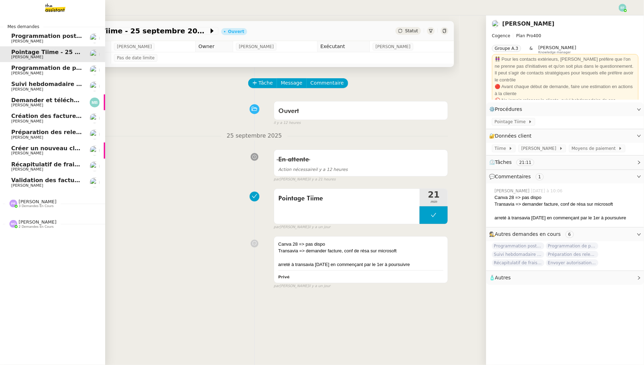
click at [33, 87] on span "[PERSON_NAME]" at bounding box center [27, 89] width 32 height 5
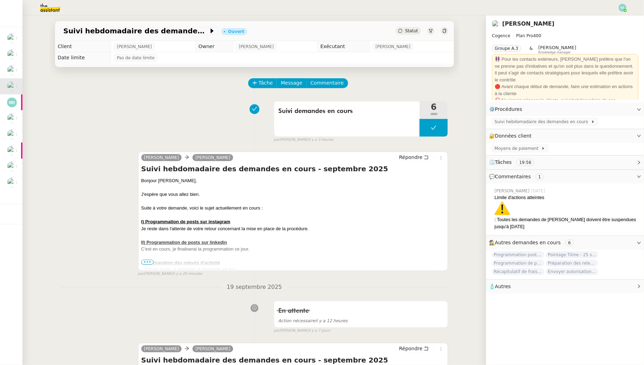
click at [141, 261] on span "•••" at bounding box center [147, 262] width 13 height 5
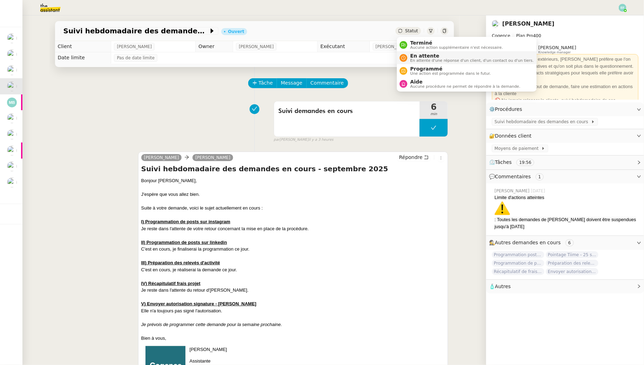
click at [409, 54] on div "En attente En attente d'une réponse d'un client, d'un contact ou d'un tiers." at bounding box center [471, 57] width 126 height 9
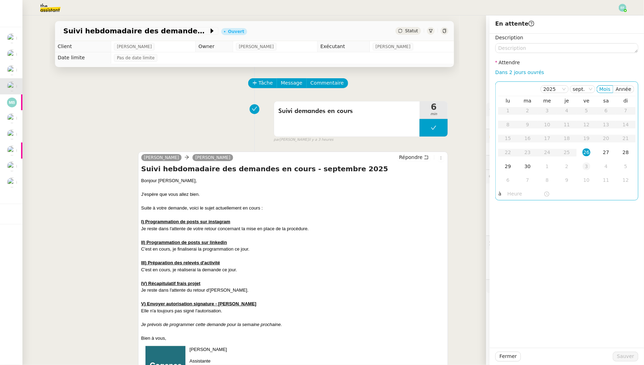
click at [588, 167] on div "3" at bounding box center [587, 166] width 8 height 8
click at [620, 356] on span "Sauver" at bounding box center [625, 356] width 17 height 8
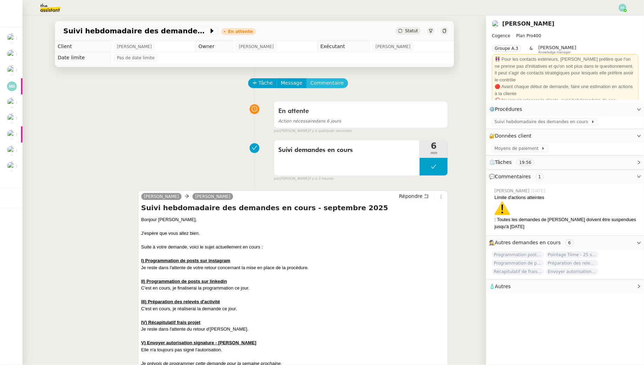
click at [329, 85] on span "Commentaire" at bounding box center [327, 83] width 33 height 8
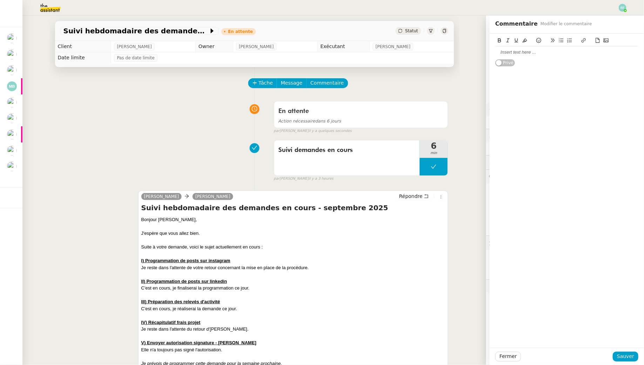
click at [538, 54] on div at bounding box center [567, 52] width 143 height 6
click at [631, 355] on span "Sauver" at bounding box center [625, 356] width 17 height 8
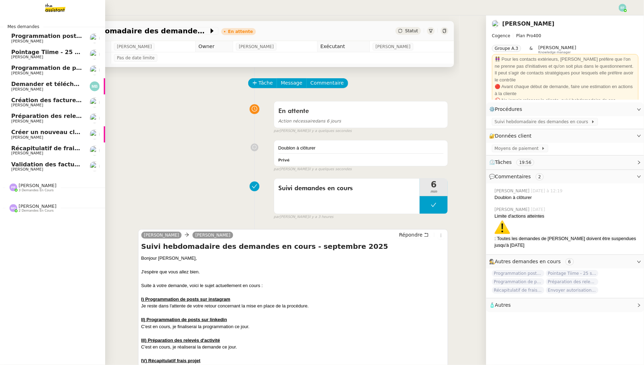
click at [33, 189] on span "3 demandes en cours" at bounding box center [36, 190] width 35 height 4
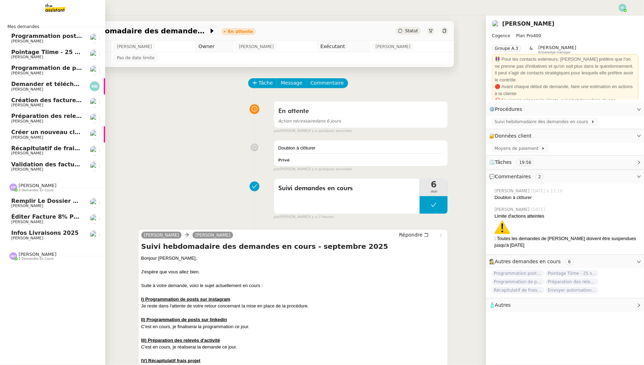
click at [35, 203] on span "Remplir le dossier startup non adhérente" at bounding box center [78, 200] width 135 height 7
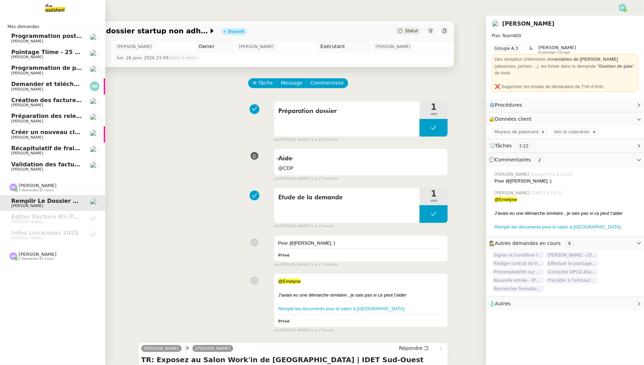
click at [26, 168] on span "[PERSON_NAME]" at bounding box center [27, 169] width 32 height 5
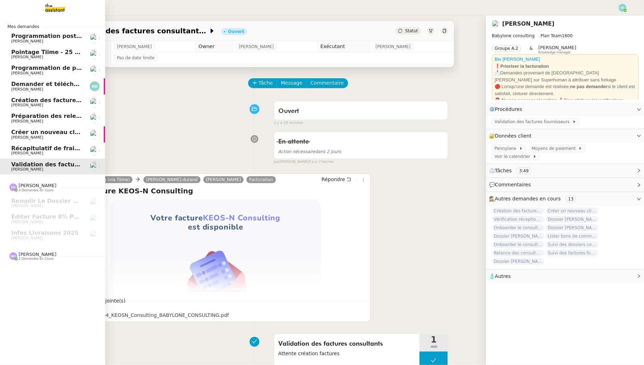
click at [31, 151] on span "Récapitulatif de frais de projet - septembre 2025" at bounding box center [88, 148] width 155 height 7
